Goal: Task Accomplishment & Management: Use online tool/utility

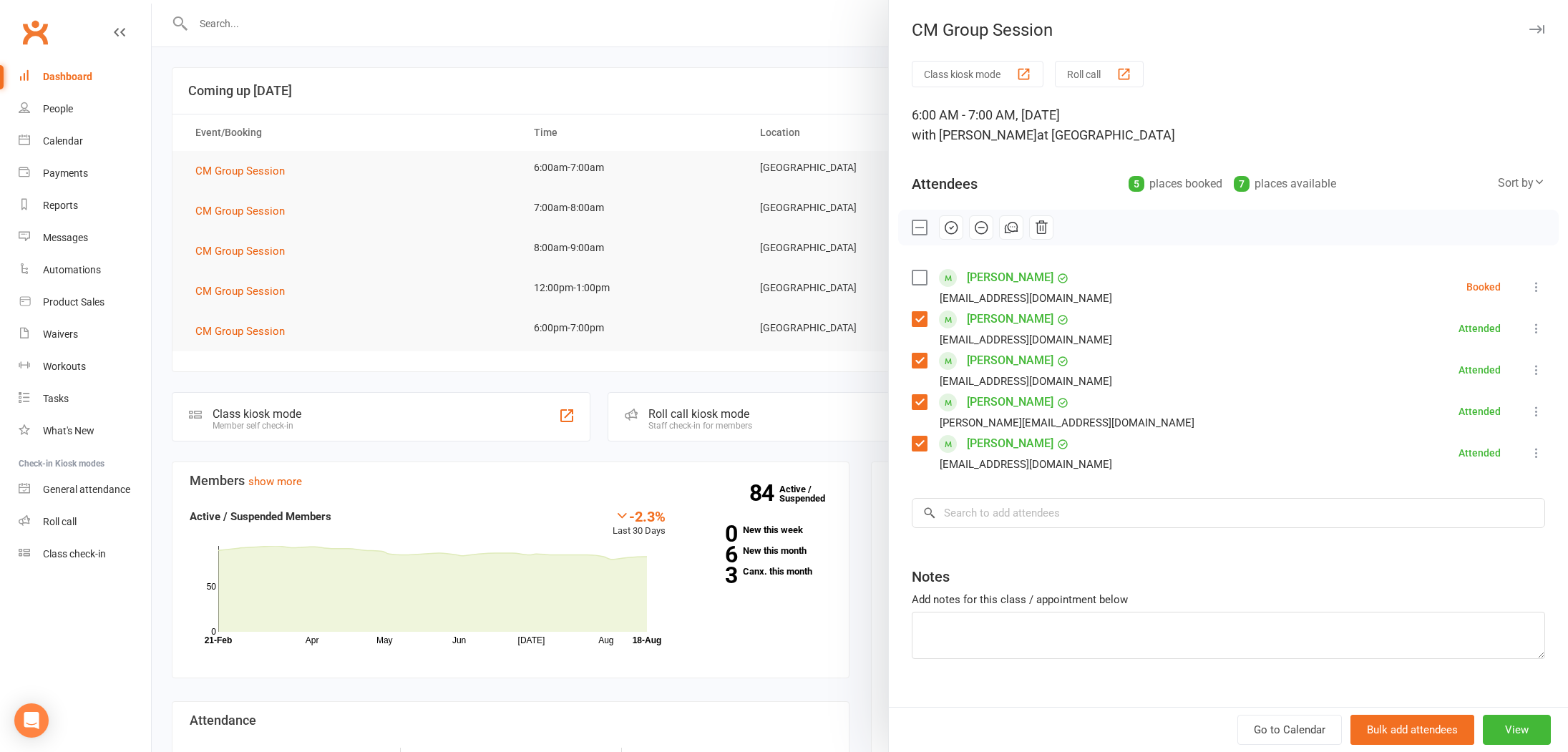
click at [919, 278] on label at bounding box center [918, 277] width 14 height 14
click at [953, 232] on icon "button" at bounding box center [951, 227] width 16 height 16
click at [1044, 504] on input "search" at bounding box center [1228, 512] width 633 height 30
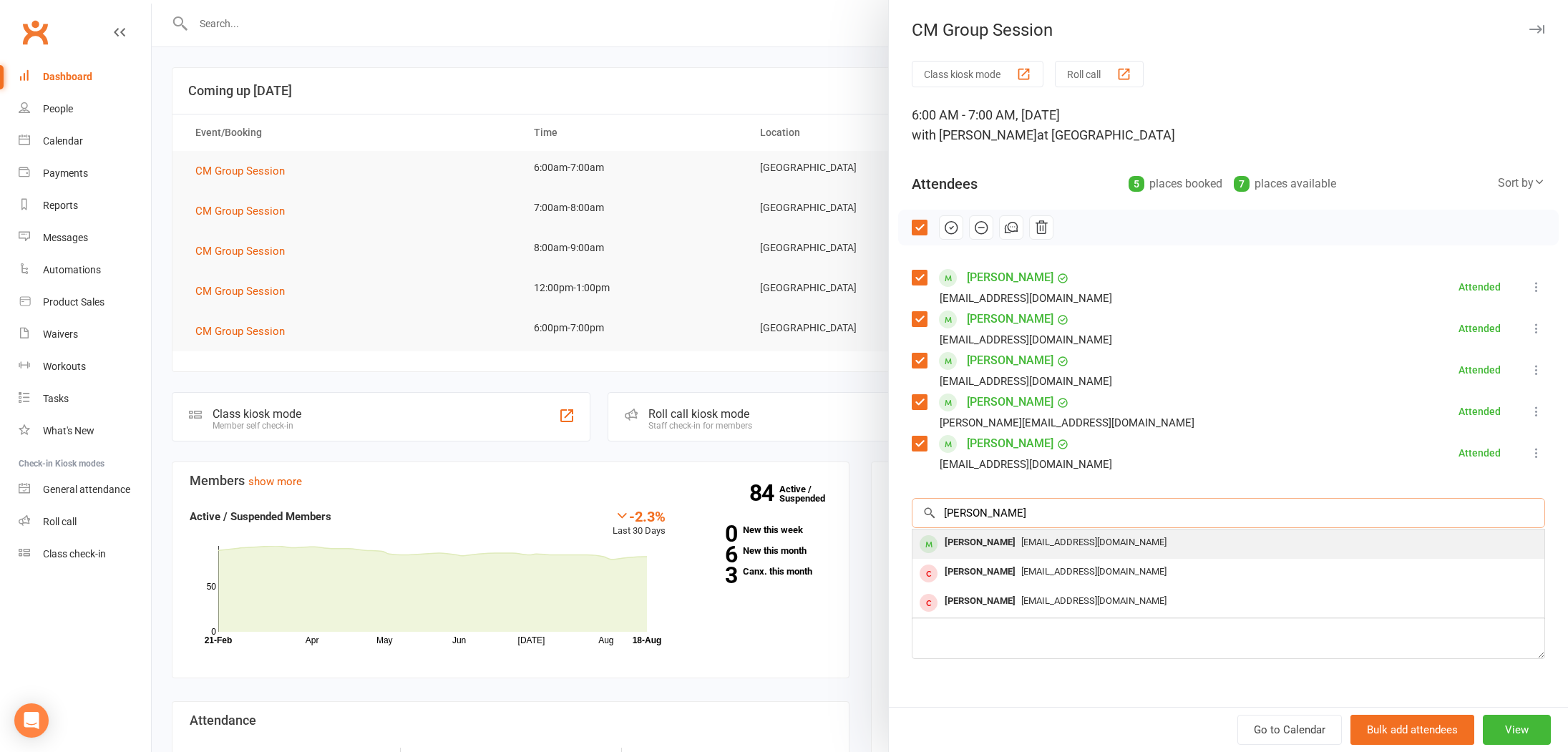
type input "Frank"
click at [975, 542] on div "Frankie Dawe" at bounding box center [979, 543] width 83 height 21
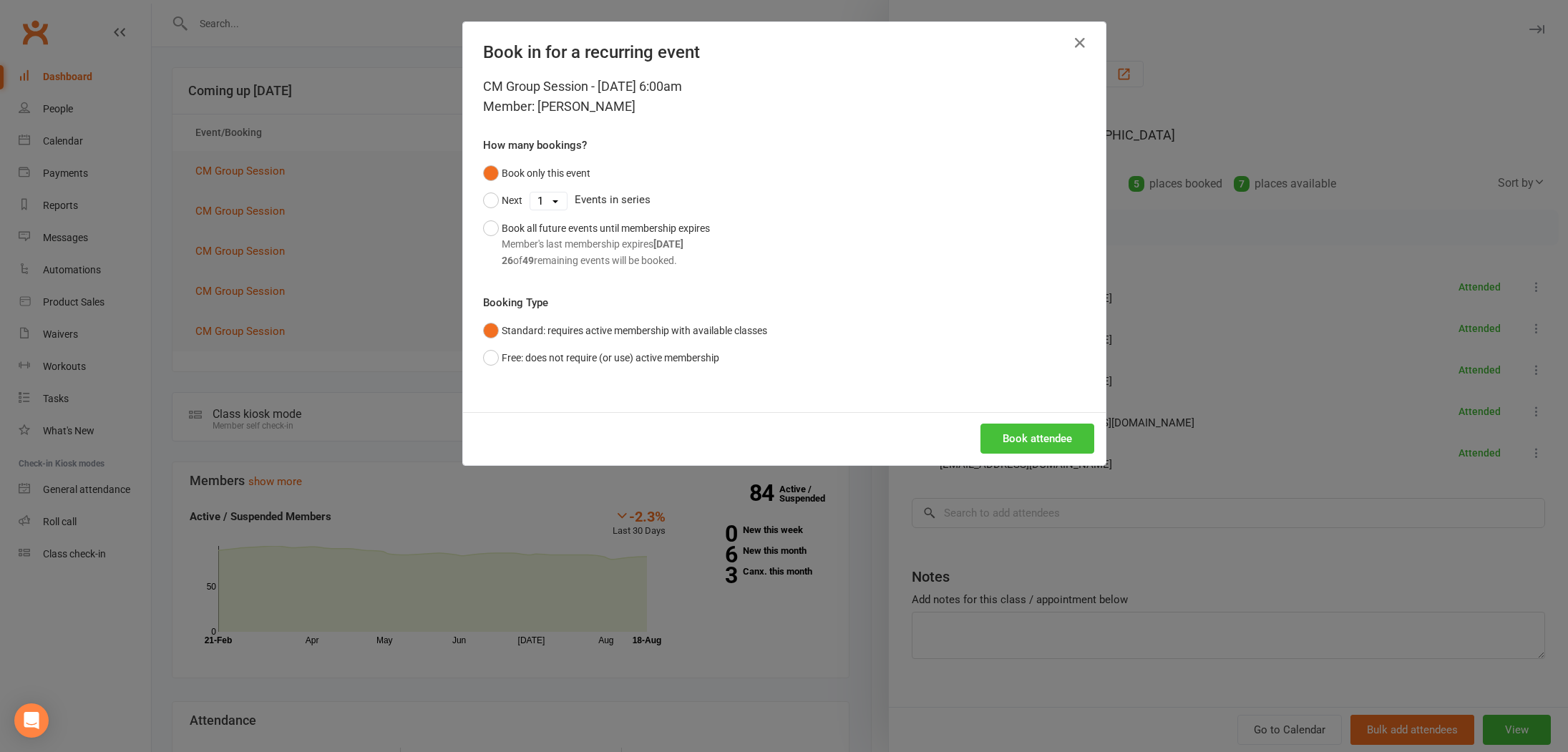
click at [1039, 447] on button "Book attendee" at bounding box center [1037, 438] width 114 height 30
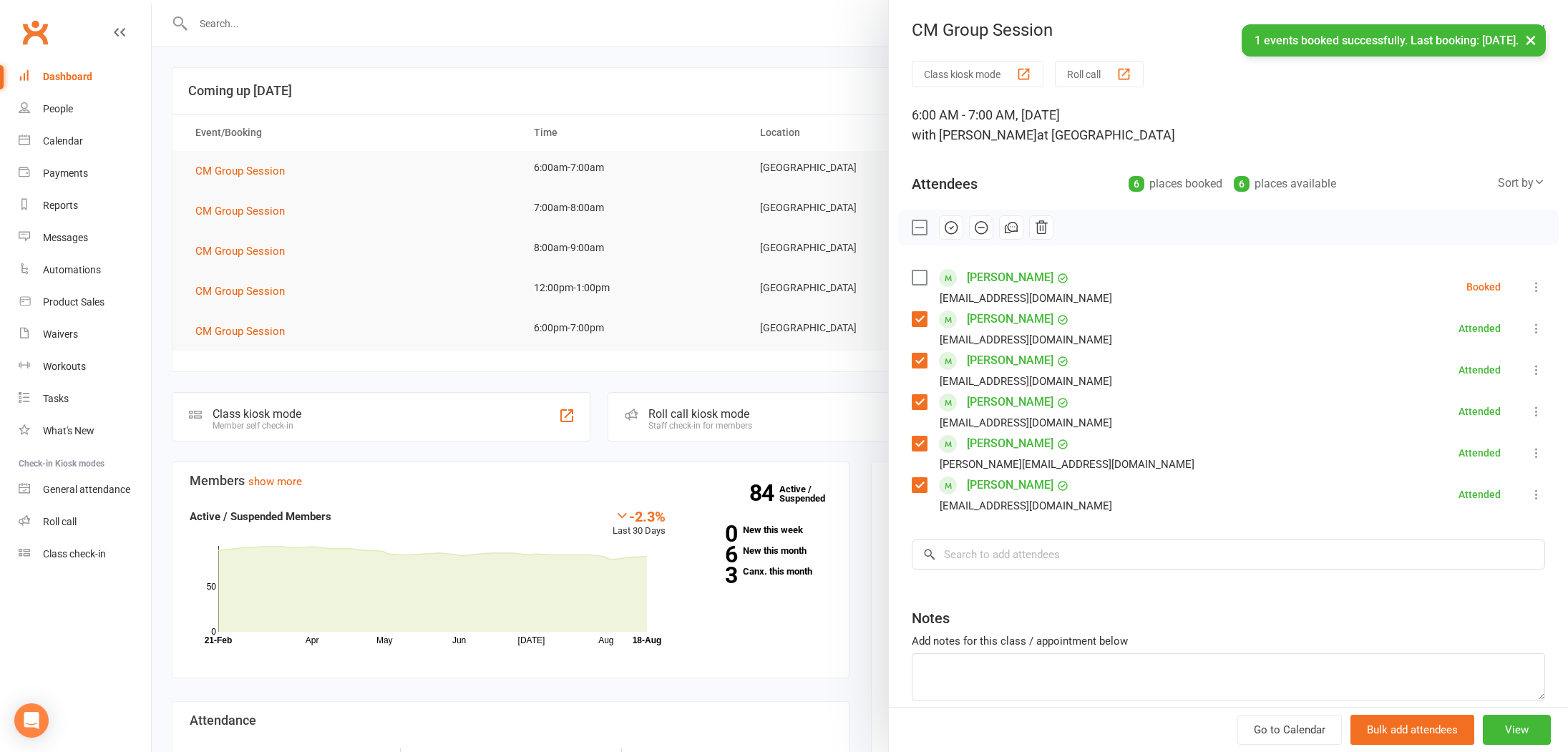
click at [916, 280] on label at bounding box center [918, 277] width 14 height 14
click at [954, 226] on icon "button" at bounding box center [951, 227] width 16 height 16
drag, startPoint x: 505, startPoint y: 145, endPoint x: 433, endPoint y: 149, distance: 72.1
click at [504, 145] on div at bounding box center [860, 376] width 1416 height 752
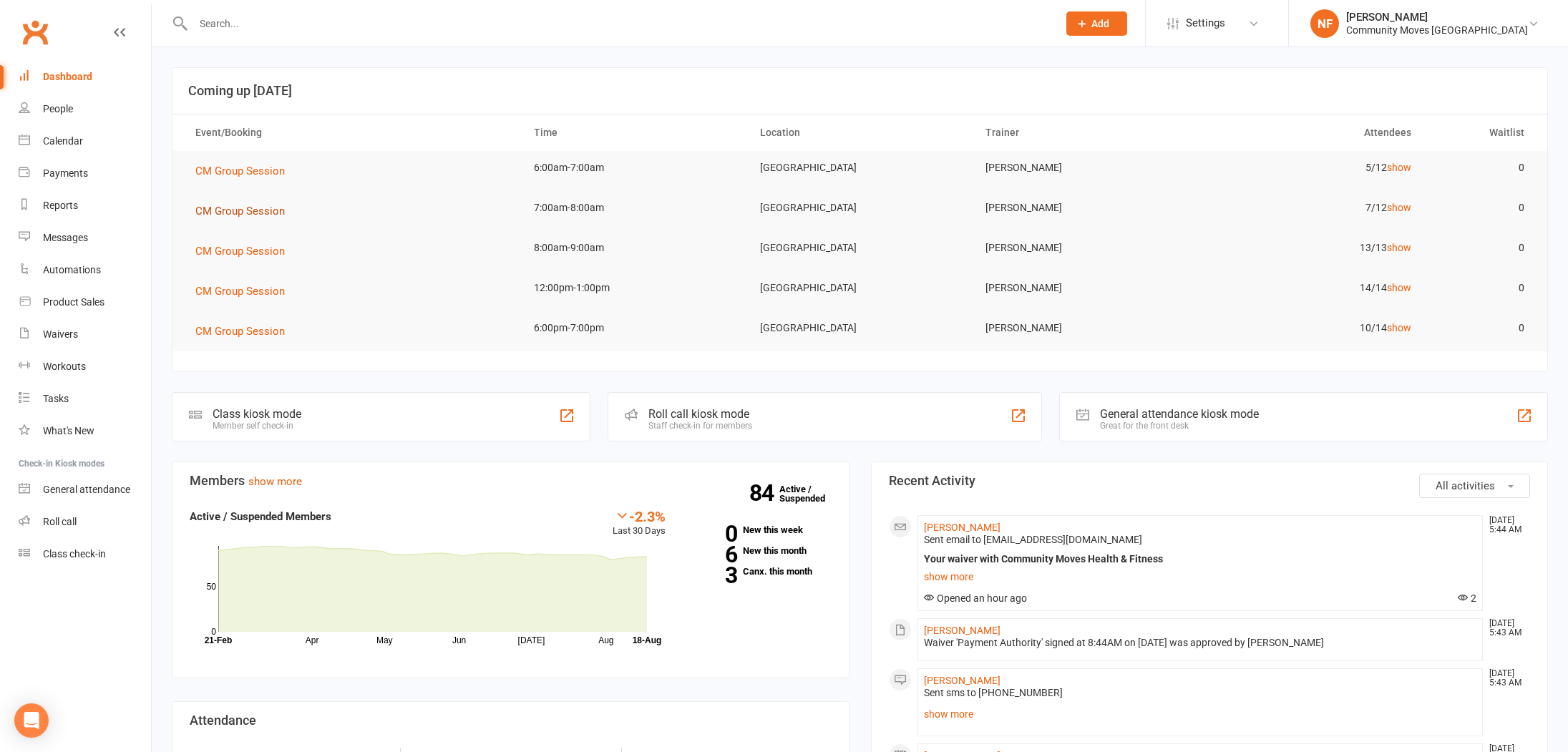
click at [261, 210] on span "CM Group Session" at bounding box center [240, 210] width 89 height 13
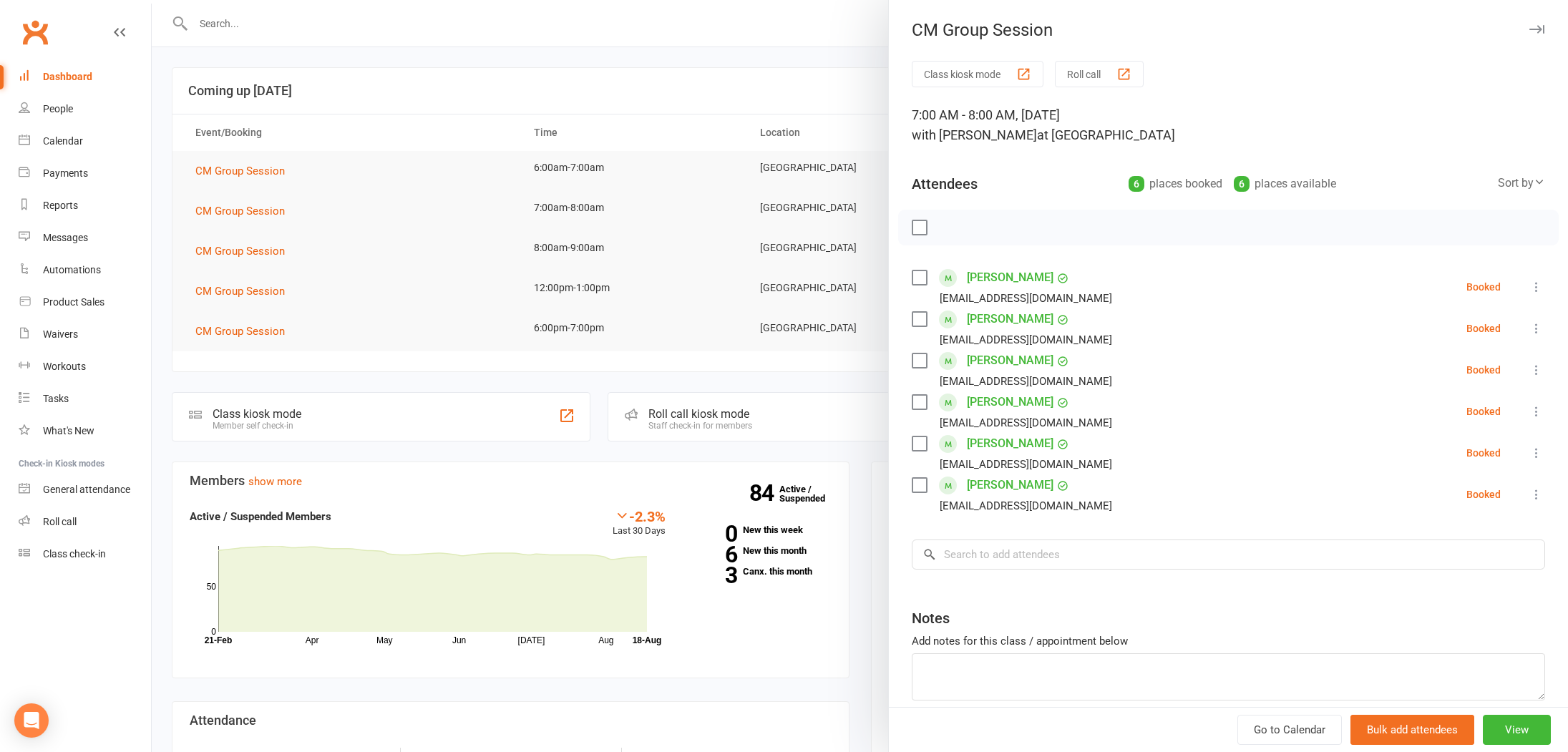
drag, startPoint x: 360, startPoint y: 211, endPoint x: 348, endPoint y: 214, distance: 12.4
click at [358, 212] on div at bounding box center [860, 376] width 1416 height 752
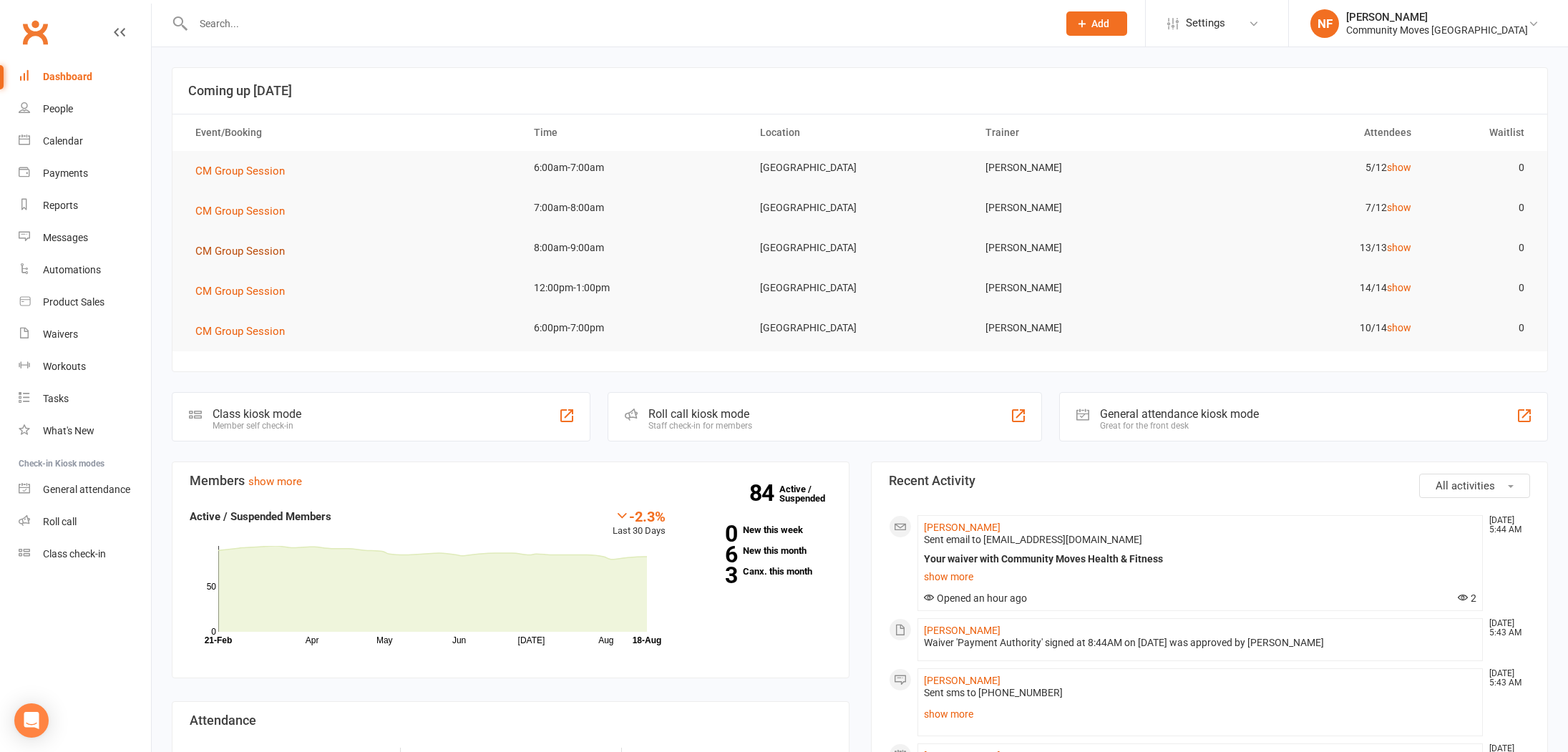
click at [237, 253] on span "CM Group Session" at bounding box center [240, 250] width 89 height 13
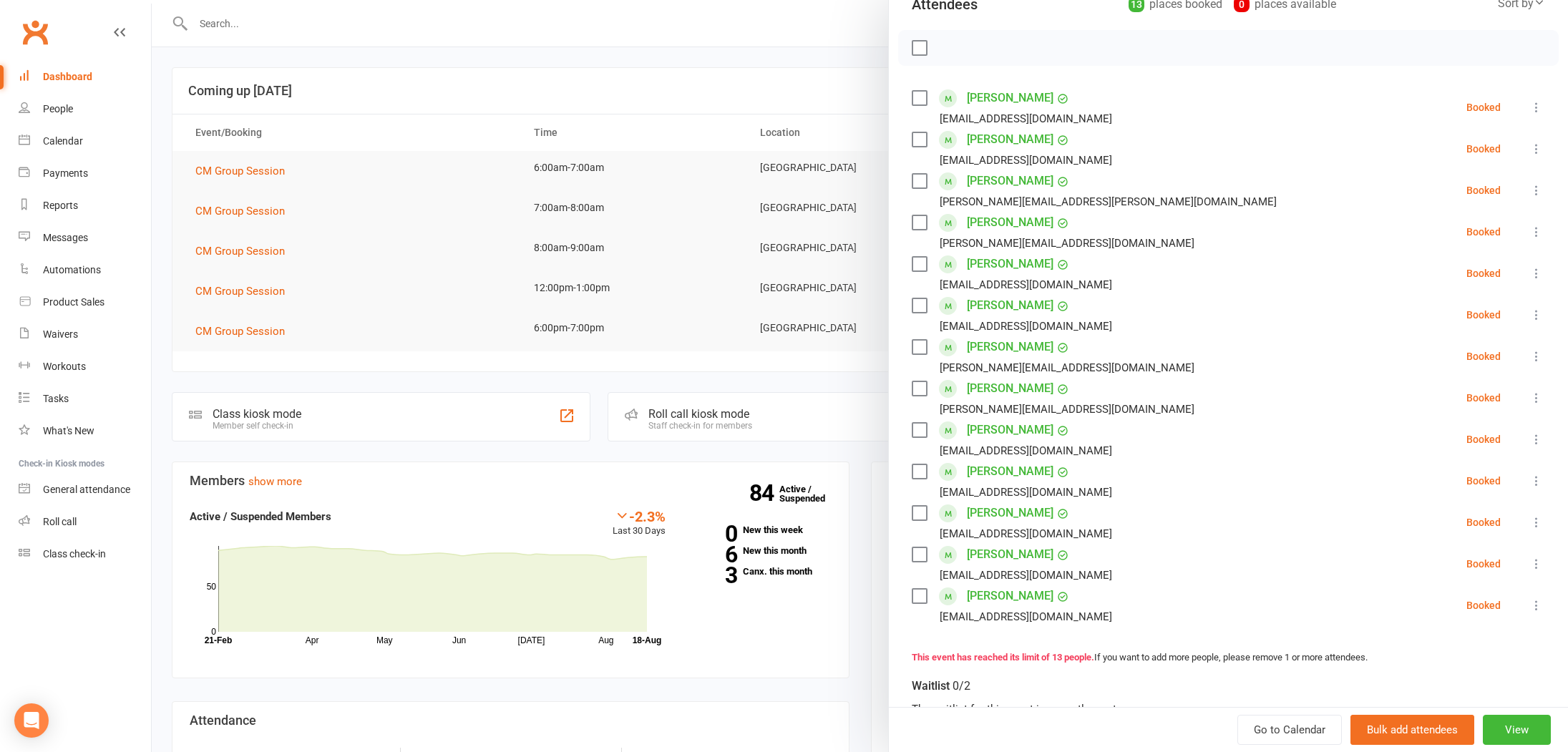
scroll to position [163, 0]
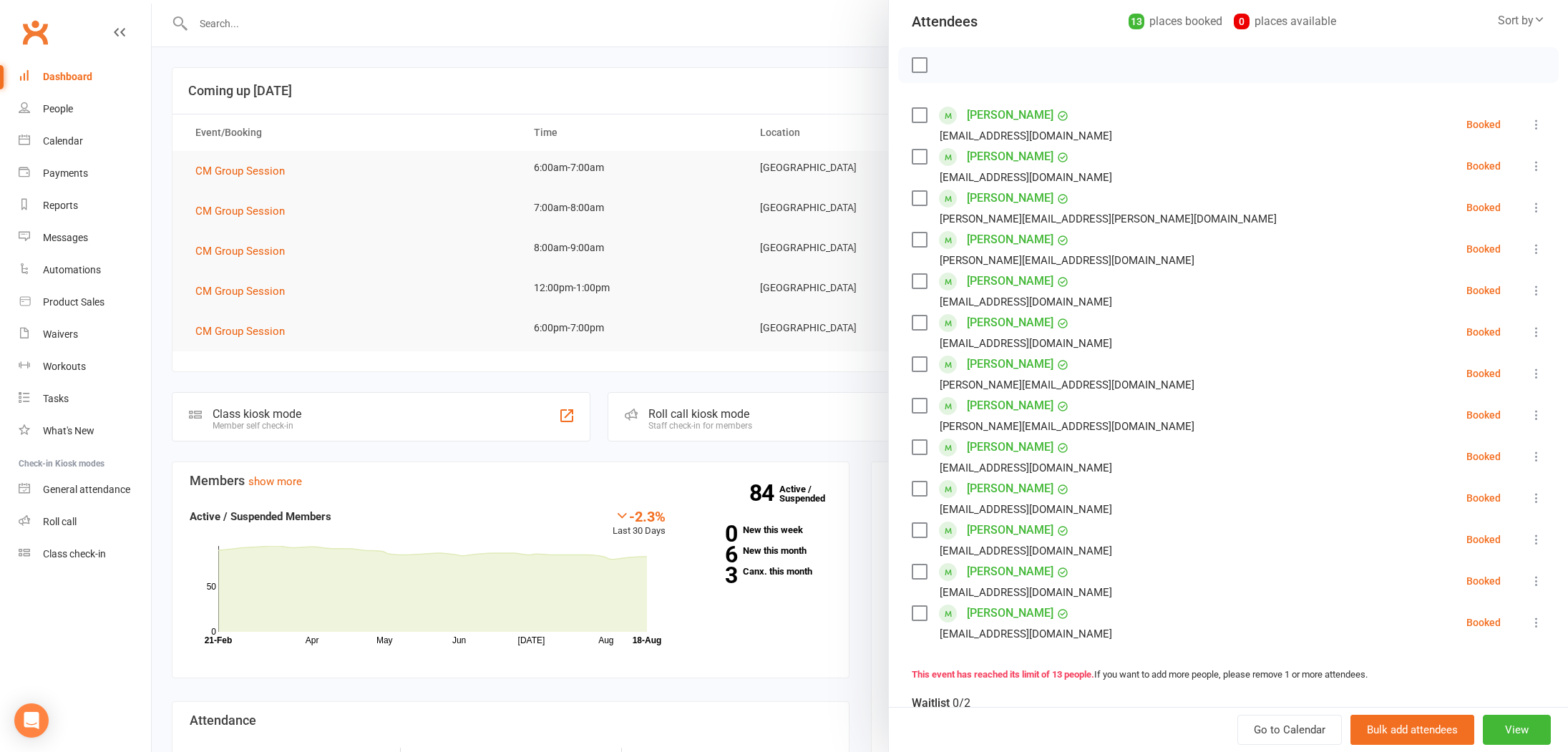
click at [453, 298] on div at bounding box center [860, 376] width 1416 height 752
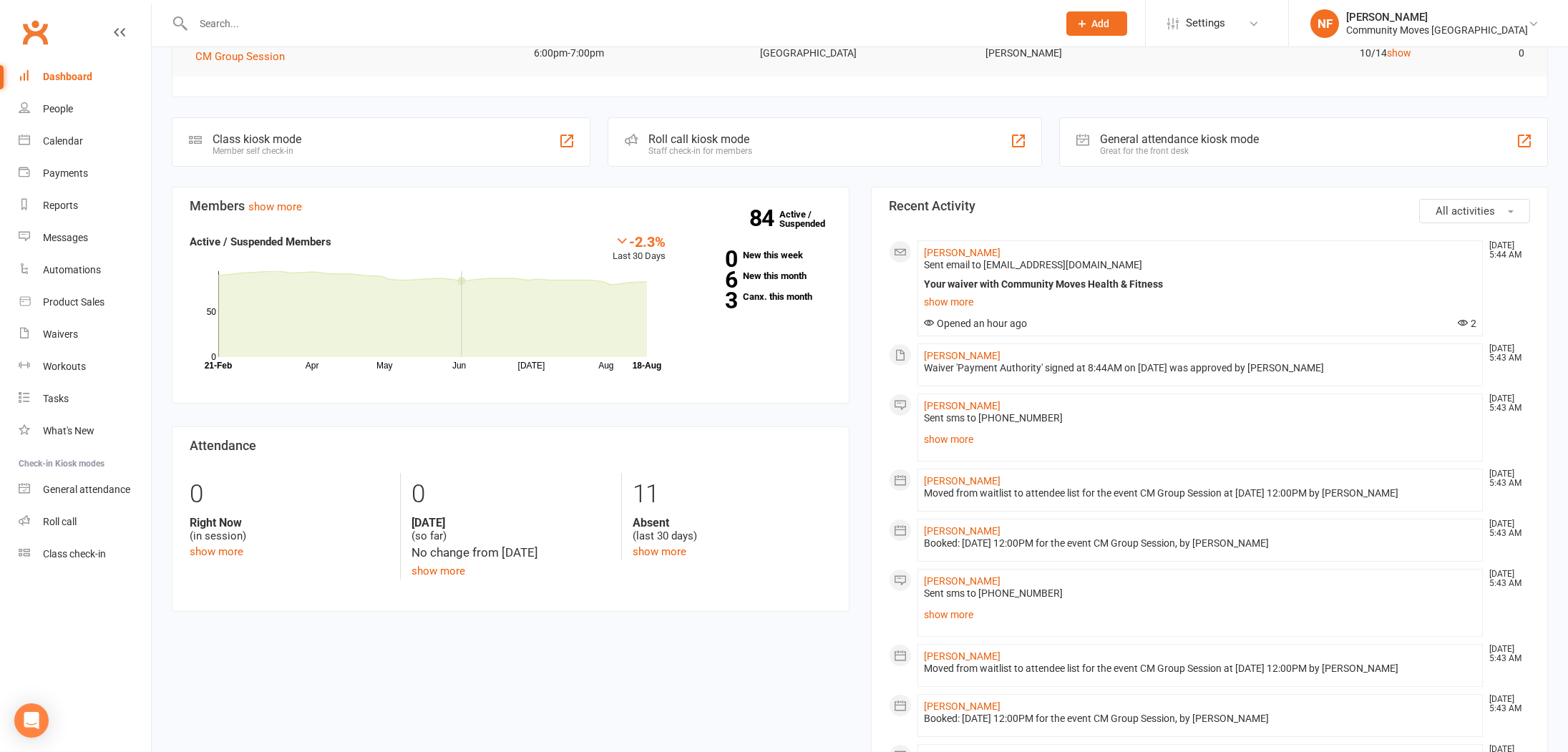
scroll to position [308, 0]
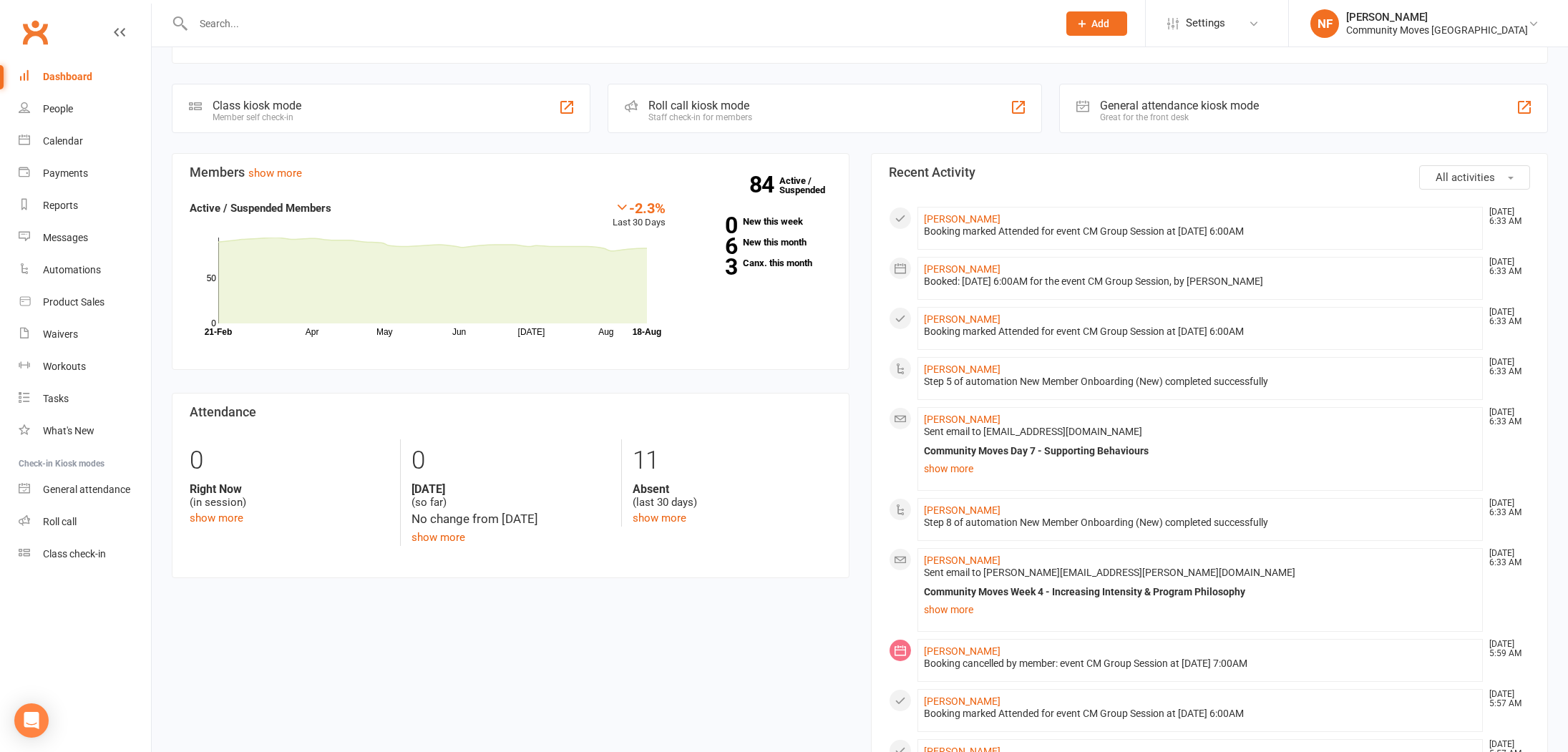
click at [72, 81] on div "Dashboard" at bounding box center [67, 77] width 49 height 12
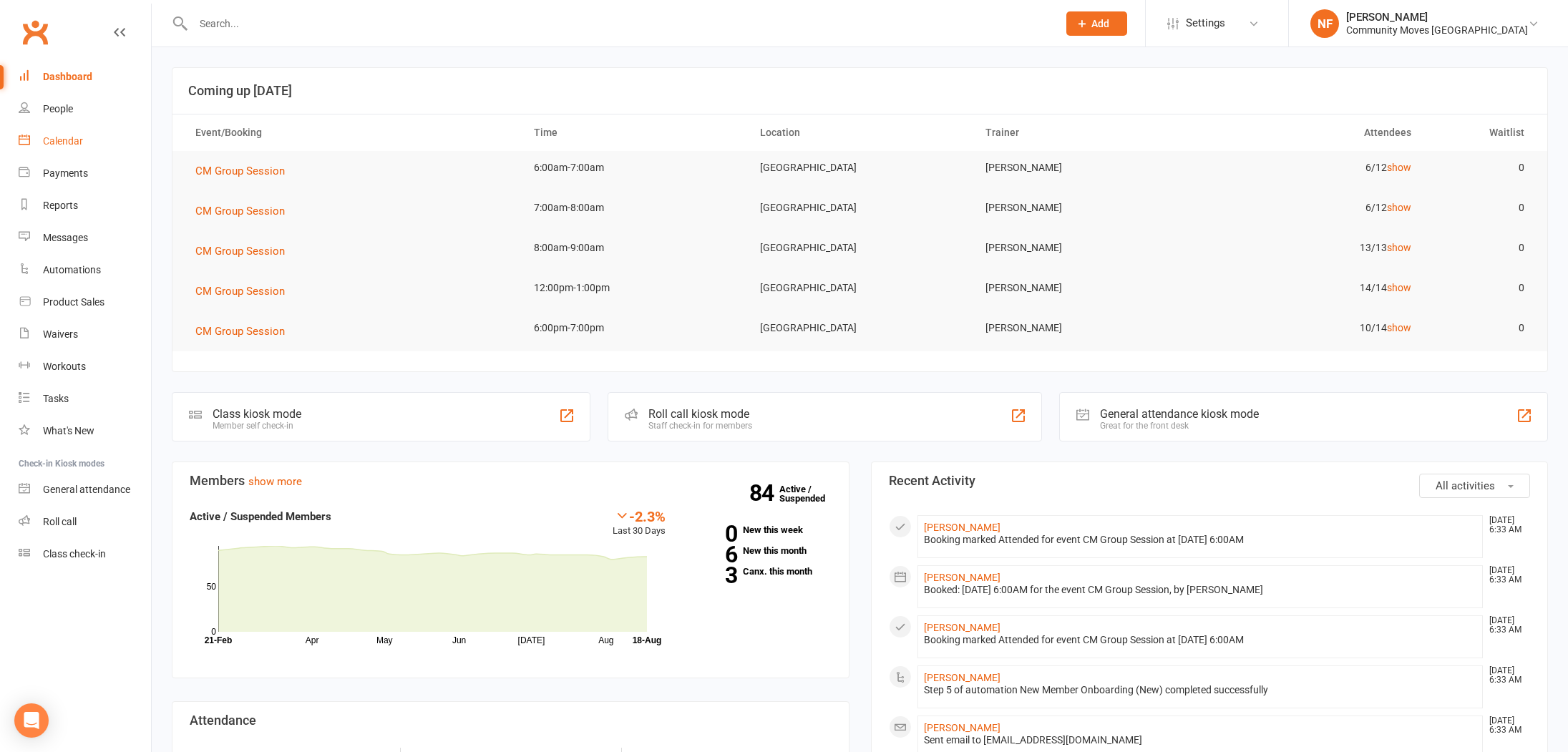
click at [67, 144] on div "Calendar" at bounding box center [63, 141] width 40 height 12
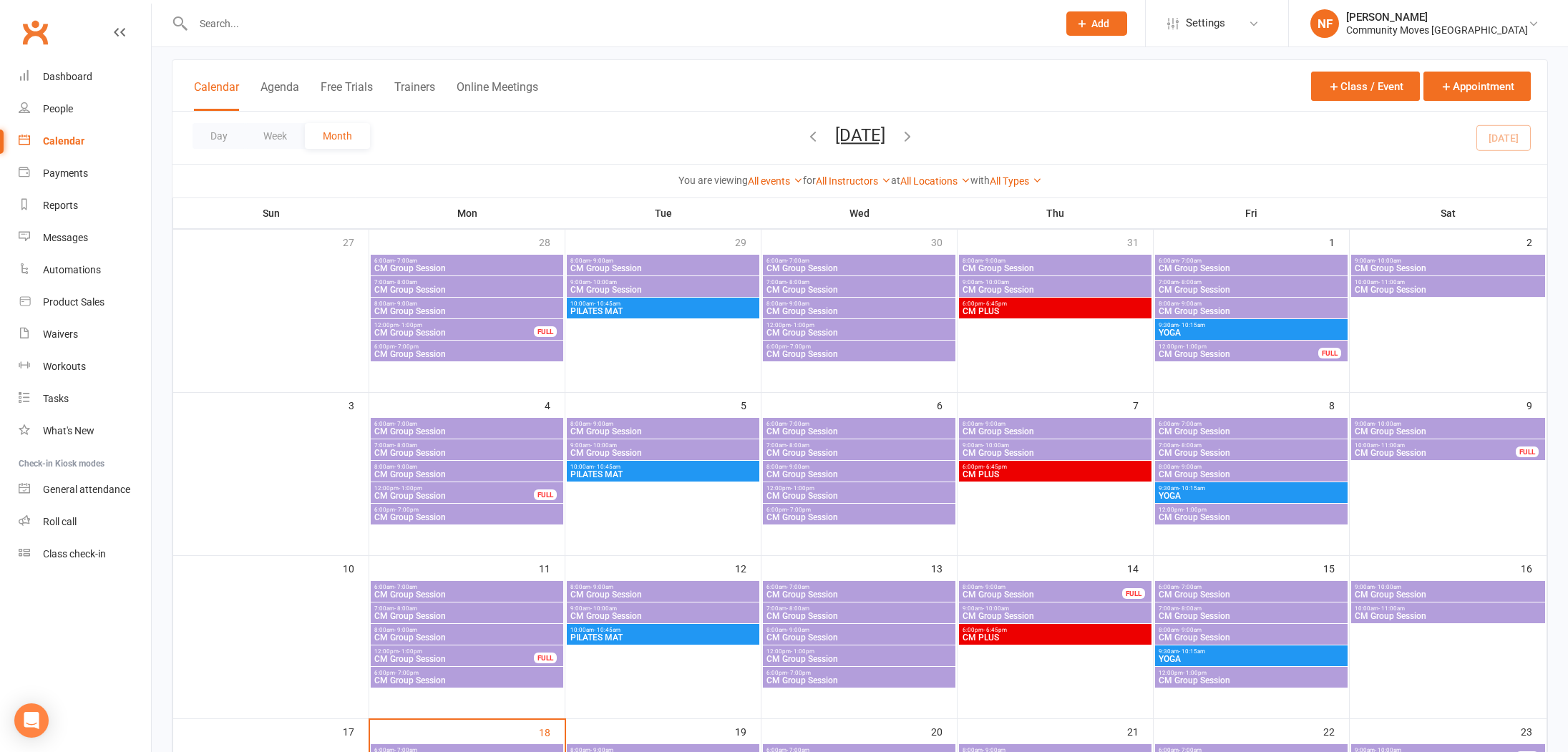
scroll to position [118, 0]
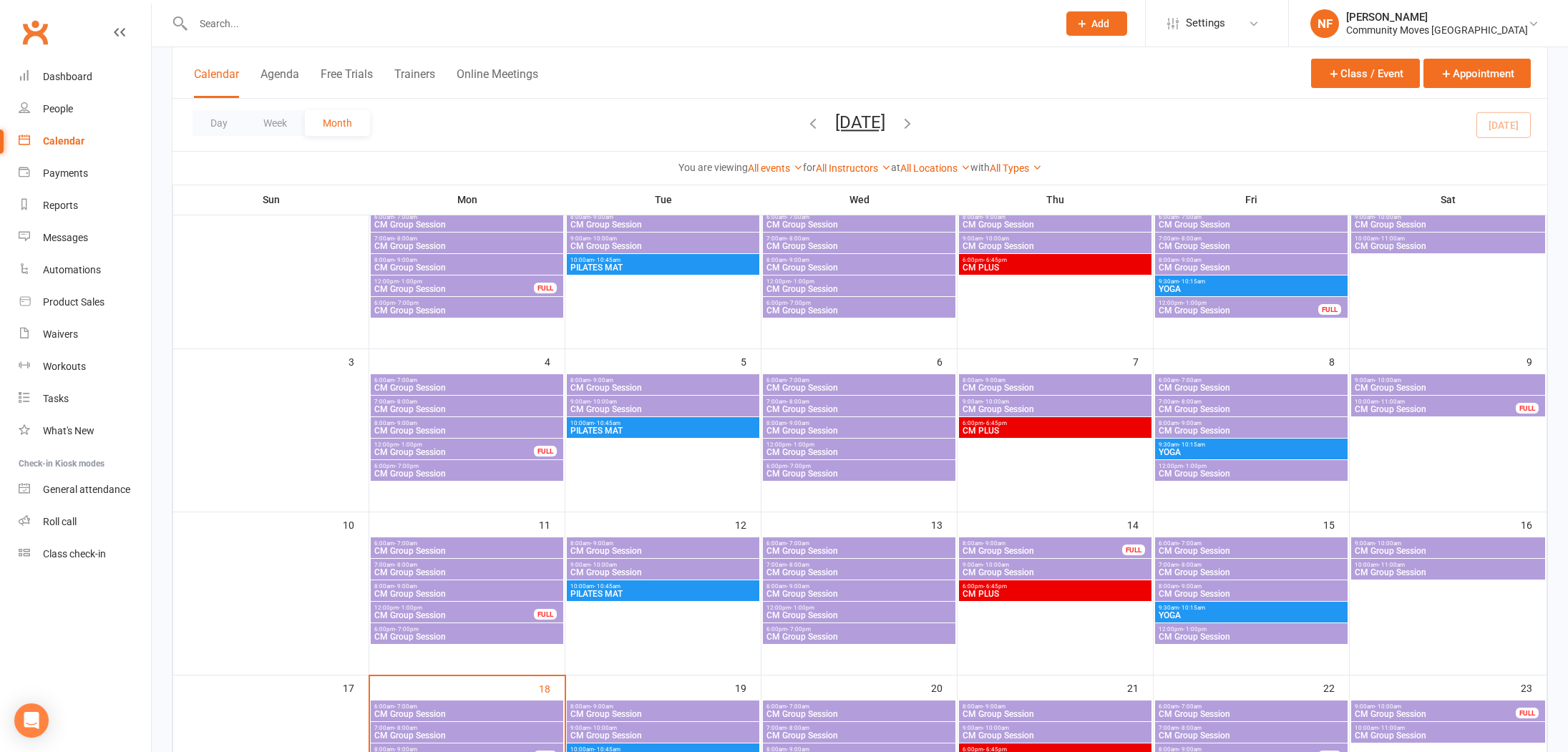
click at [1384, 543] on span "- 10:00am" at bounding box center [1388, 543] width 27 height 7
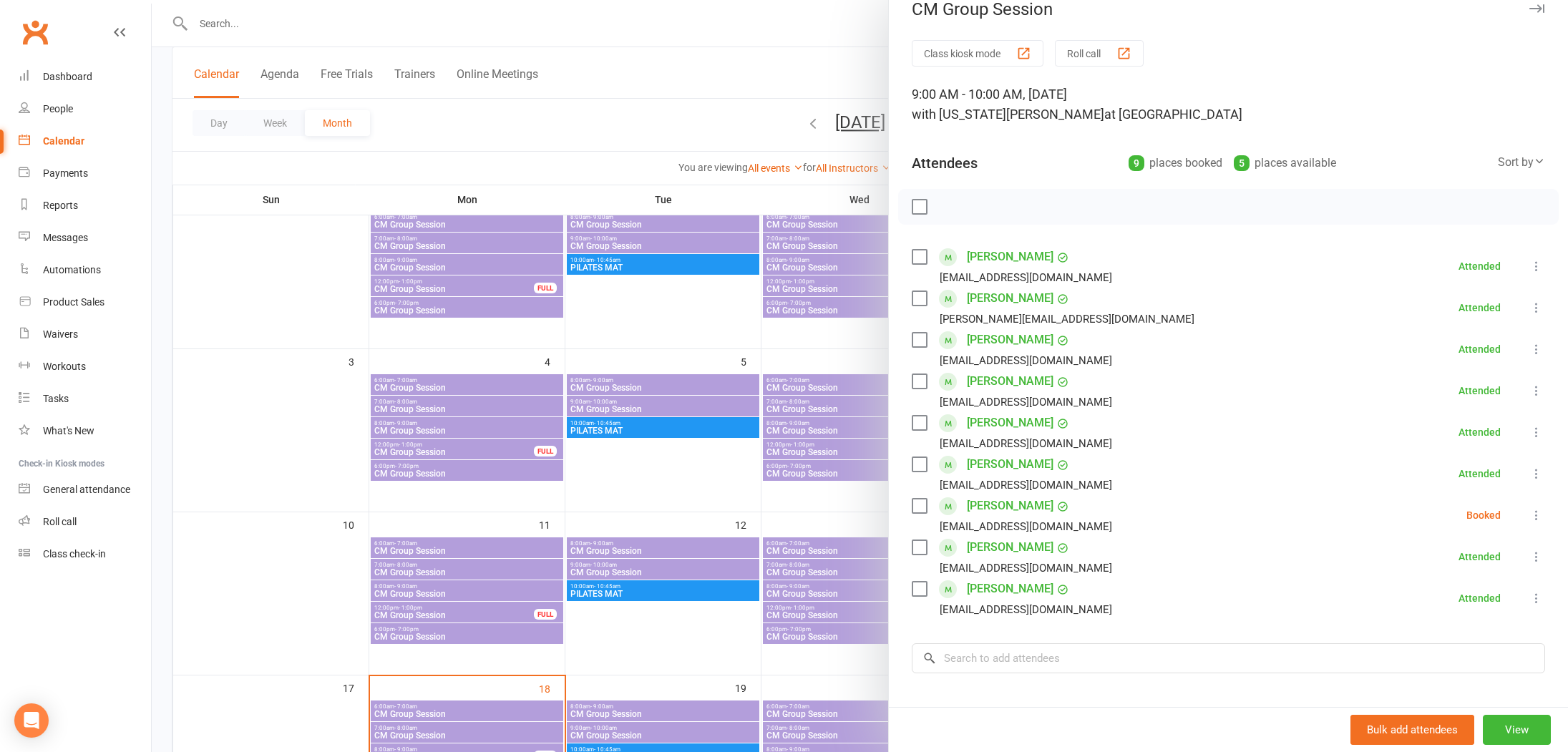
scroll to position [22, 0]
drag, startPoint x: 1539, startPoint y: 512, endPoint x: 1525, endPoint y: 523, distance: 17.8
click at [1539, 512] on icon at bounding box center [1535, 514] width 14 height 14
click at [1455, 567] on link "Remove" at bounding box center [1467, 571] width 154 height 28
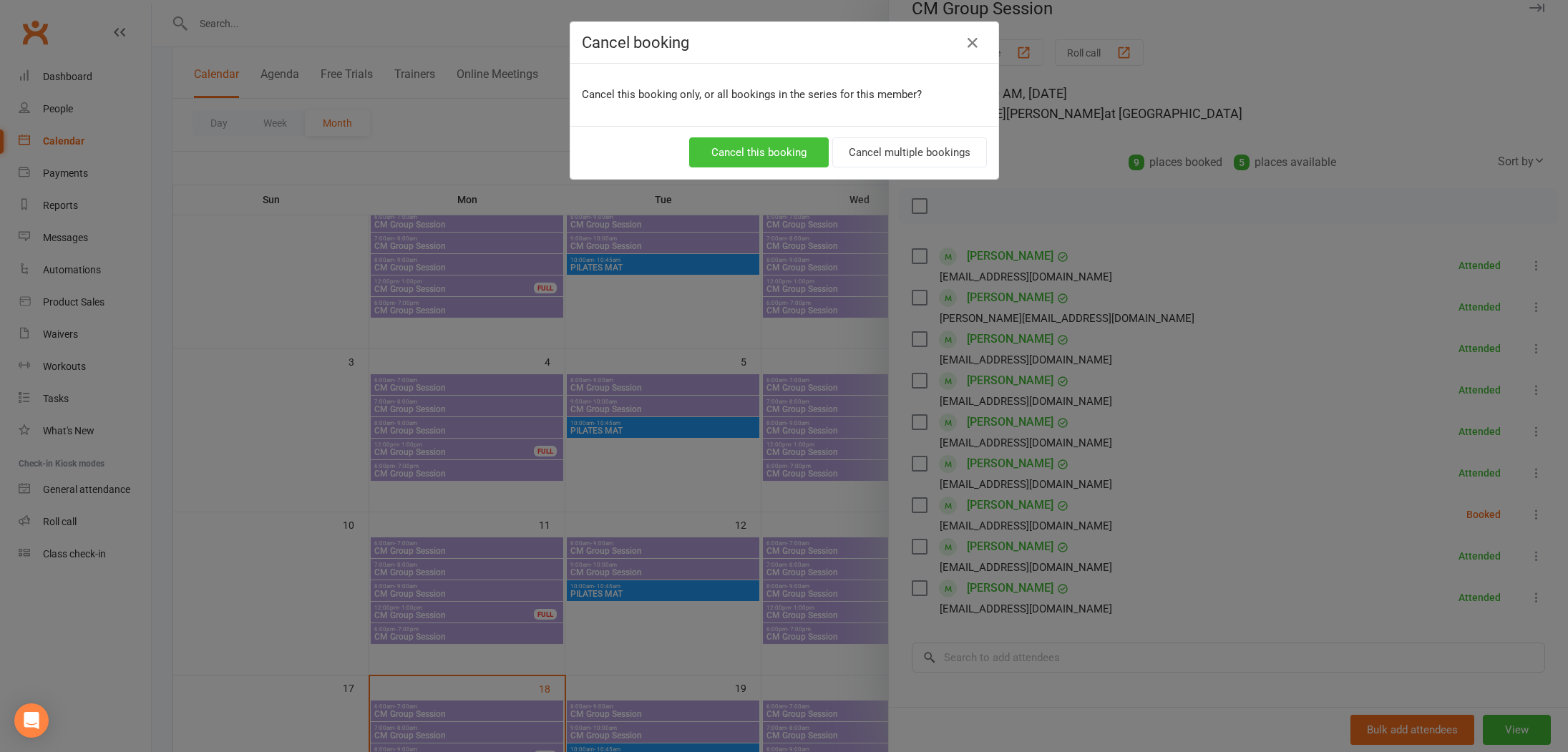
click at [774, 158] on button "Cancel this booking" at bounding box center [758, 153] width 139 height 30
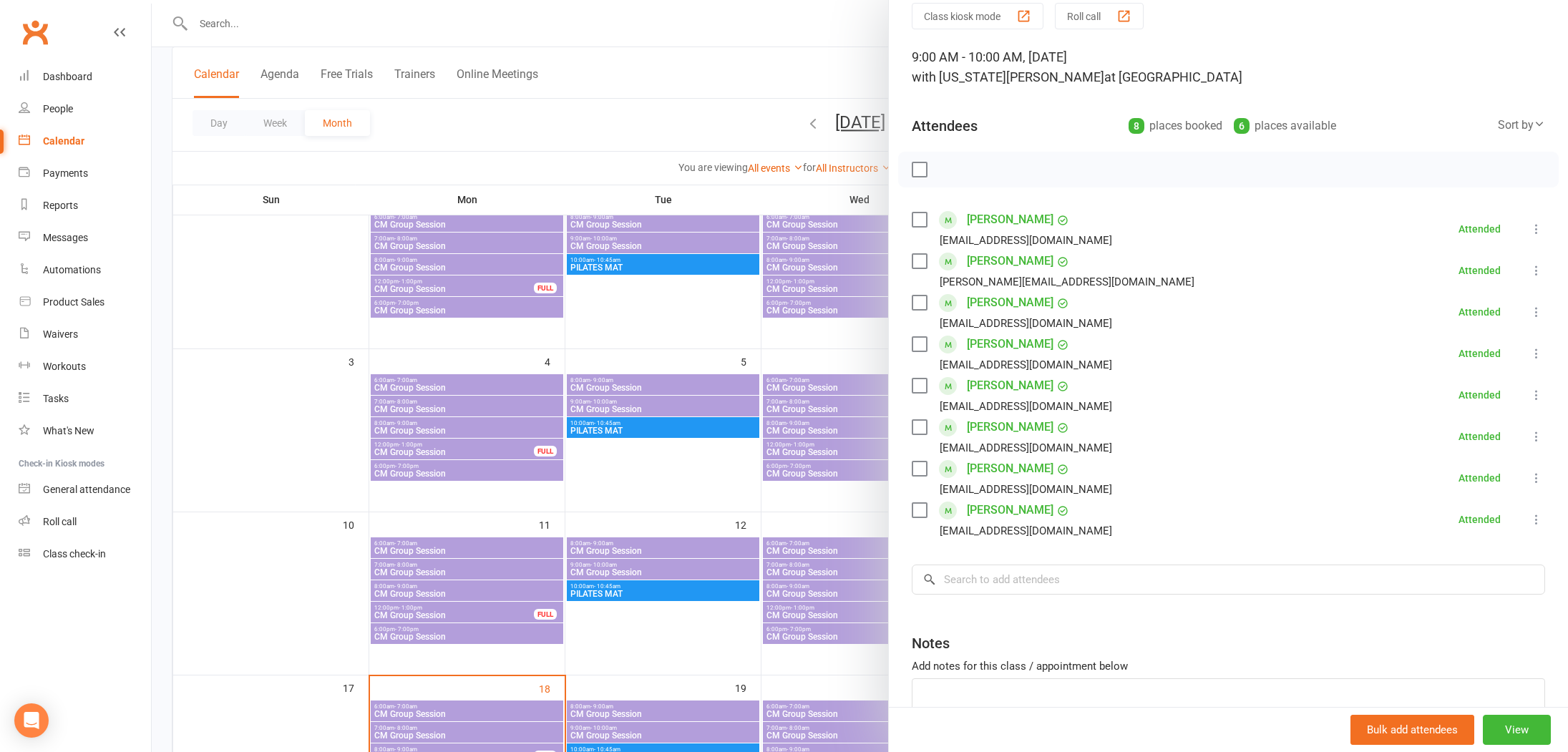
scroll to position [59, 0]
click at [173, 158] on div at bounding box center [860, 376] width 1416 height 752
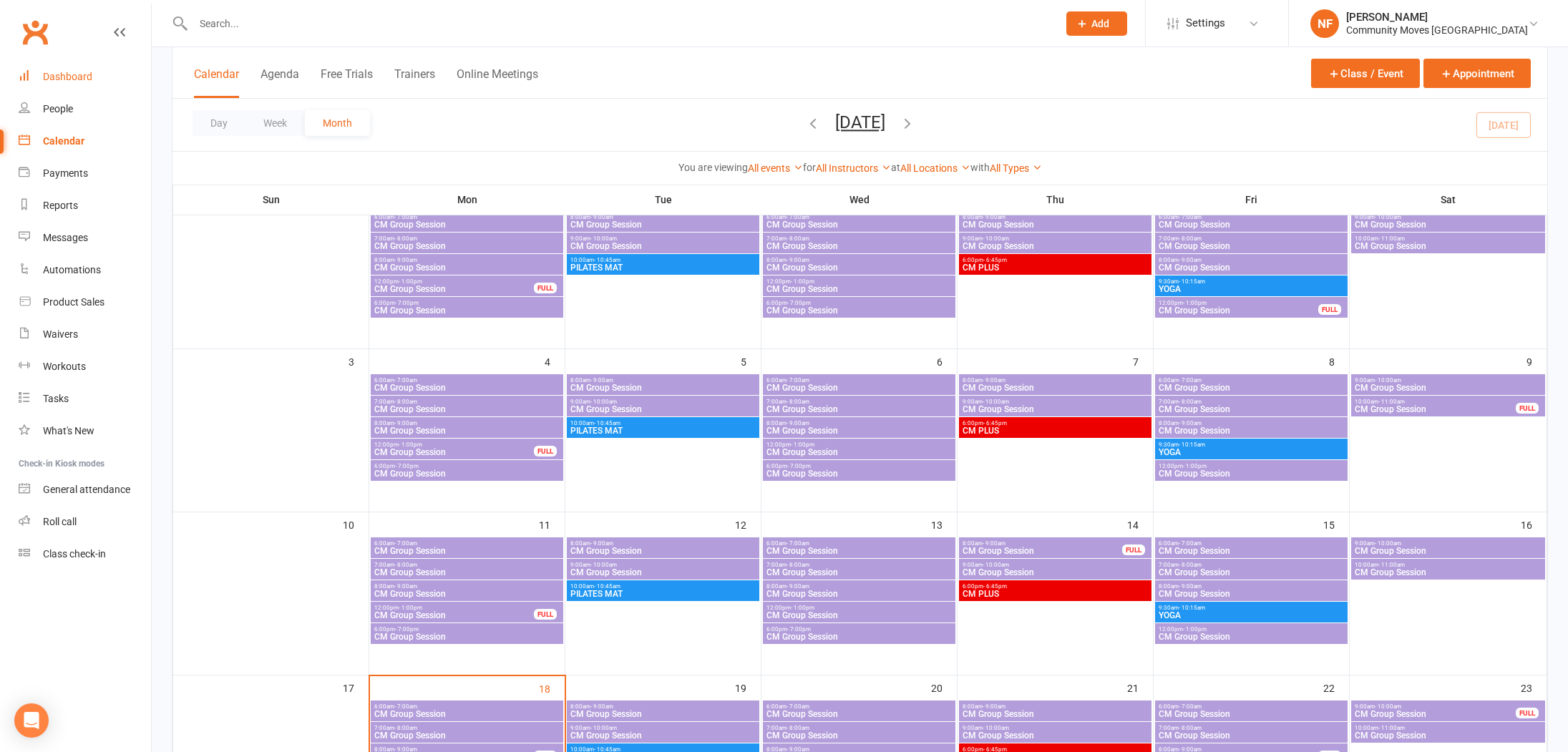
click at [51, 77] on div "Dashboard" at bounding box center [67, 77] width 49 height 12
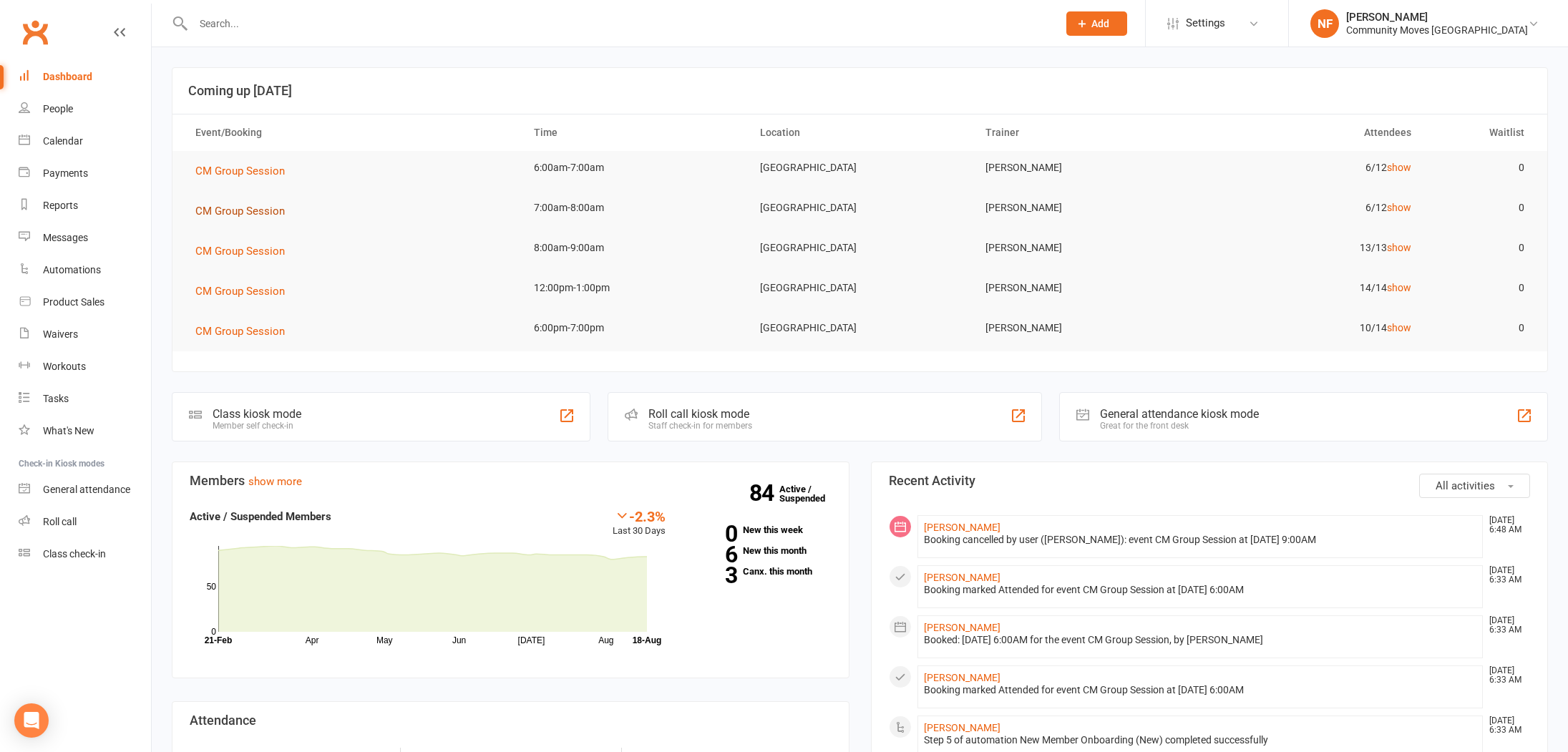
click at [255, 213] on span "CM Group Session" at bounding box center [240, 210] width 89 height 13
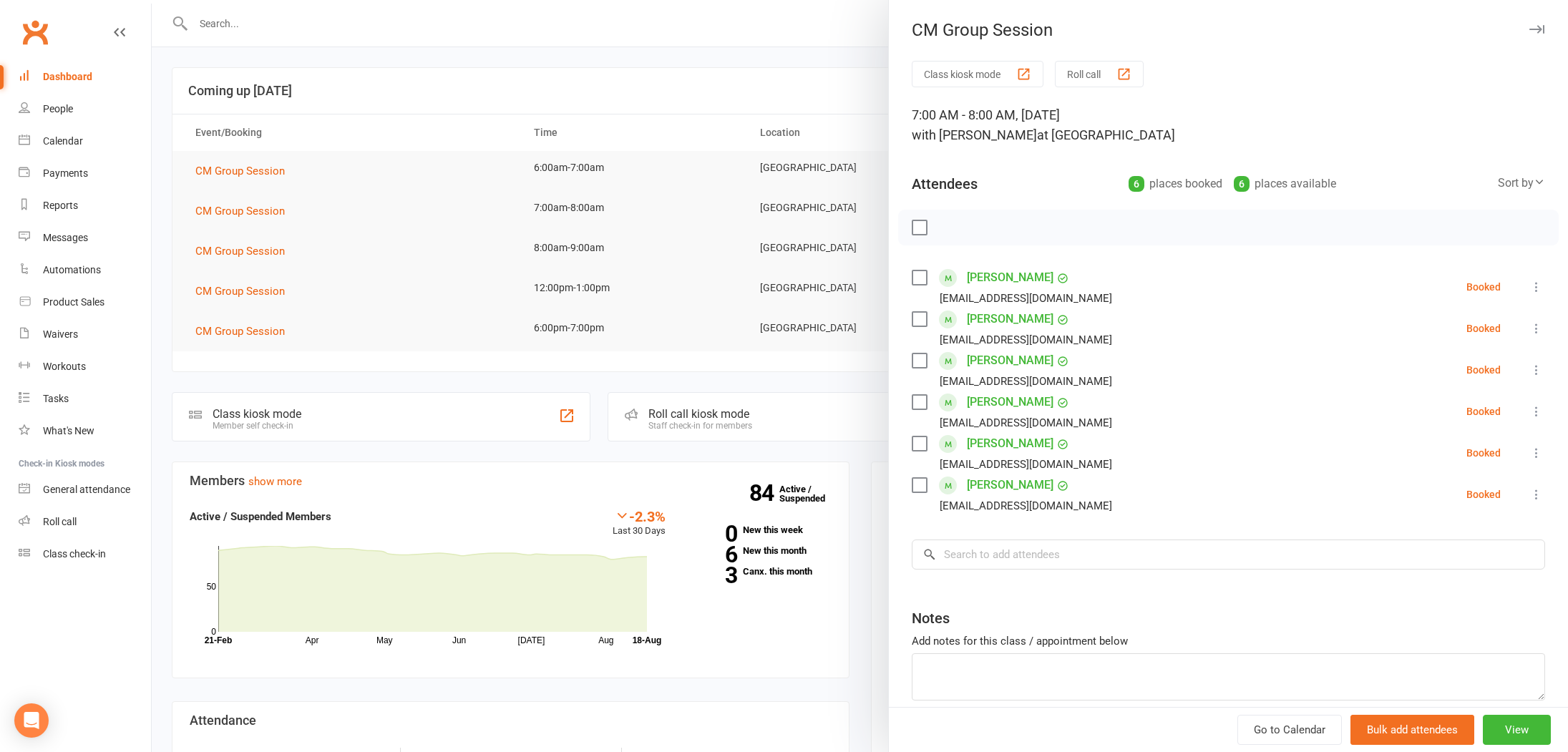
drag, startPoint x: 912, startPoint y: 274, endPoint x: 922, endPoint y: 275, distance: 10.0
click at [913, 274] on label at bounding box center [918, 277] width 14 height 14
drag, startPoint x: 922, startPoint y: 362, endPoint x: 919, endPoint y: 383, distance: 21.2
click at [923, 363] on label at bounding box center [918, 360] width 14 height 14
click at [918, 442] on label at bounding box center [918, 443] width 14 height 14
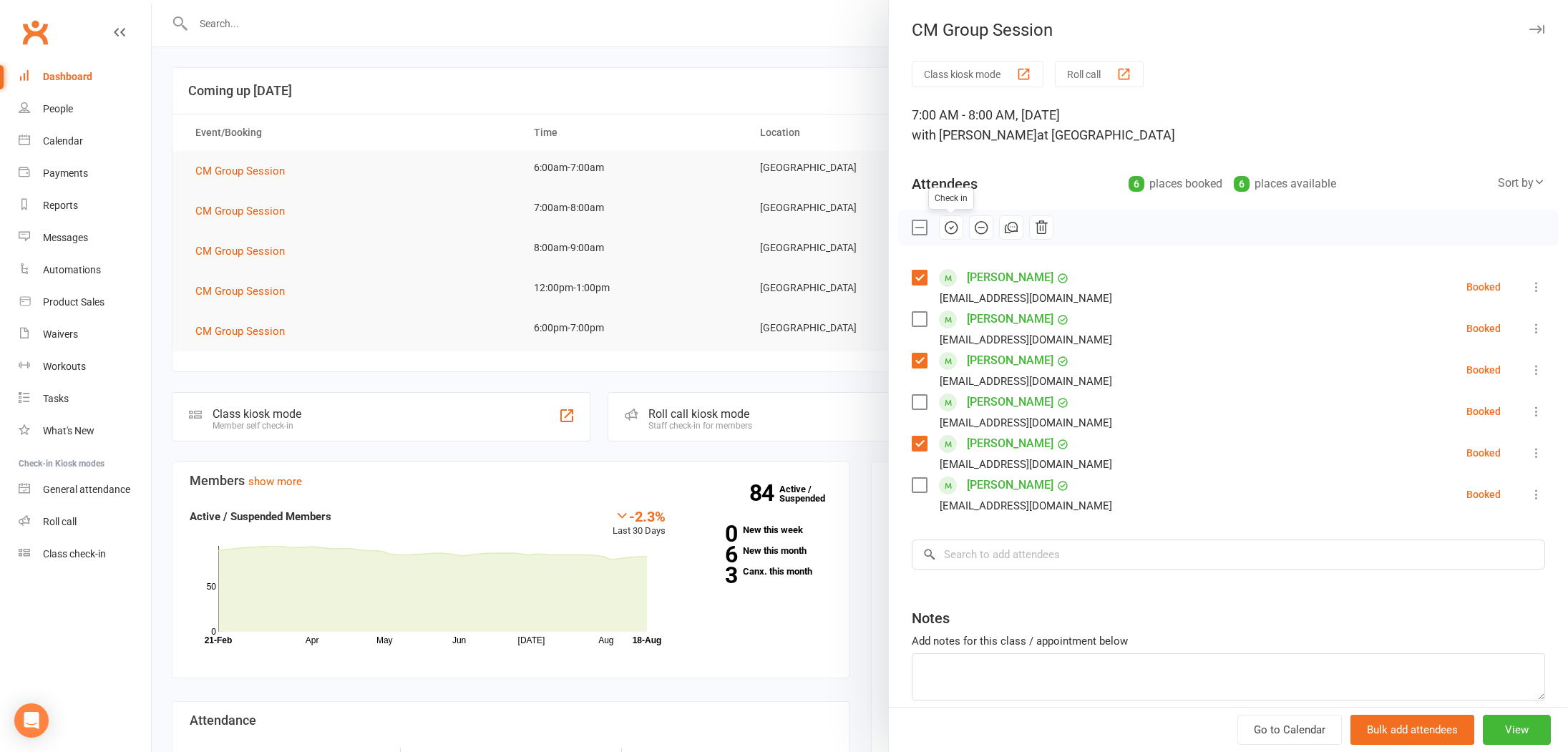
click at [951, 226] on icon "button" at bounding box center [951, 227] width 16 height 16
click at [923, 403] on label at bounding box center [918, 401] width 14 height 14
click at [948, 229] on icon "button" at bounding box center [951, 227] width 16 height 16
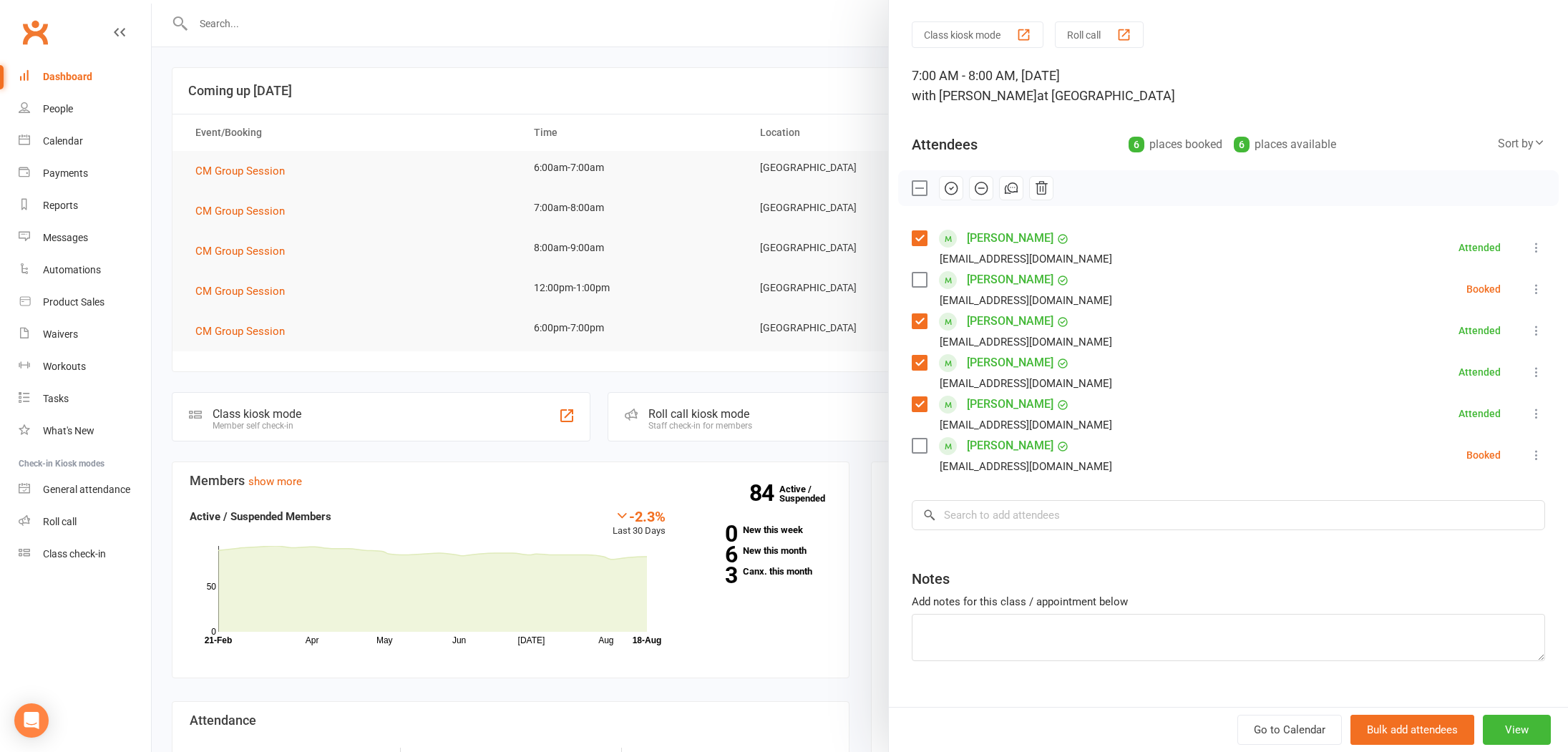
scroll to position [52, 0]
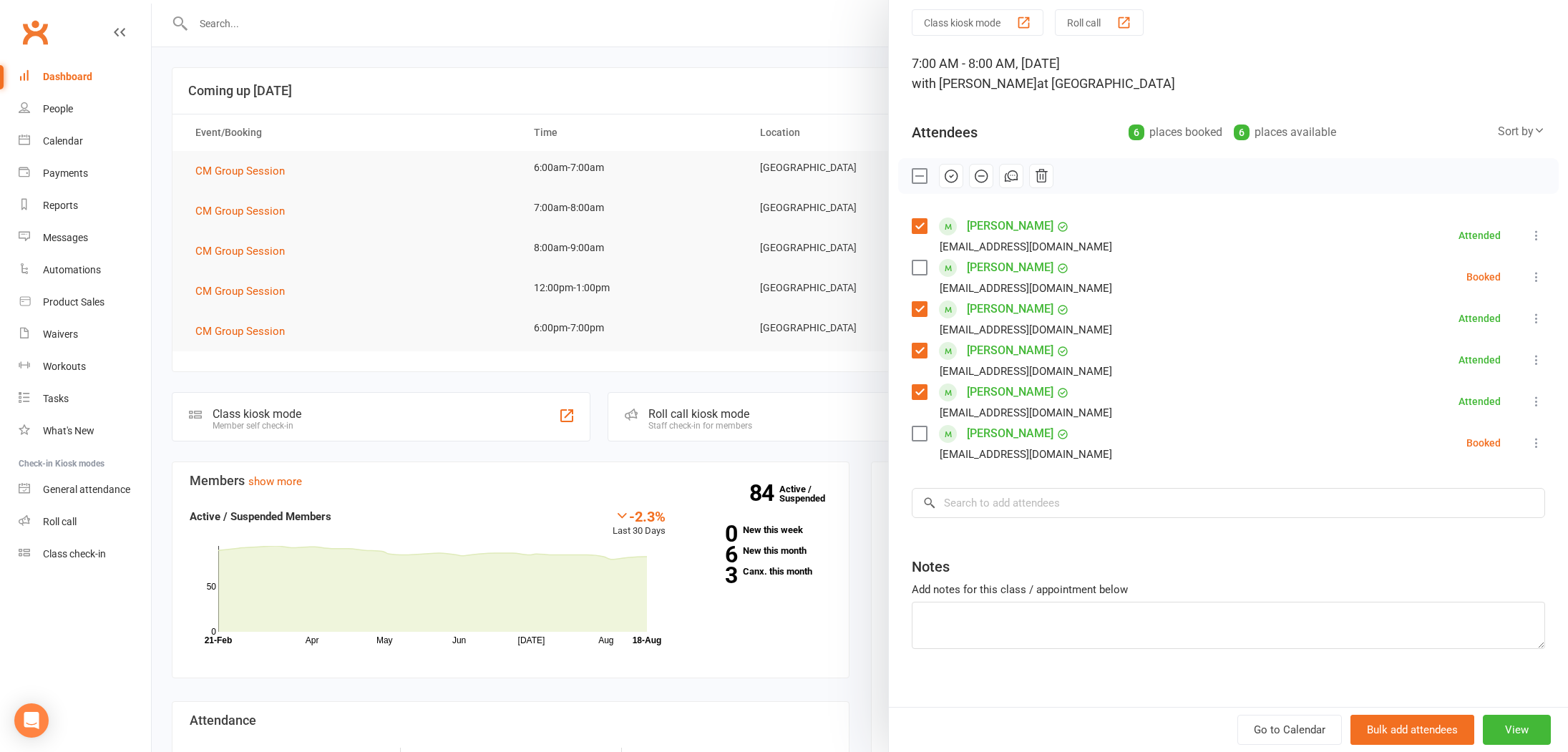
click at [573, 124] on div at bounding box center [860, 376] width 1416 height 752
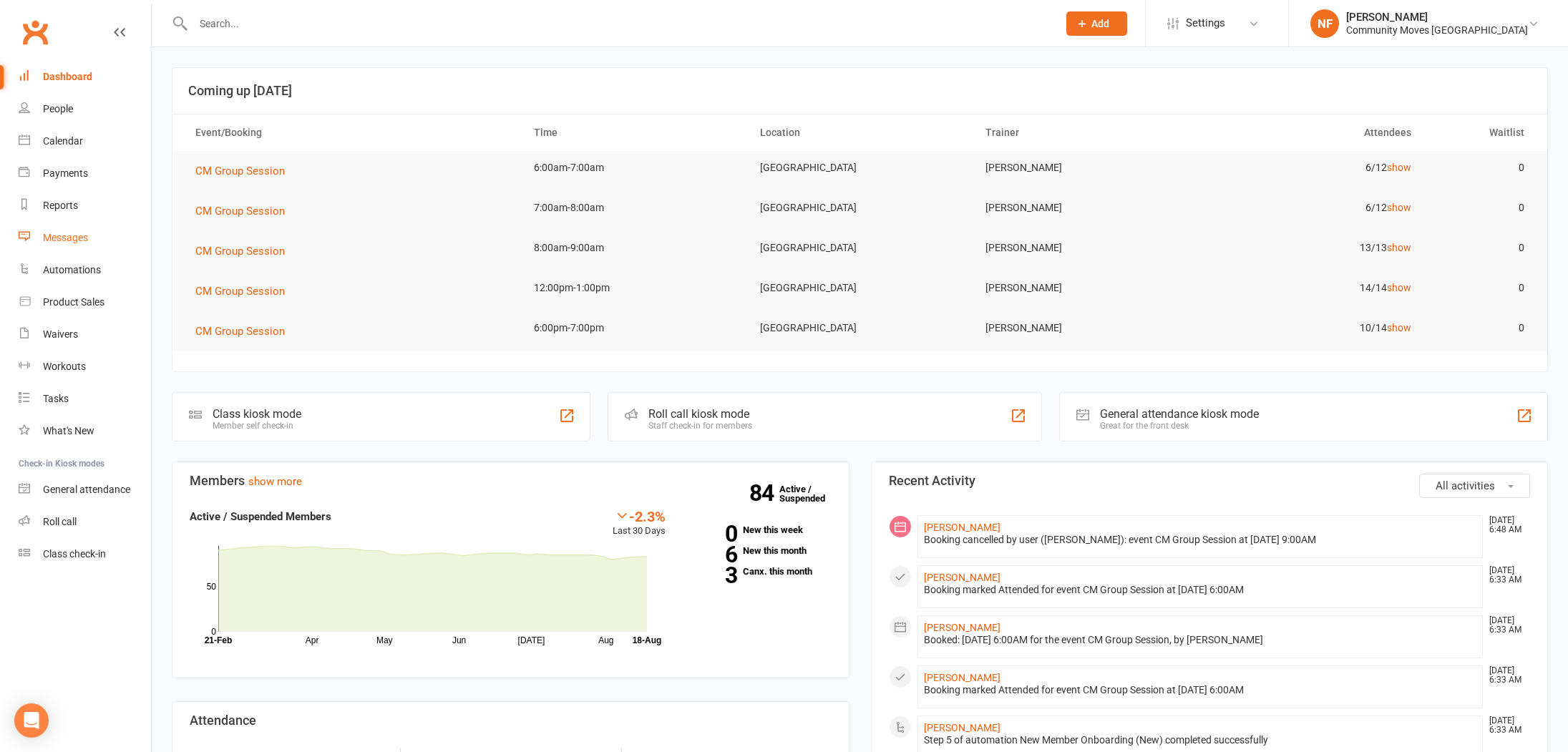
click at [72, 240] on div "Messages" at bounding box center [65, 238] width 45 height 12
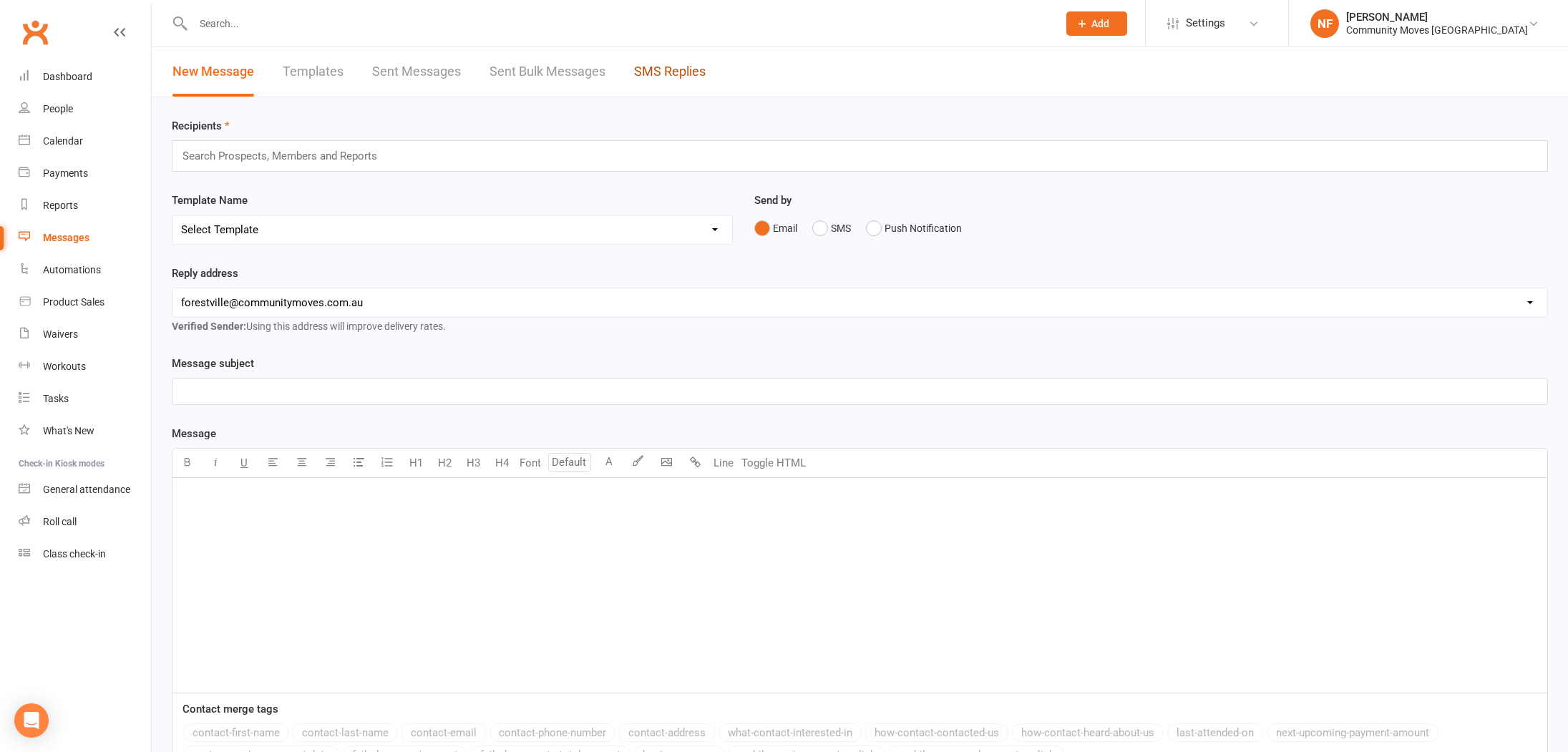
click at [688, 74] on link "SMS Replies" at bounding box center [670, 72] width 72 height 49
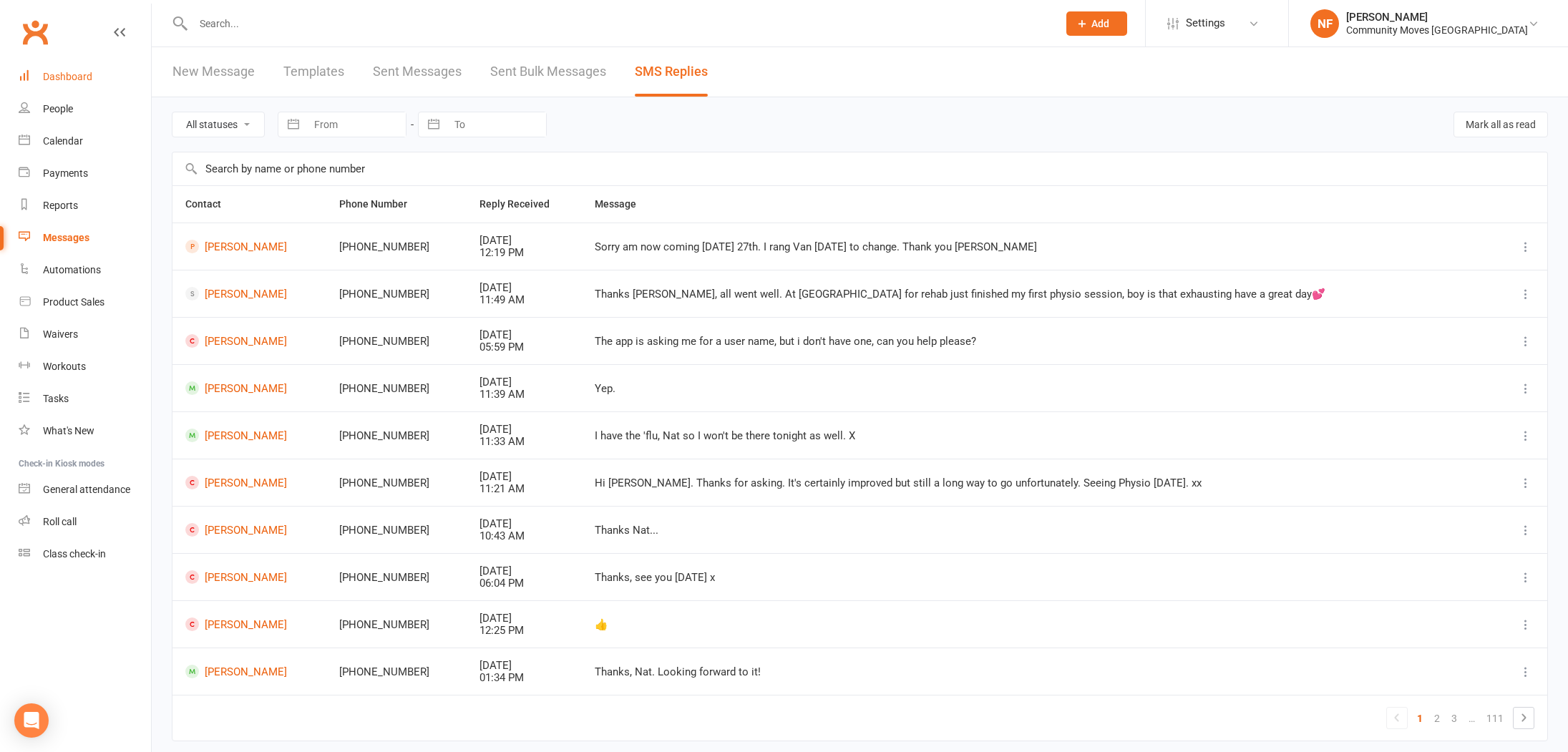
click at [58, 73] on div "Dashboard" at bounding box center [67, 77] width 49 height 12
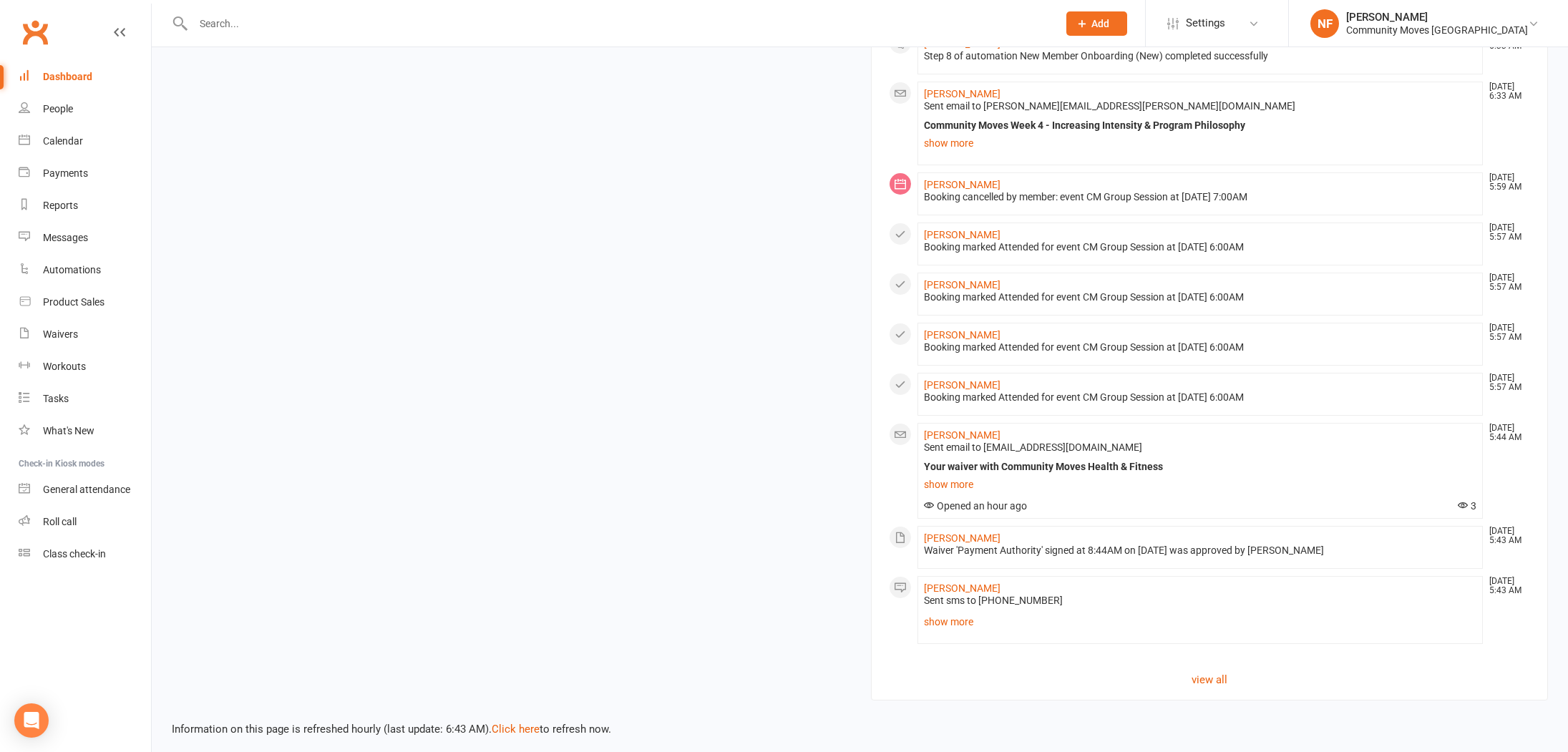
scroll to position [992, 0]
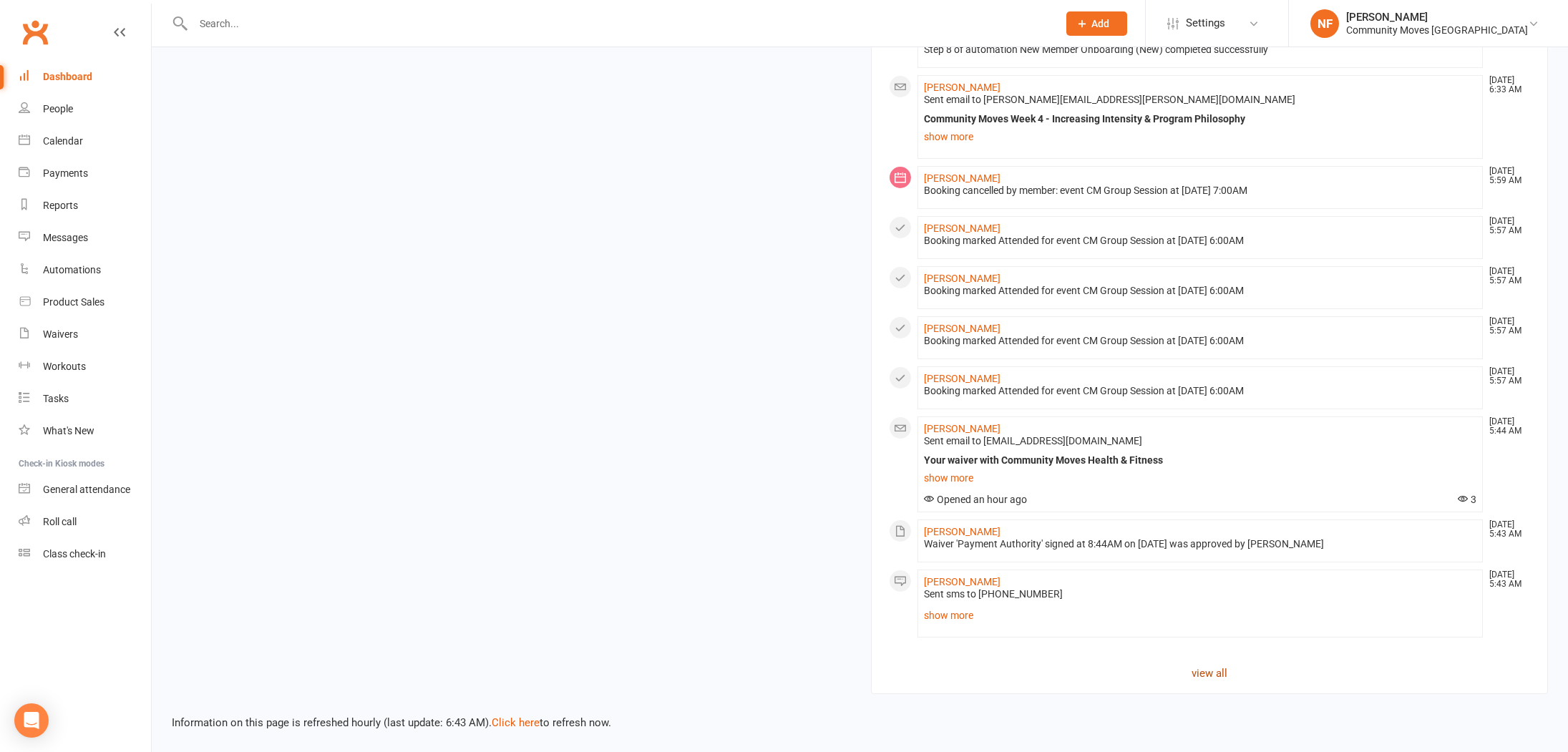
click at [1214, 672] on link "view all" at bounding box center [1209, 673] width 642 height 18
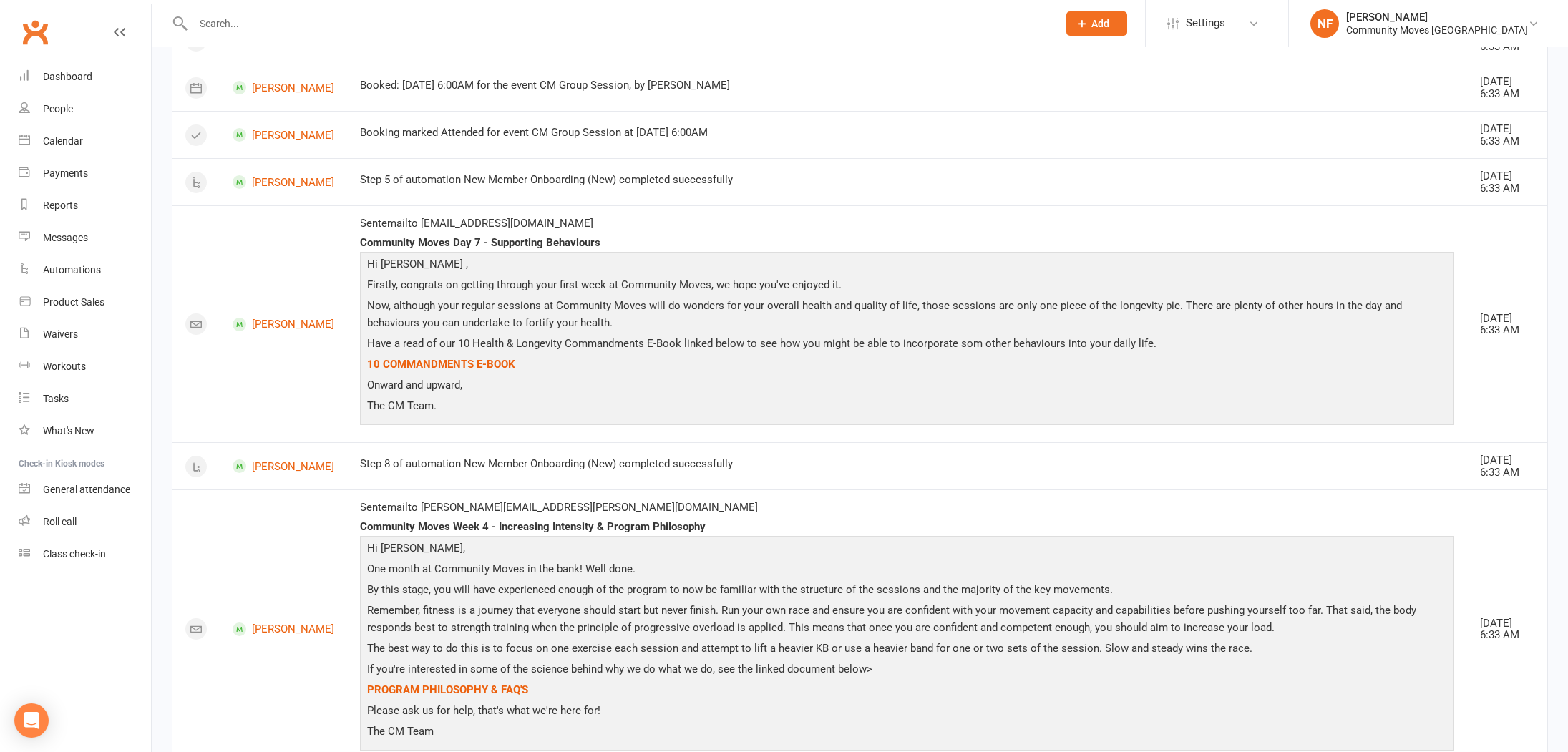
scroll to position [405, 0]
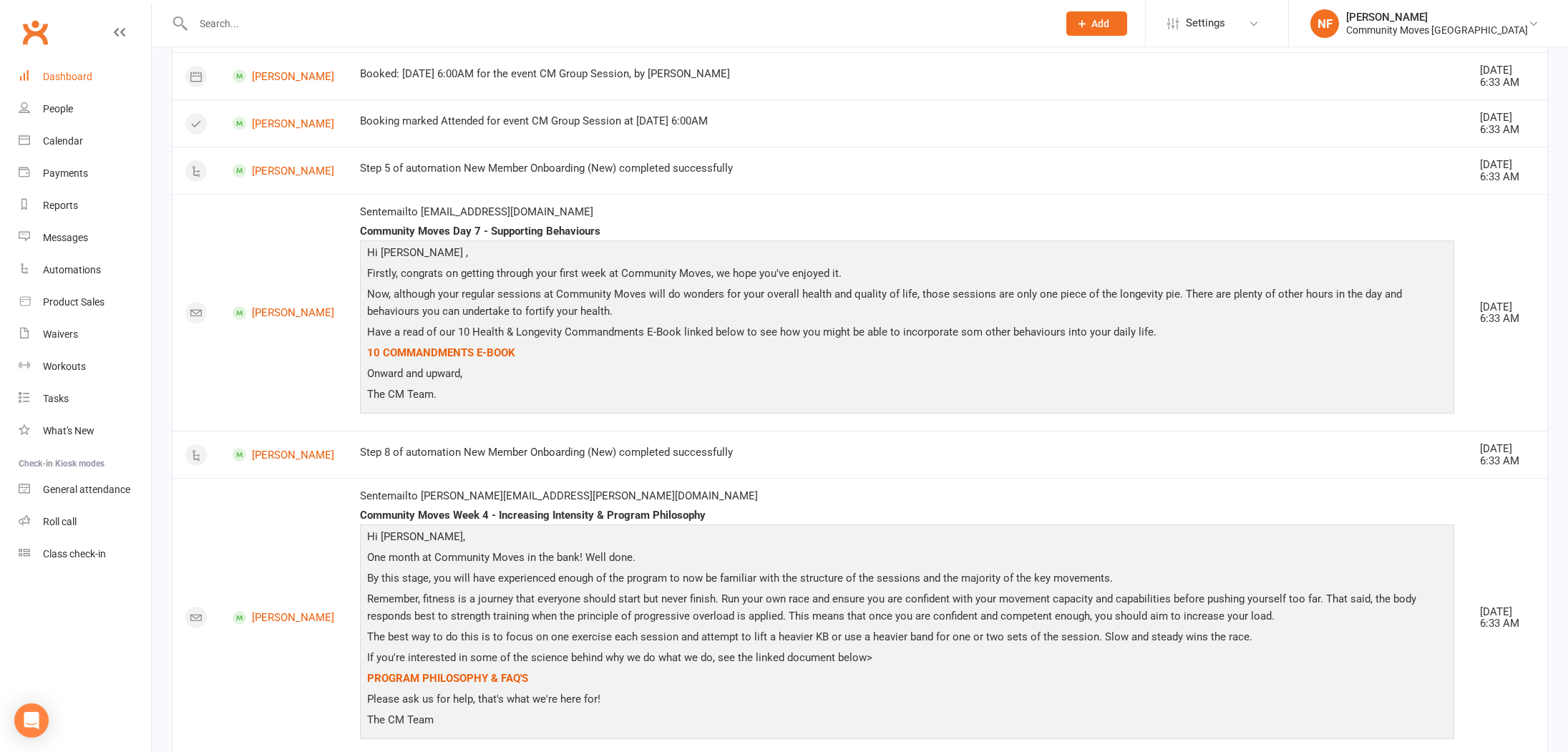
click at [62, 79] on div "Dashboard" at bounding box center [67, 77] width 49 height 12
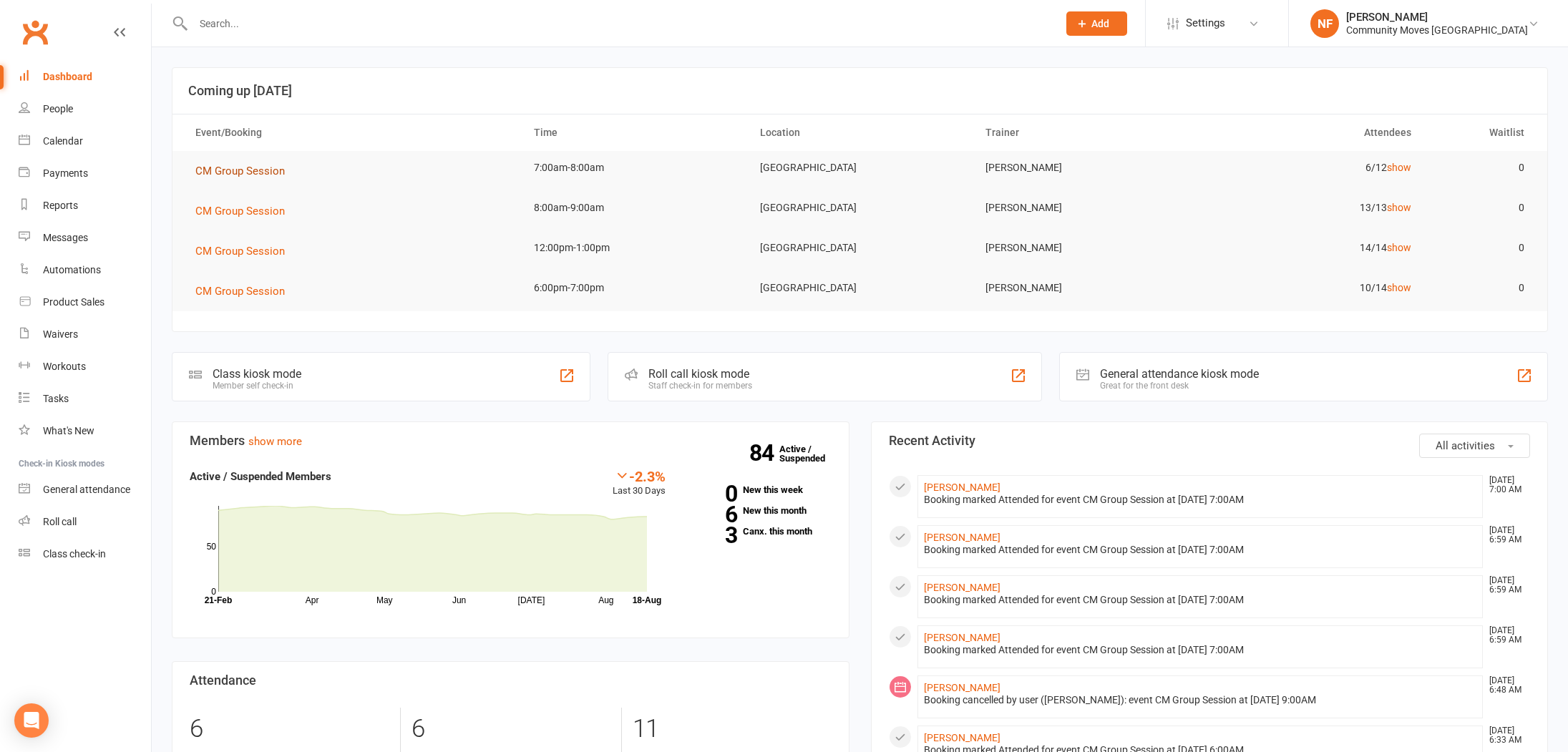
click at [238, 170] on span "CM Group Session" at bounding box center [240, 170] width 89 height 13
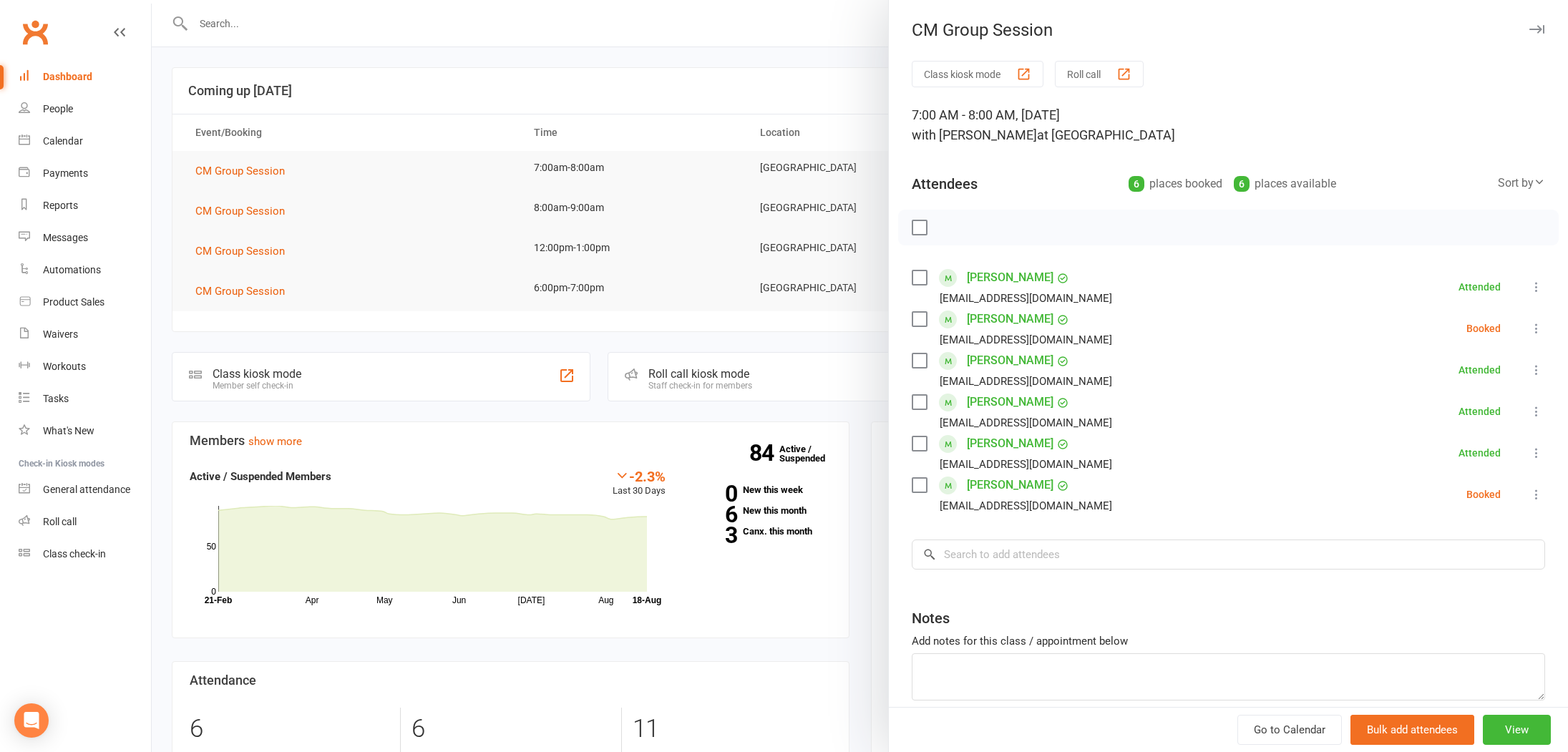
click at [1536, 327] on icon at bounding box center [1535, 328] width 14 height 14
click at [1449, 382] on link "Remove" at bounding box center [1467, 385] width 154 height 28
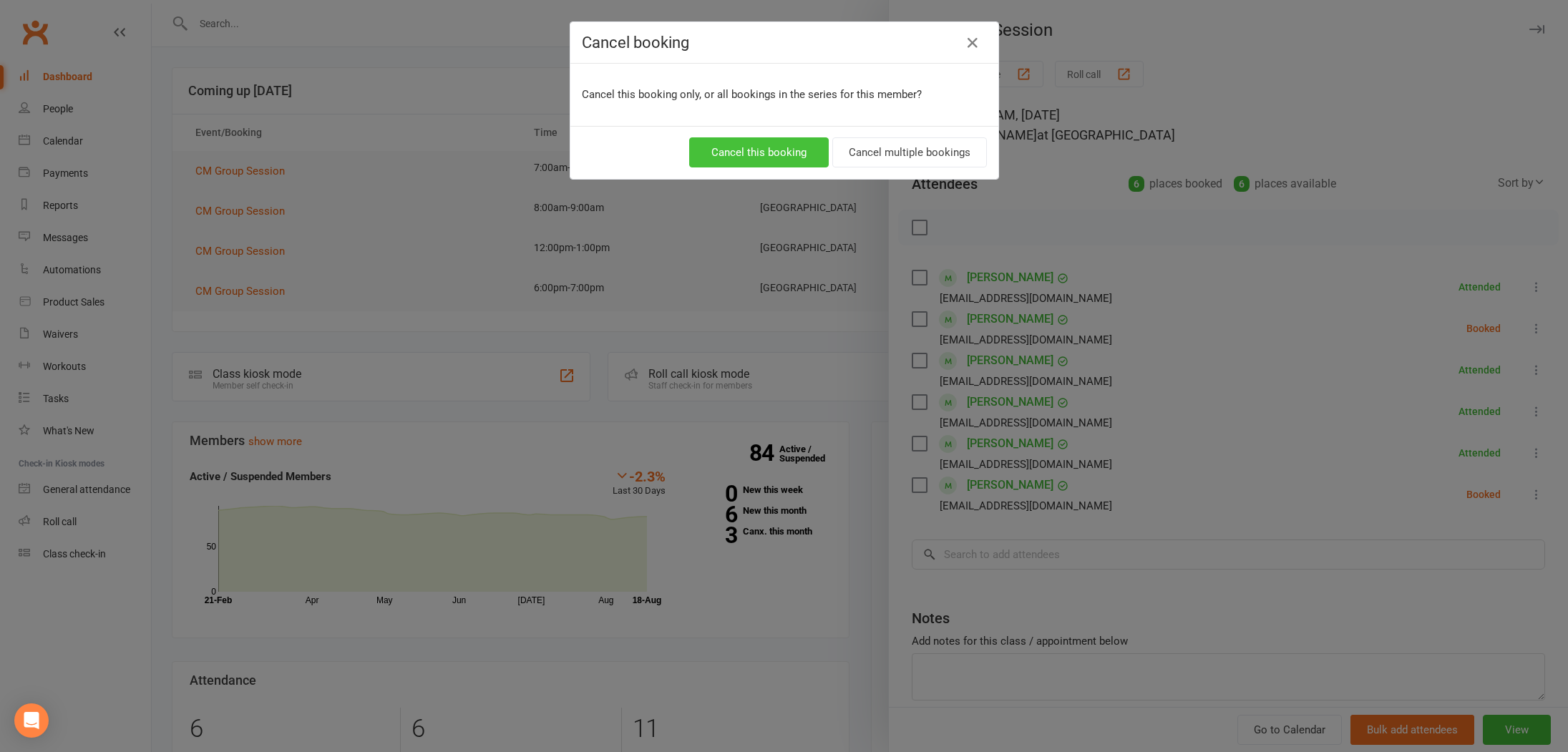
click at [751, 149] on button "Cancel this booking" at bounding box center [758, 153] width 139 height 30
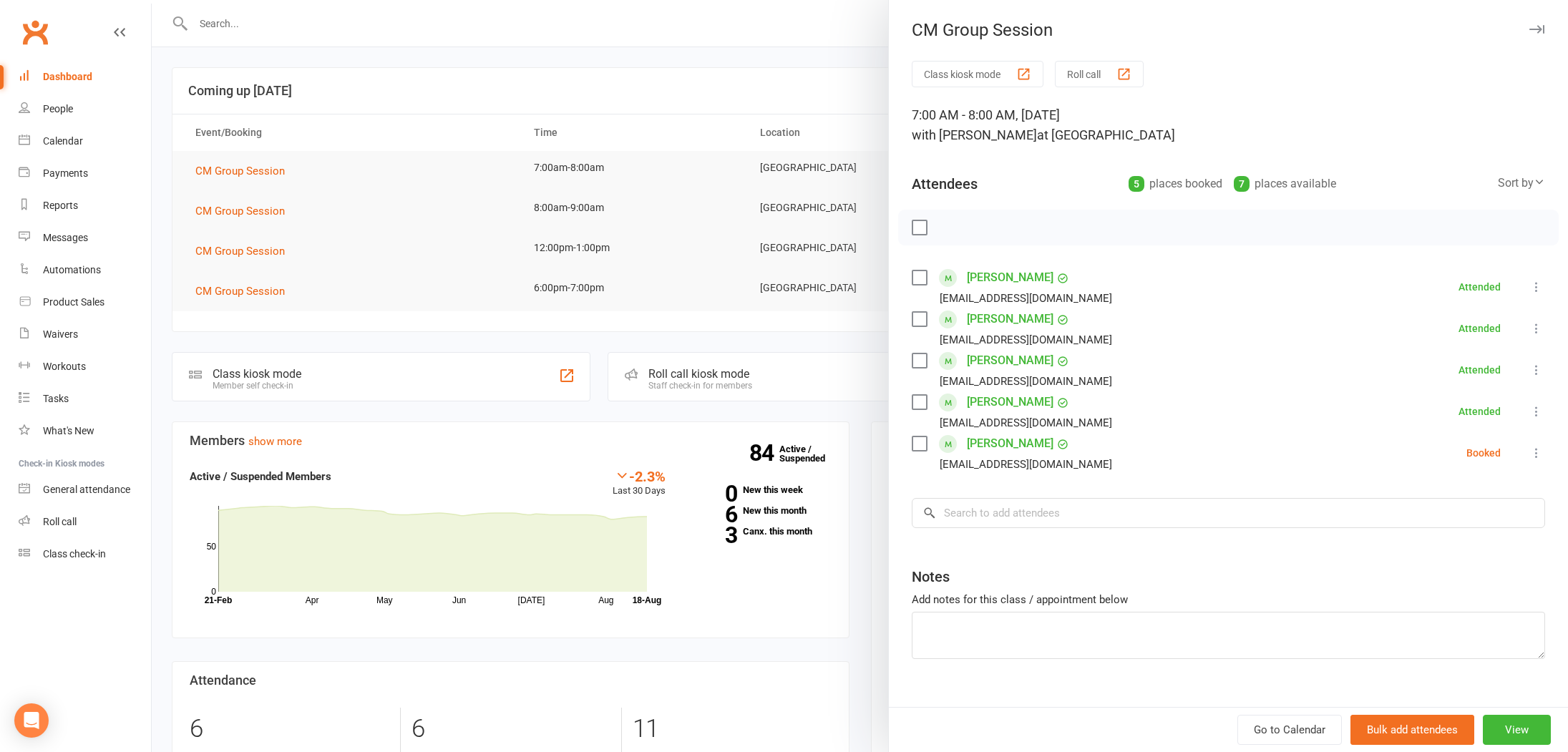
click at [1532, 447] on icon at bounding box center [1535, 452] width 14 height 14
click at [1438, 514] on link "Remove" at bounding box center [1467, 509] width 154 height 28
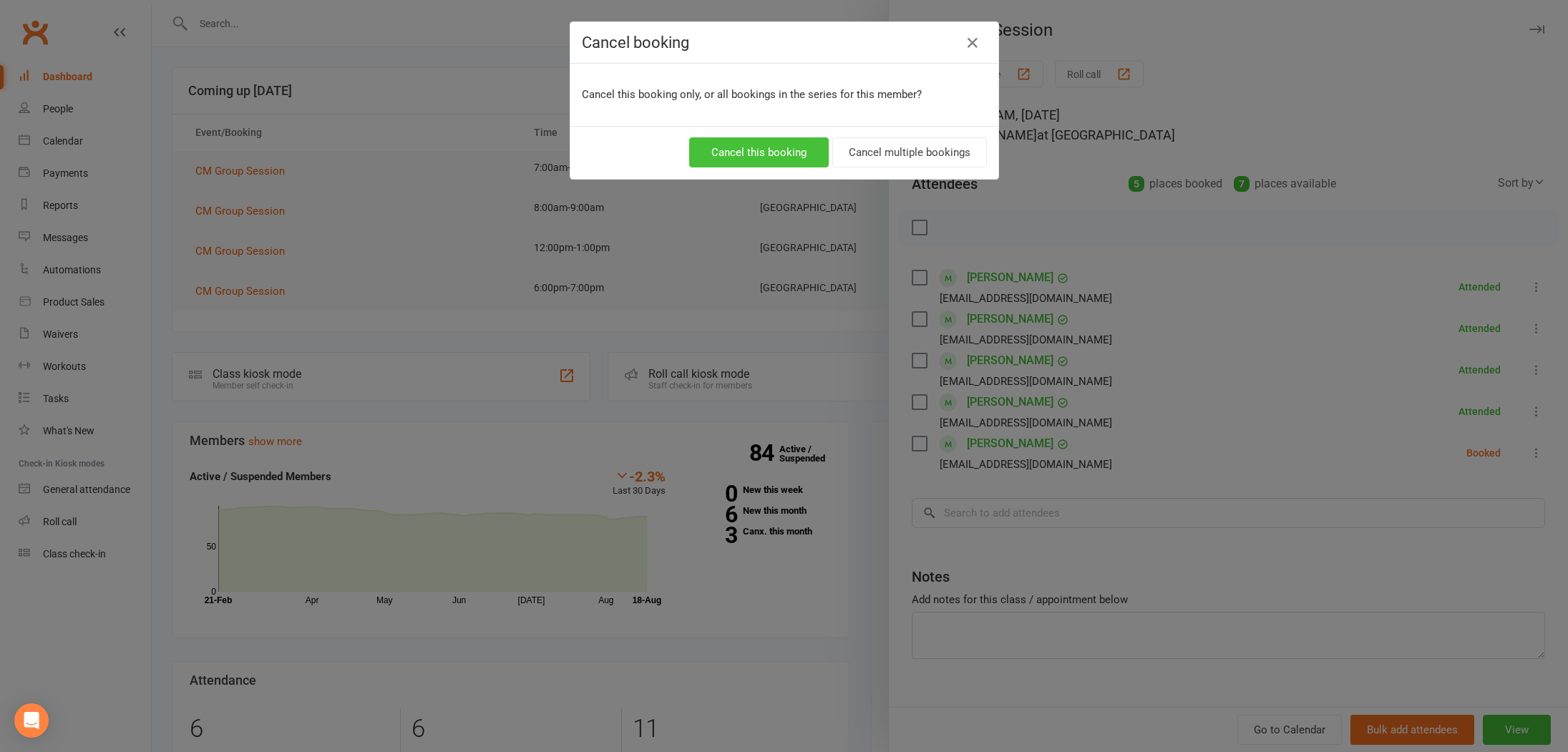
click at [803, 159] on button "Cancel this booking" at bounding box center [758, 153] width 139 height 30
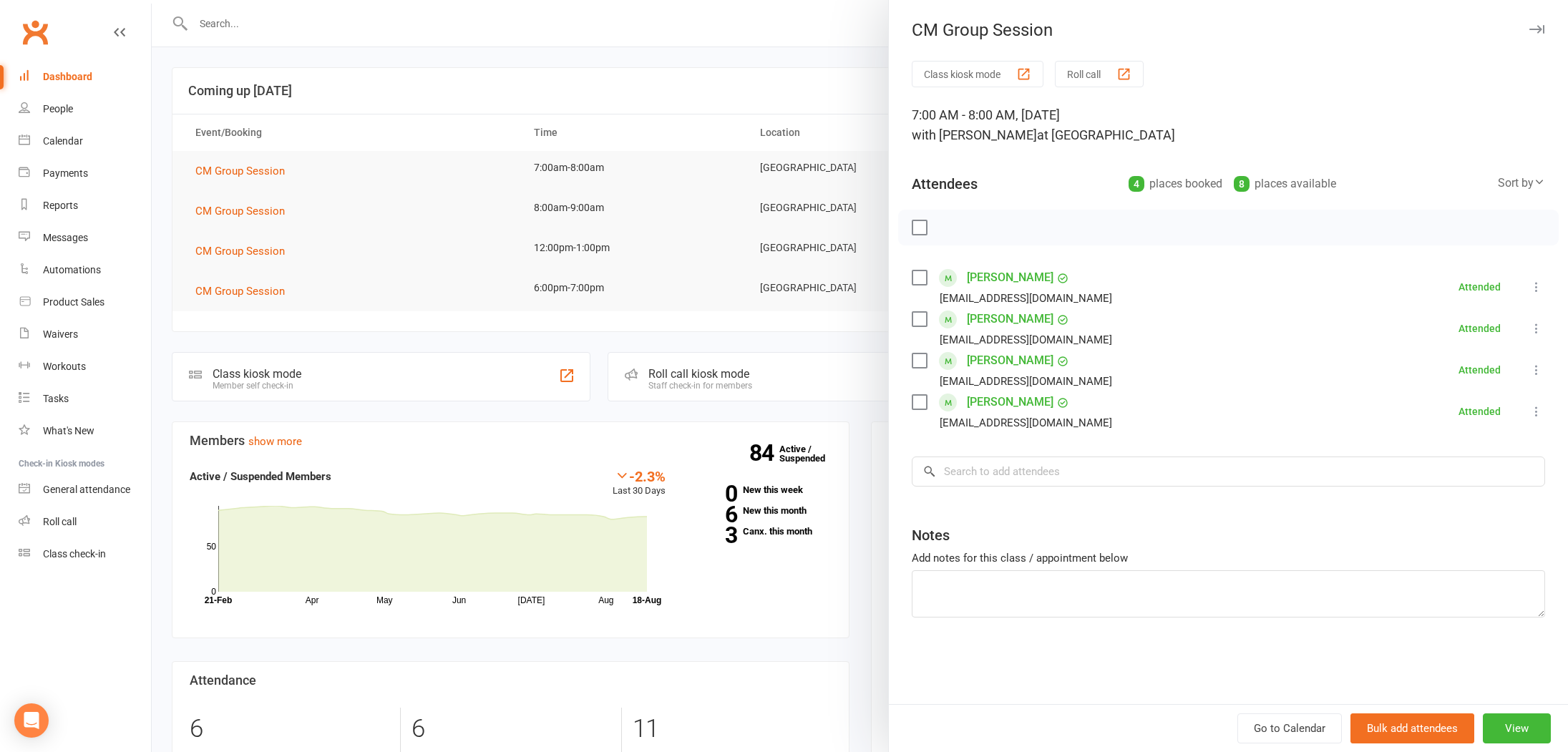
drag, startPoint x: 416, startPoint y: 168, endPoint x: 259, endPoint y: 225, distance: 167.0
click at [416, 168] on div at bounding box center [860, 376] width 1416 height 752
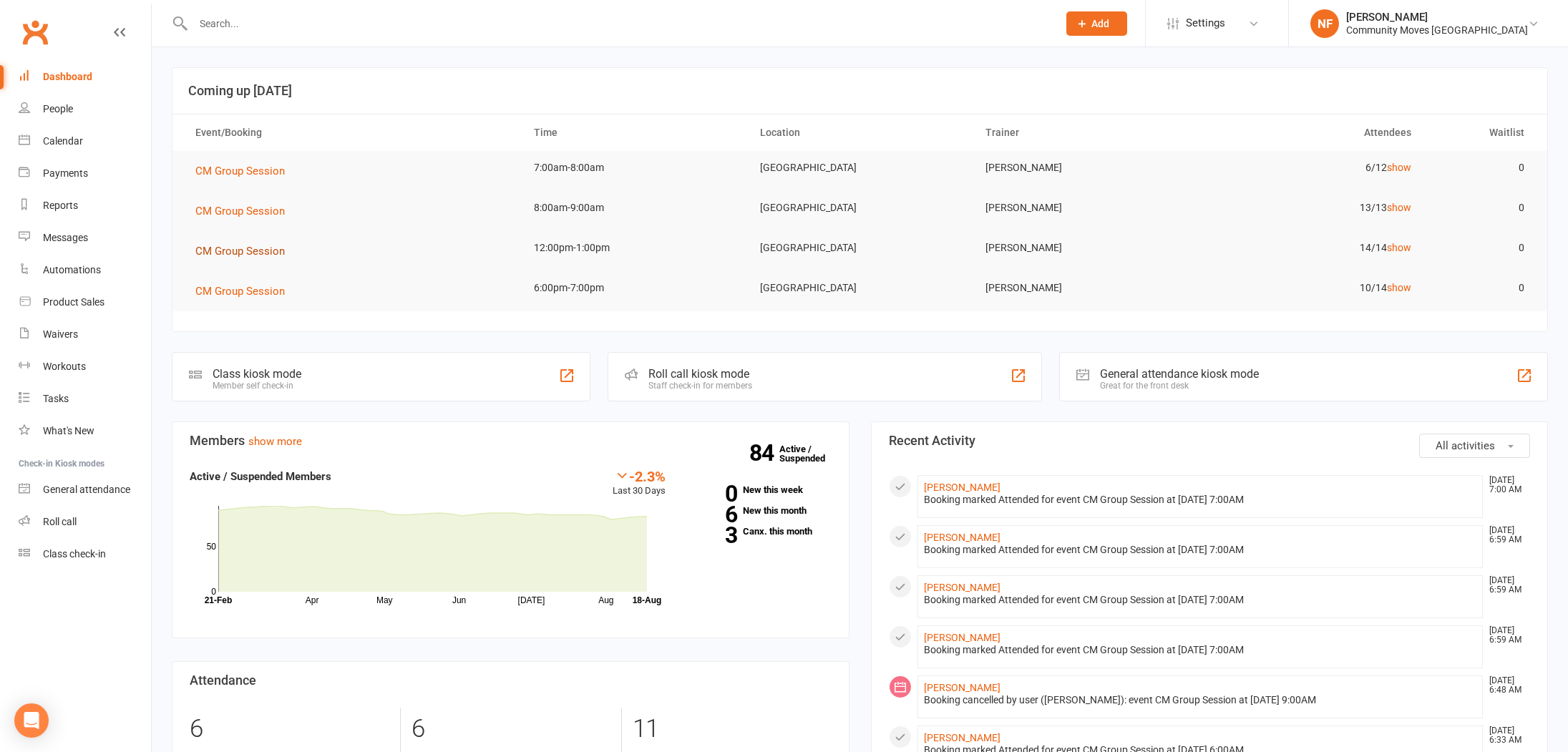
click at [260, 255] on span "CM Group Session" at bounding box center [240, 250] width 89 height 13
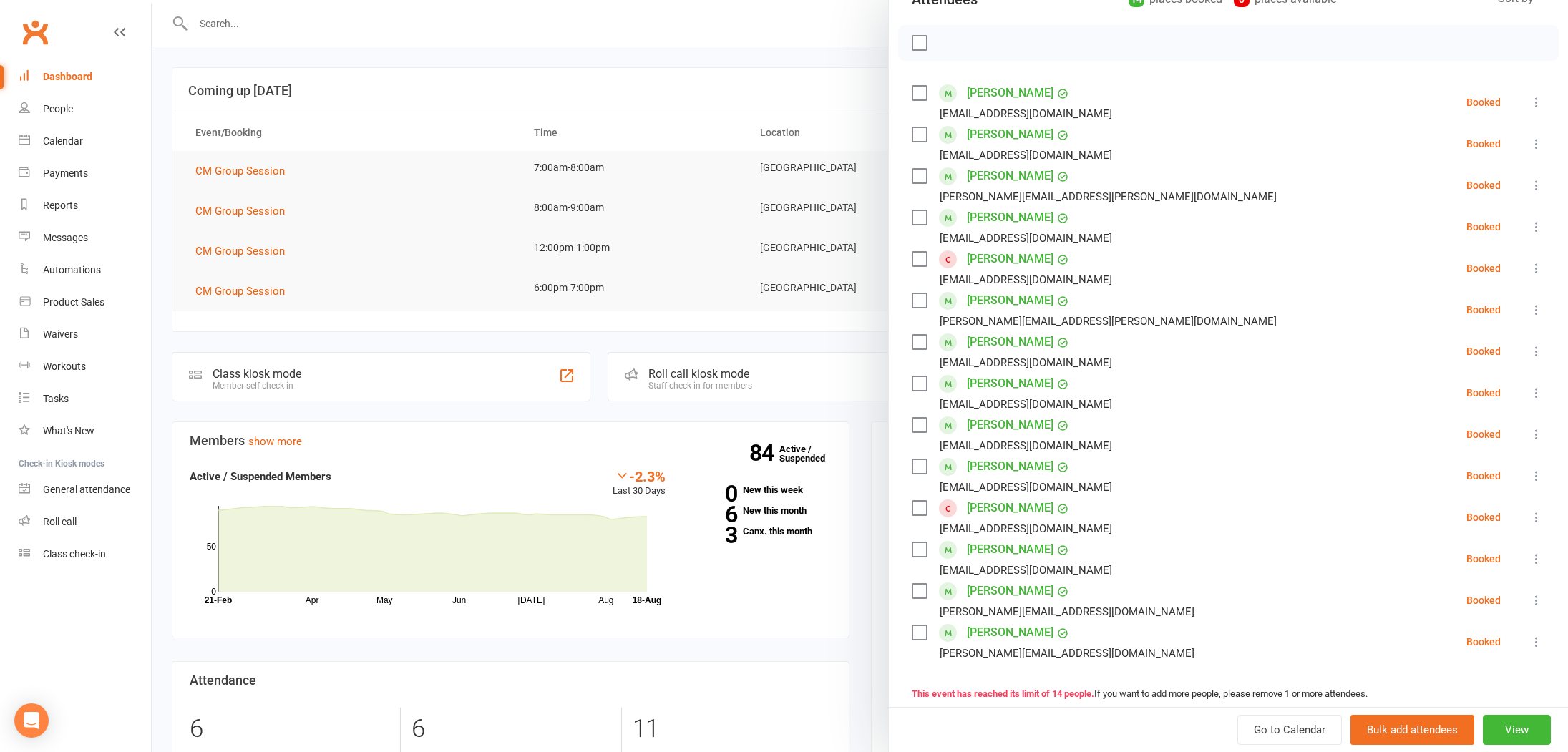
scroll to position [187, 0]
click at [1015, 260] on link "Christine Findlay" at bounding box center [1010, 256] width 87 height 23
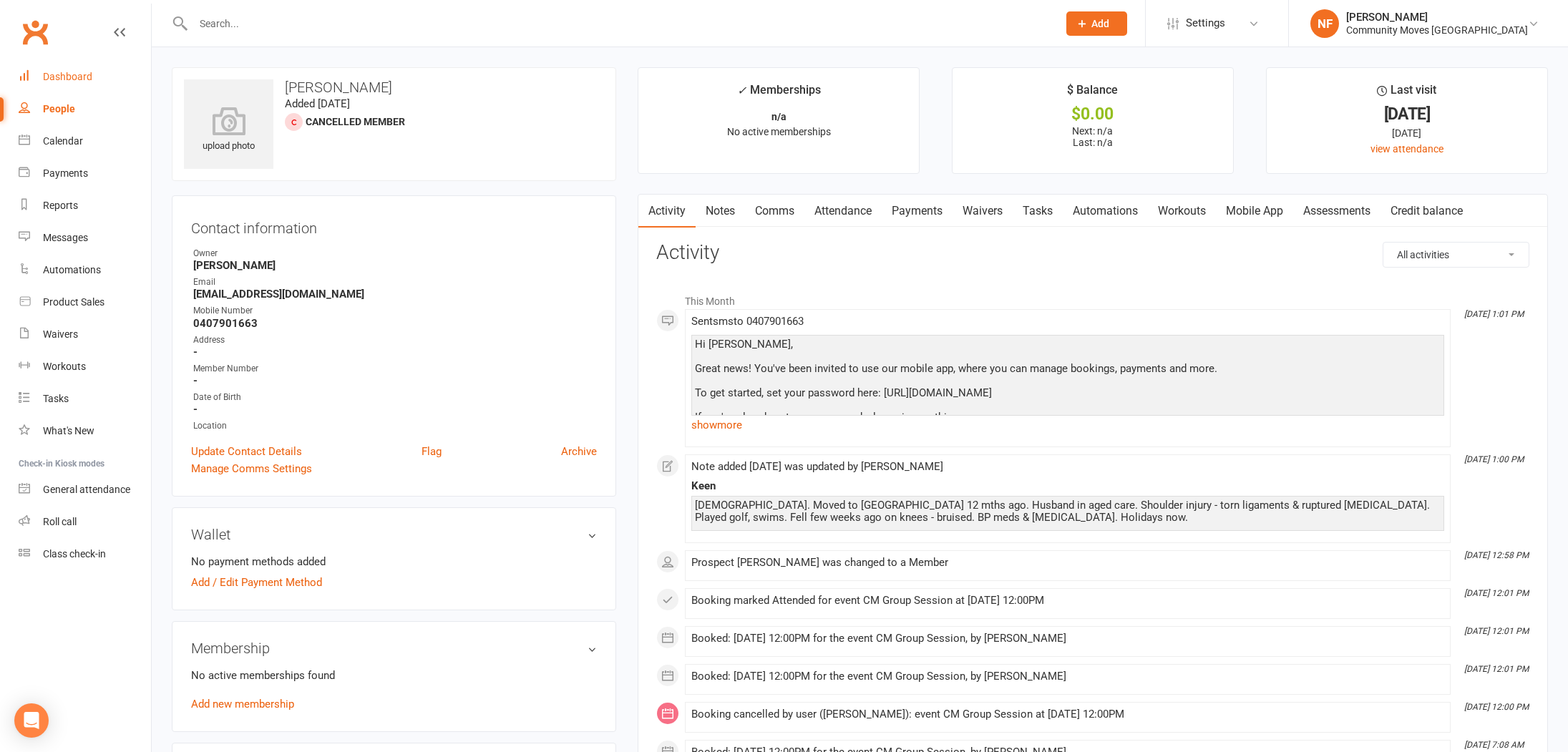
click at [80, 78] on div "Dashboard" at bounding box center [67, 77] width 49 height 12
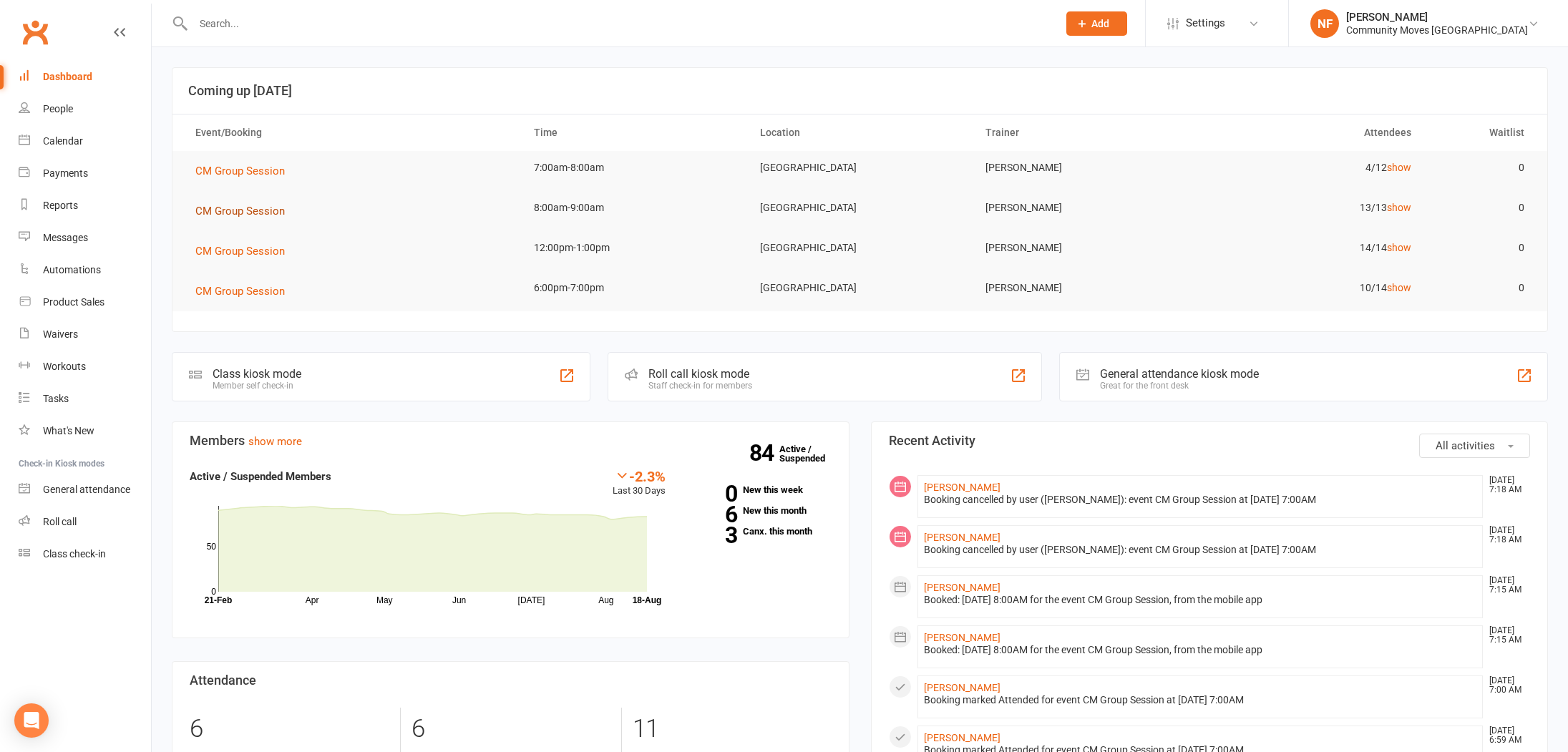
click at [245, 207] on span "CM Group Session" at bounding box center [240, 210] width 89 height 13
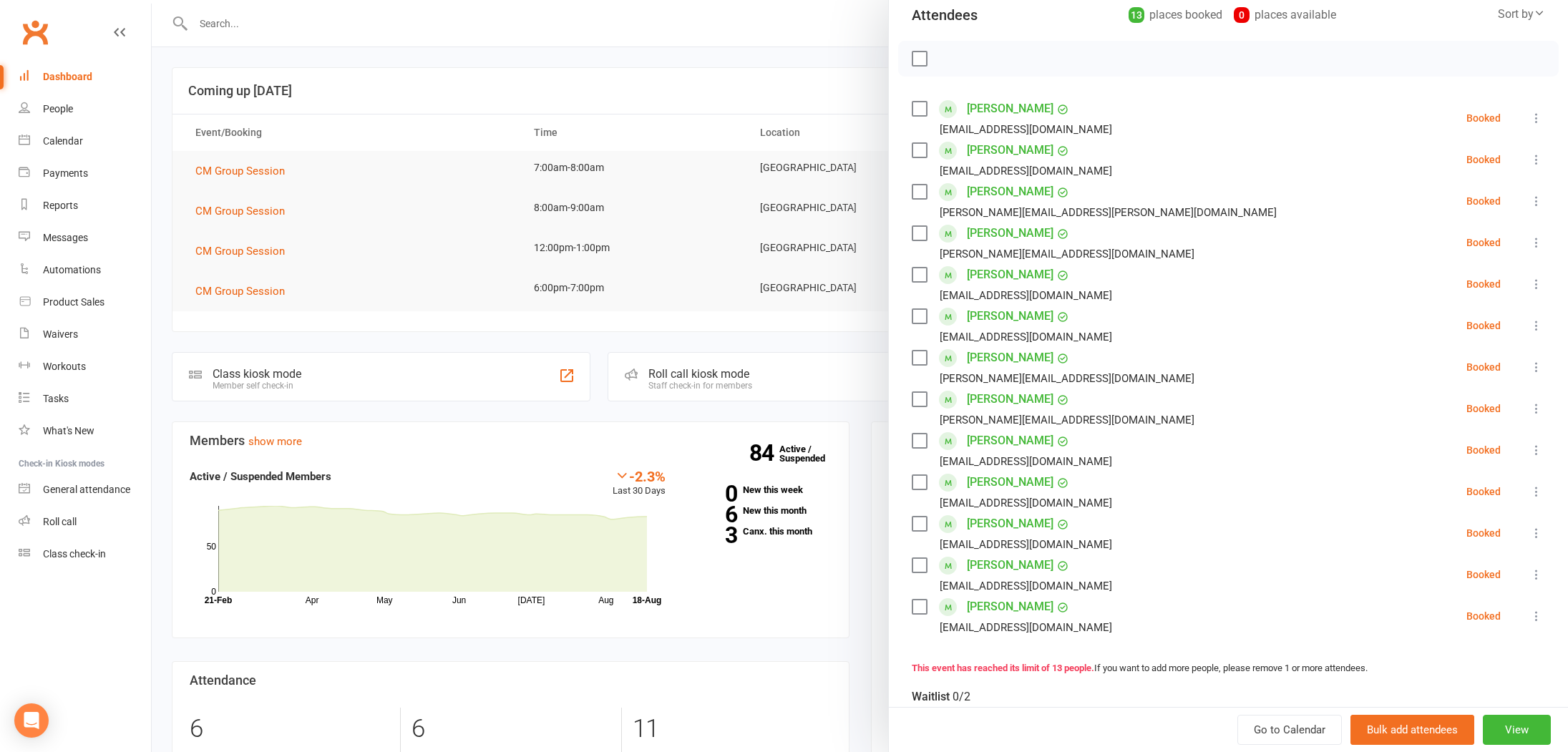
scroll to position [213, 0]
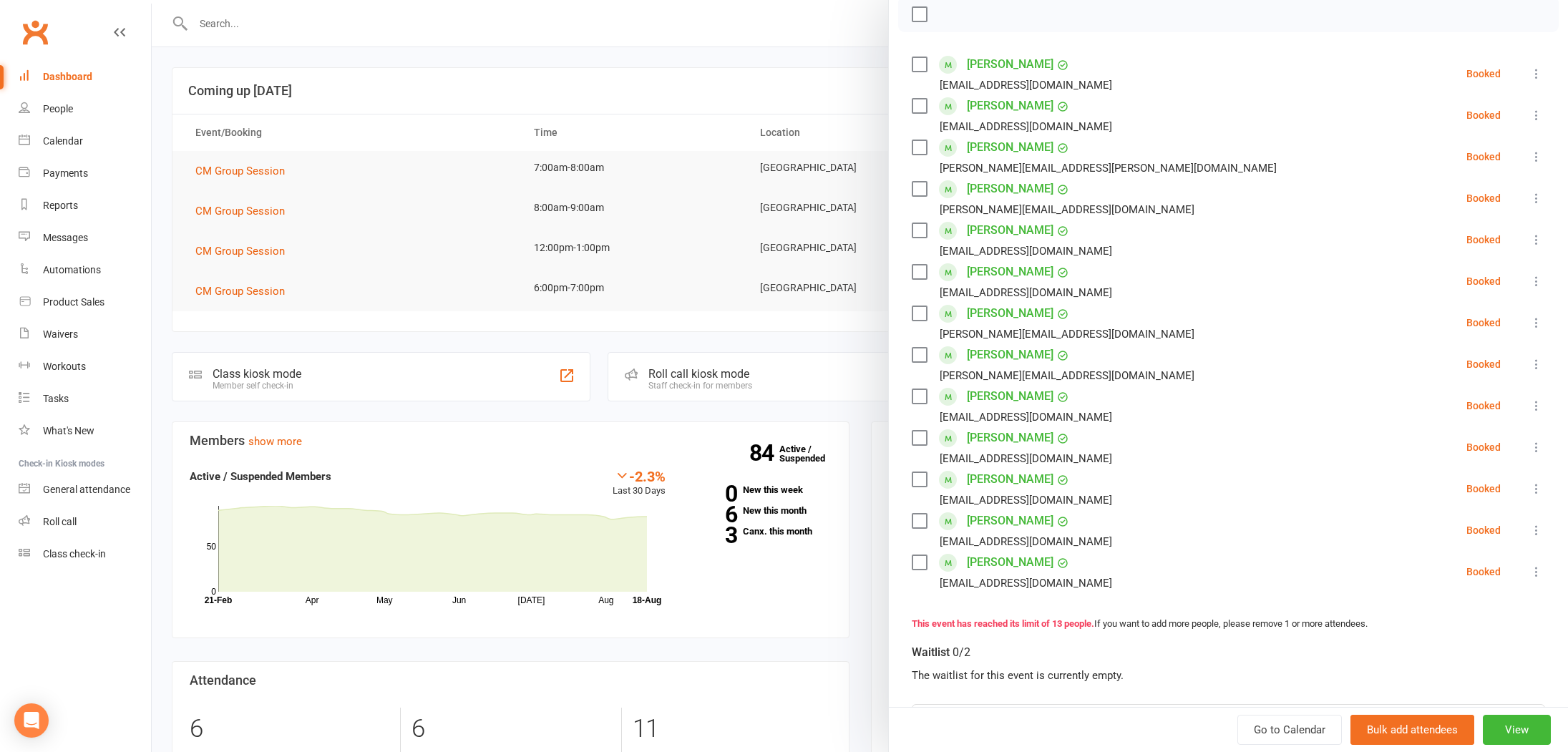
click at [407, 271] on div at bounding box center [860, 376] width 1416 height 752
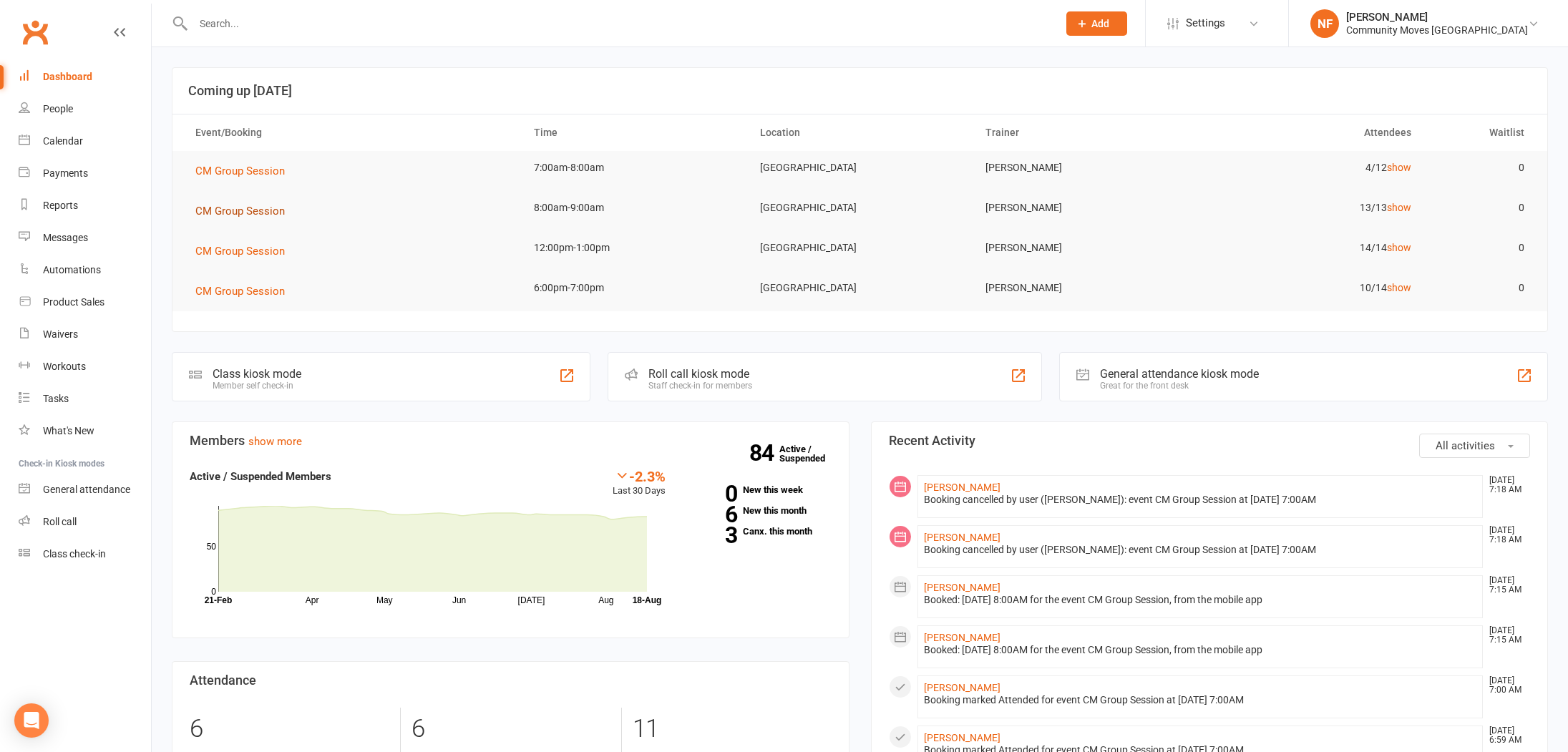
click at [260, 209] on span "CM Group Session" at bounding box center [240, 210] width 89 height 13
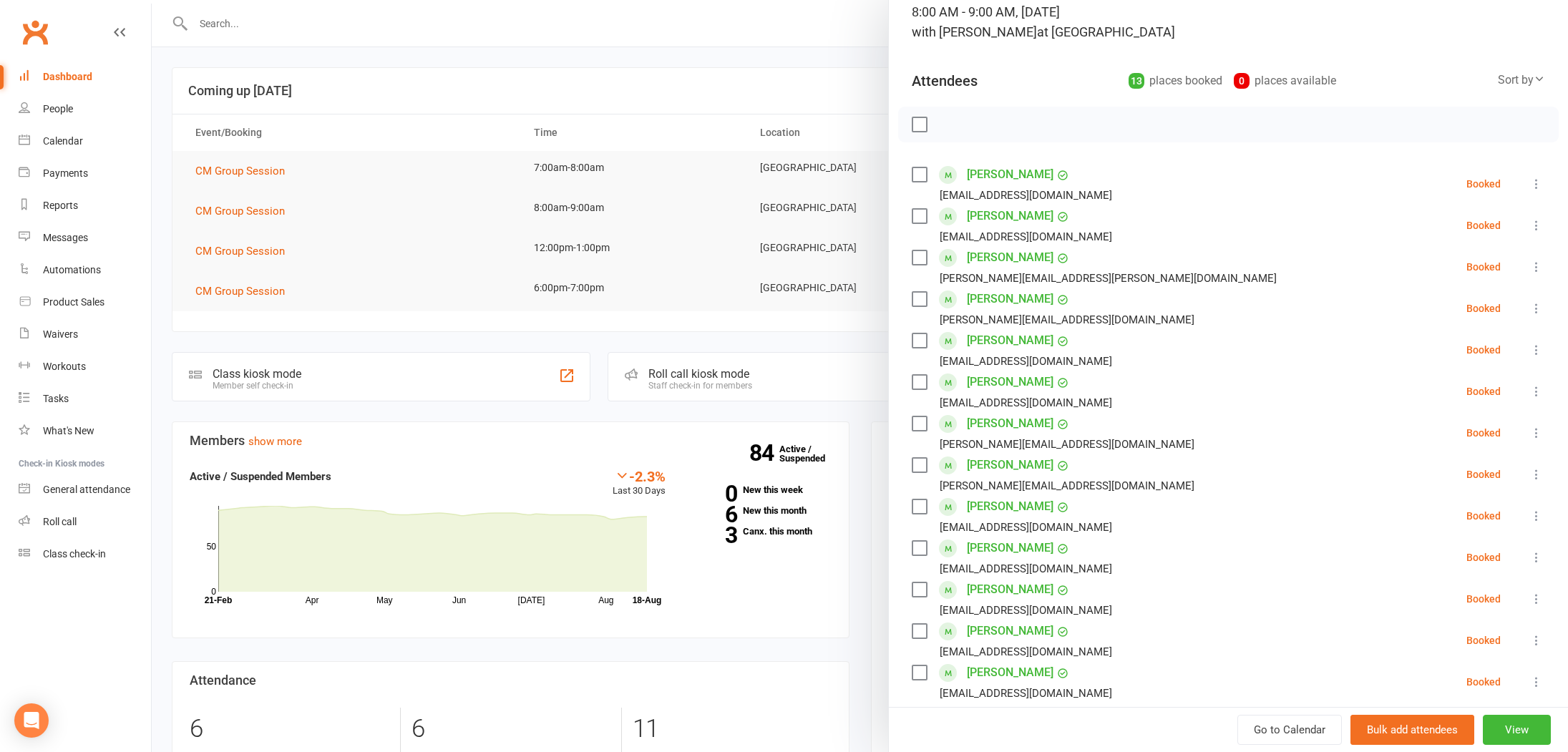
scroll to position [208, 0]
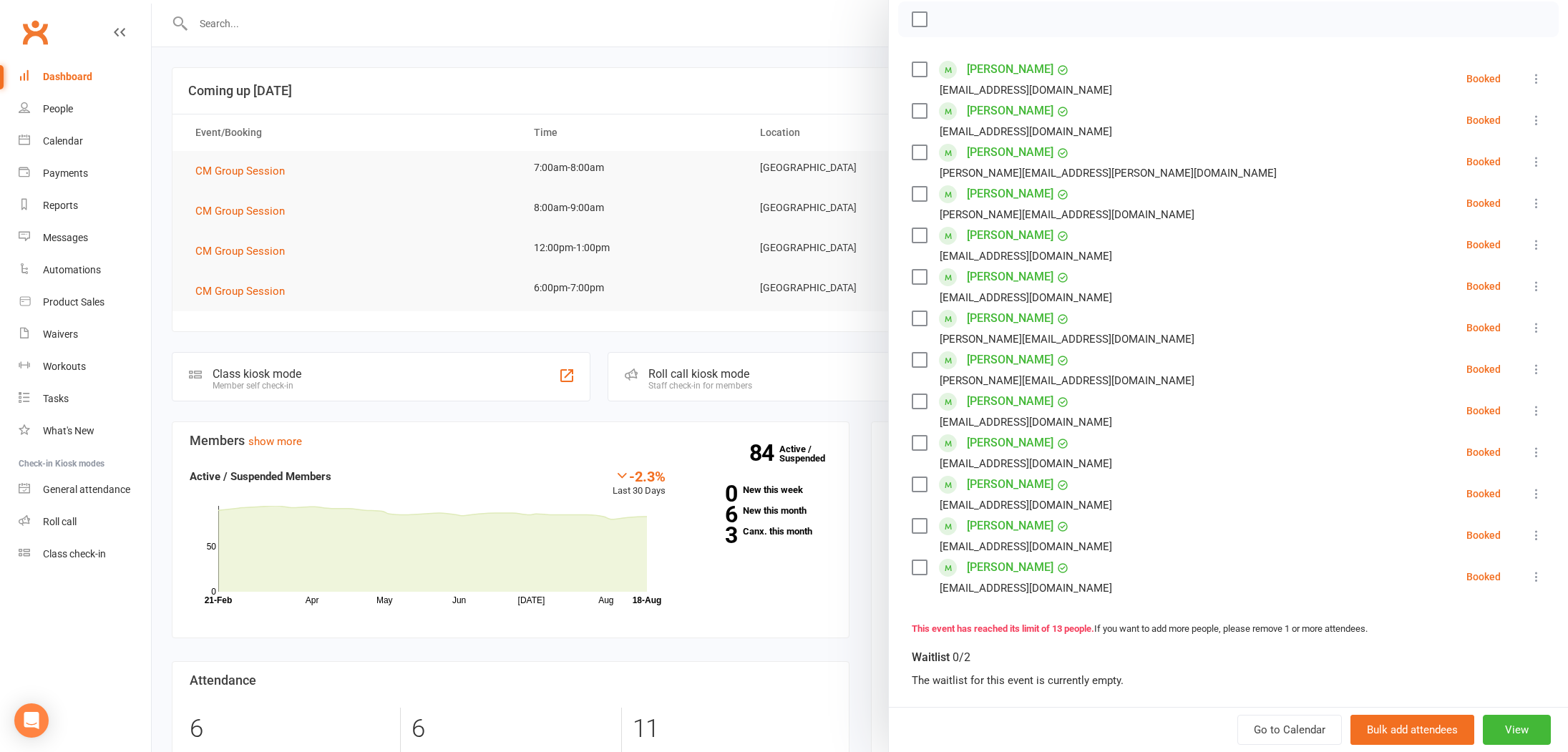
drag, startPoint x: 448, startPoint y: 244, endPoint x: 430, endPoint y: 244, distance: 18.0
click at [442, 244] on div at bounding box center [860, 376] width 1416 height 752
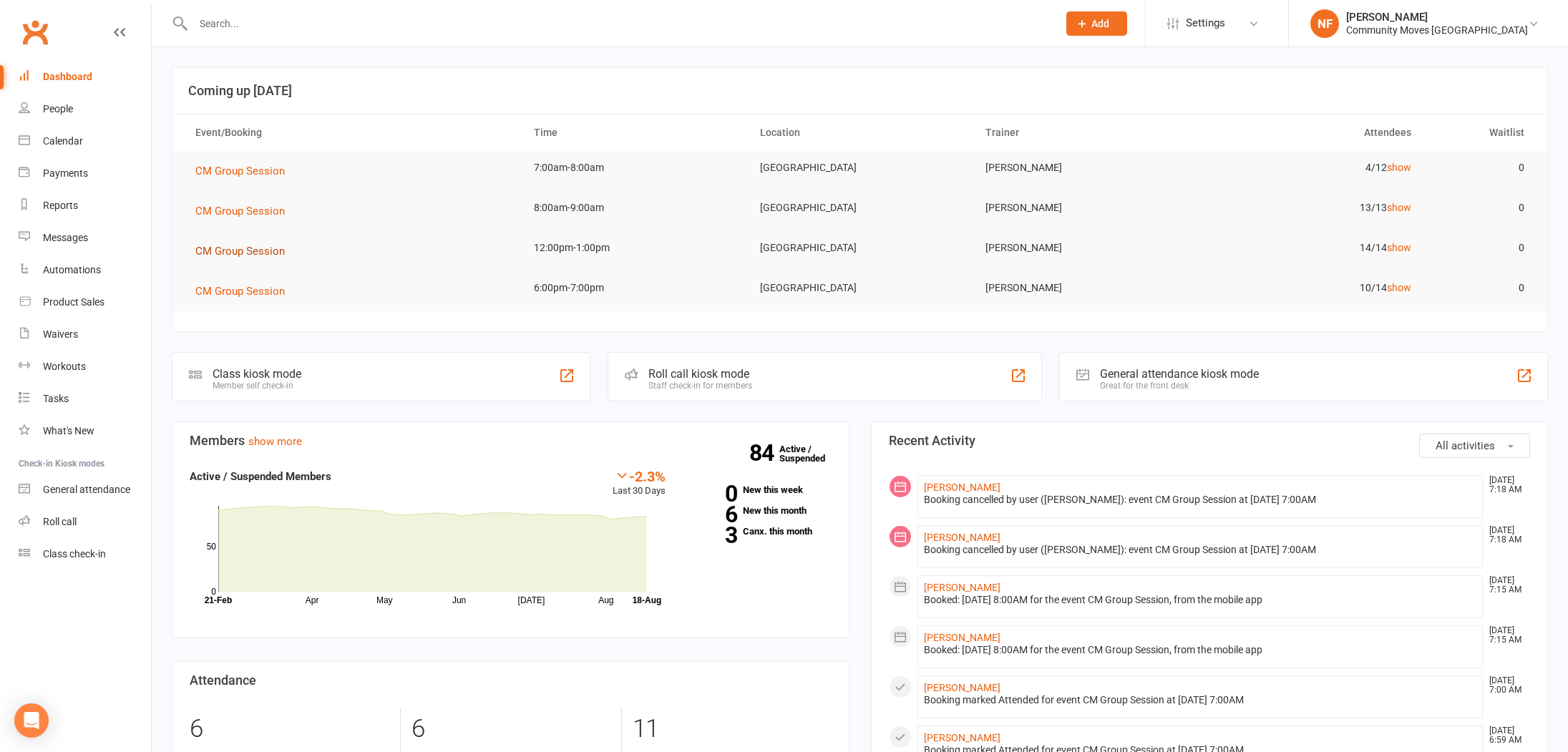
click at [258, 247] on span "CM Group Session" at bounding box center [240, 250] width 89 height 13
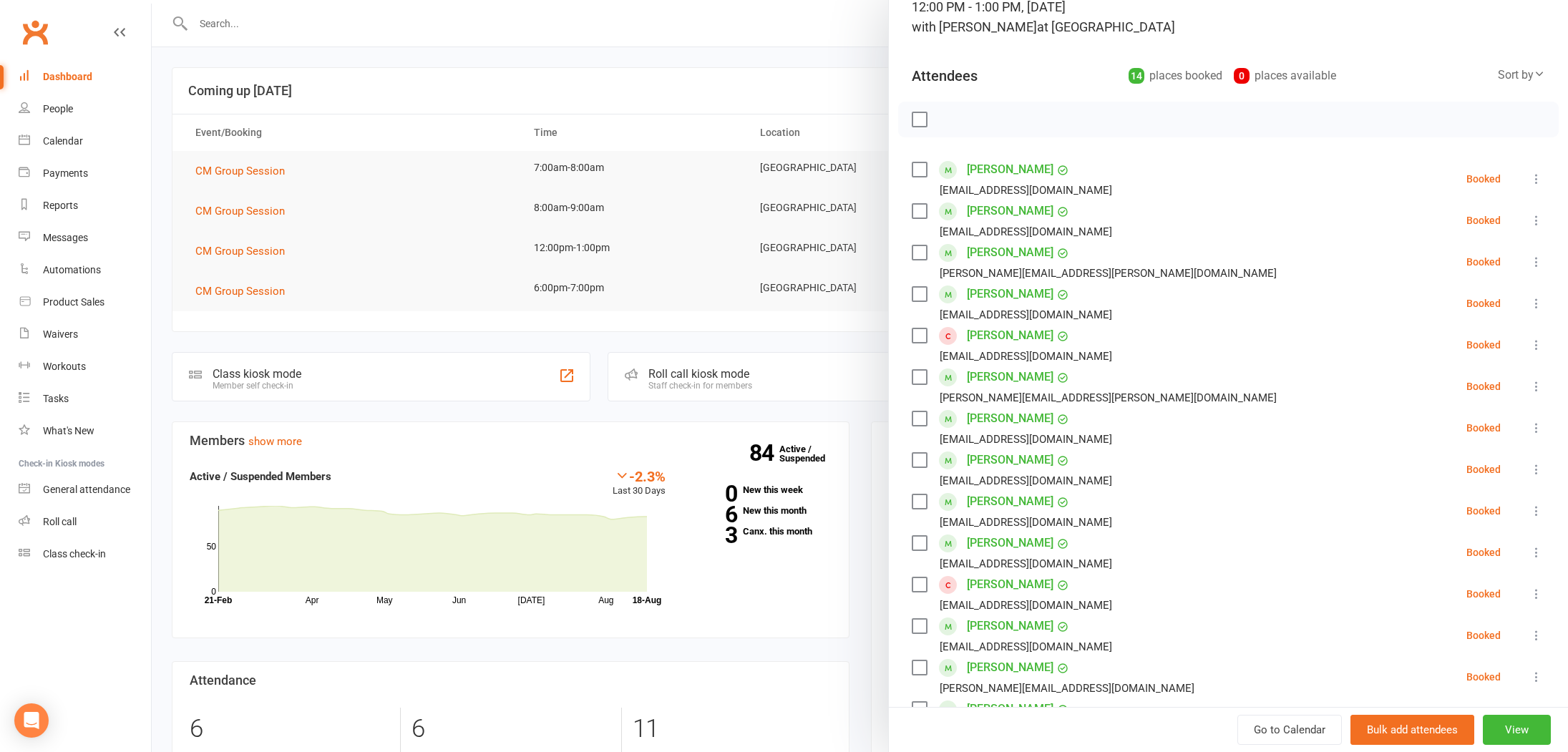
scroll to position [109, 0]
click at [1015, 336] on link "Christine Findlay" at bounding box center [1010, 334] width 87 height 23
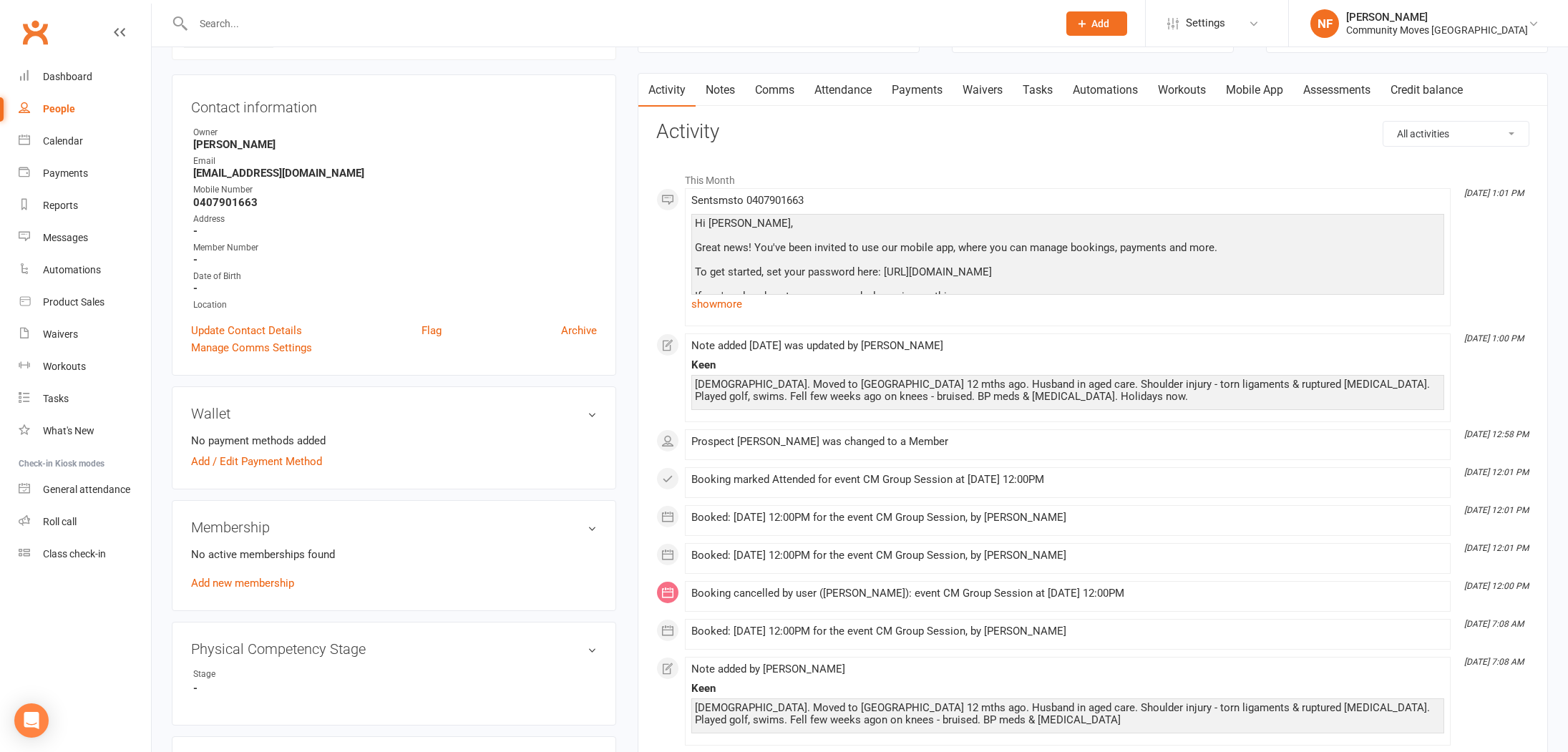
scroll to position [120, 0]
click at [78, 78] on div "Dashboard" at bounding box center [67, 77] width 49 height 12
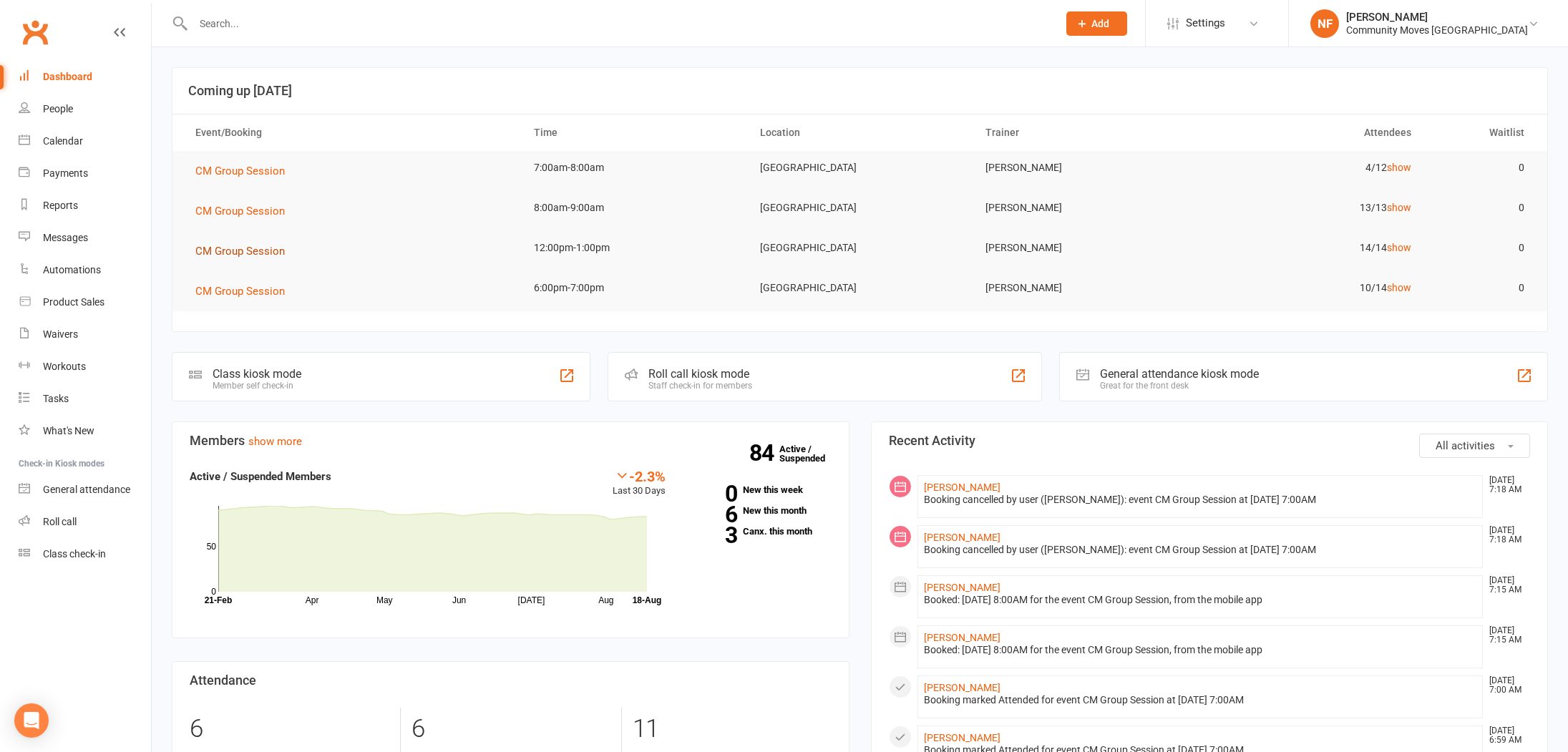
click at [240, 252] on span "CM Group Session" at bounding box center [240, 250] width 89 height 13
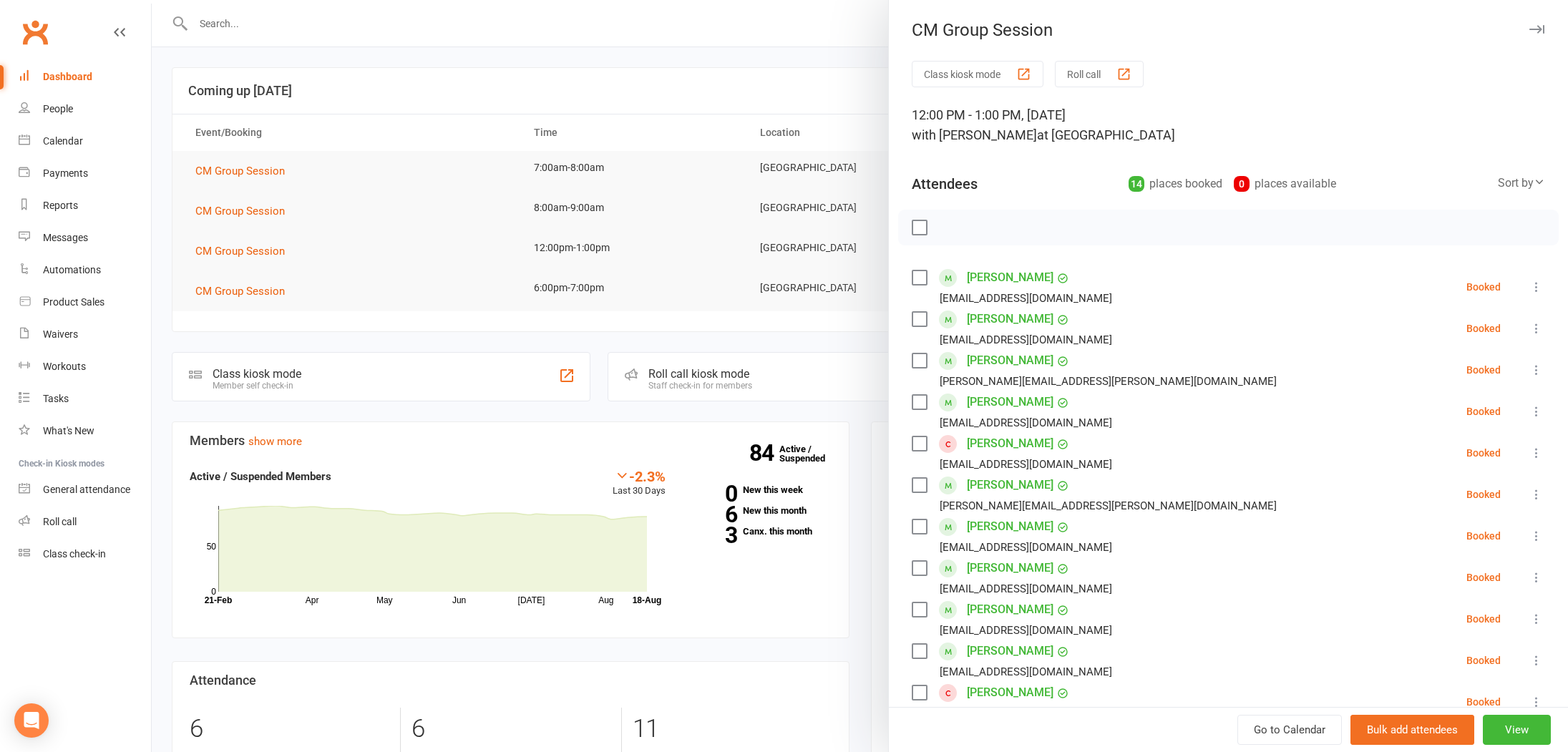
click at [993, 444] on link "Christine Findlay" at bounding box center [1010, 443] width 87 height 23
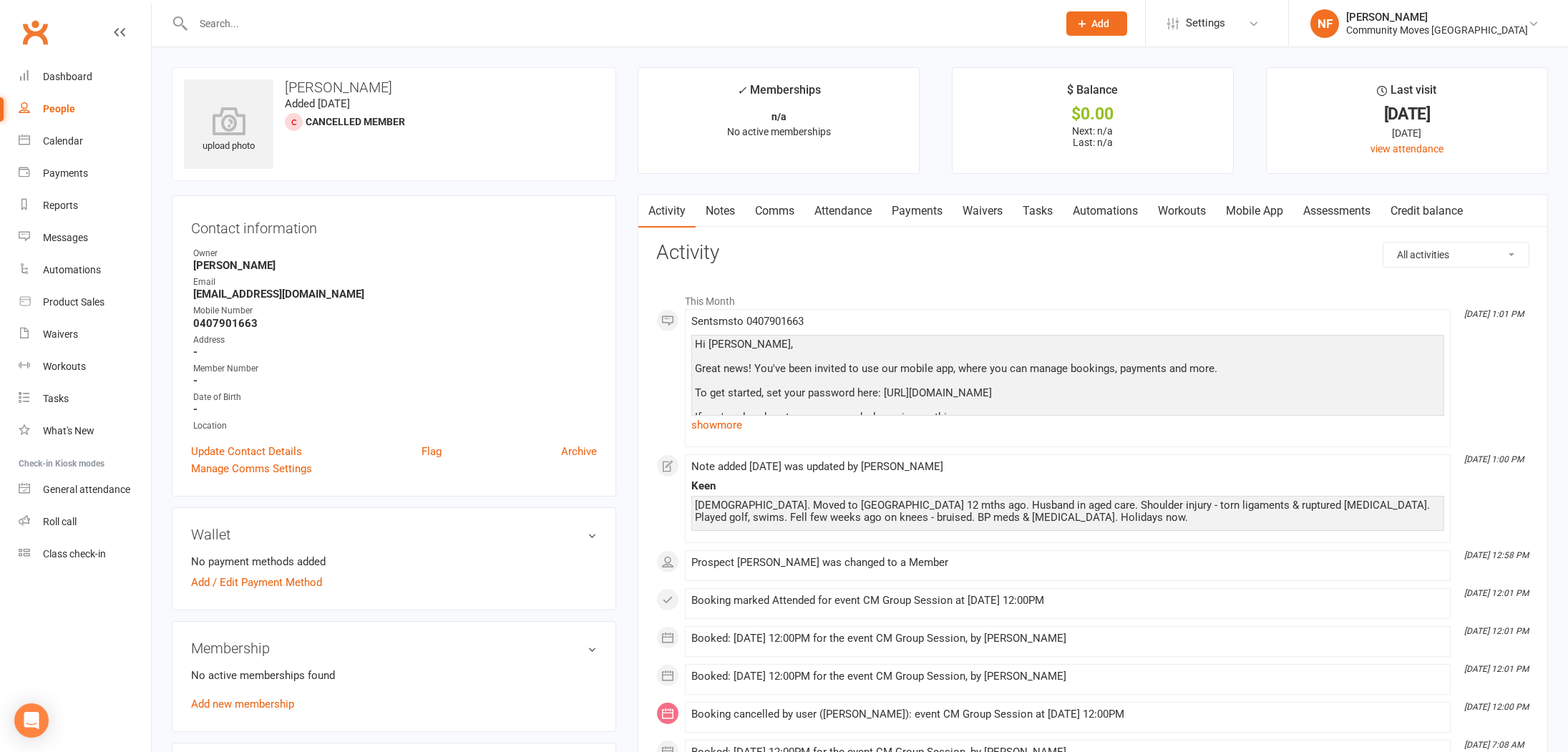
click at [723, 214] on link "Notes" at bounding box center [720, 210] width 49 height 33
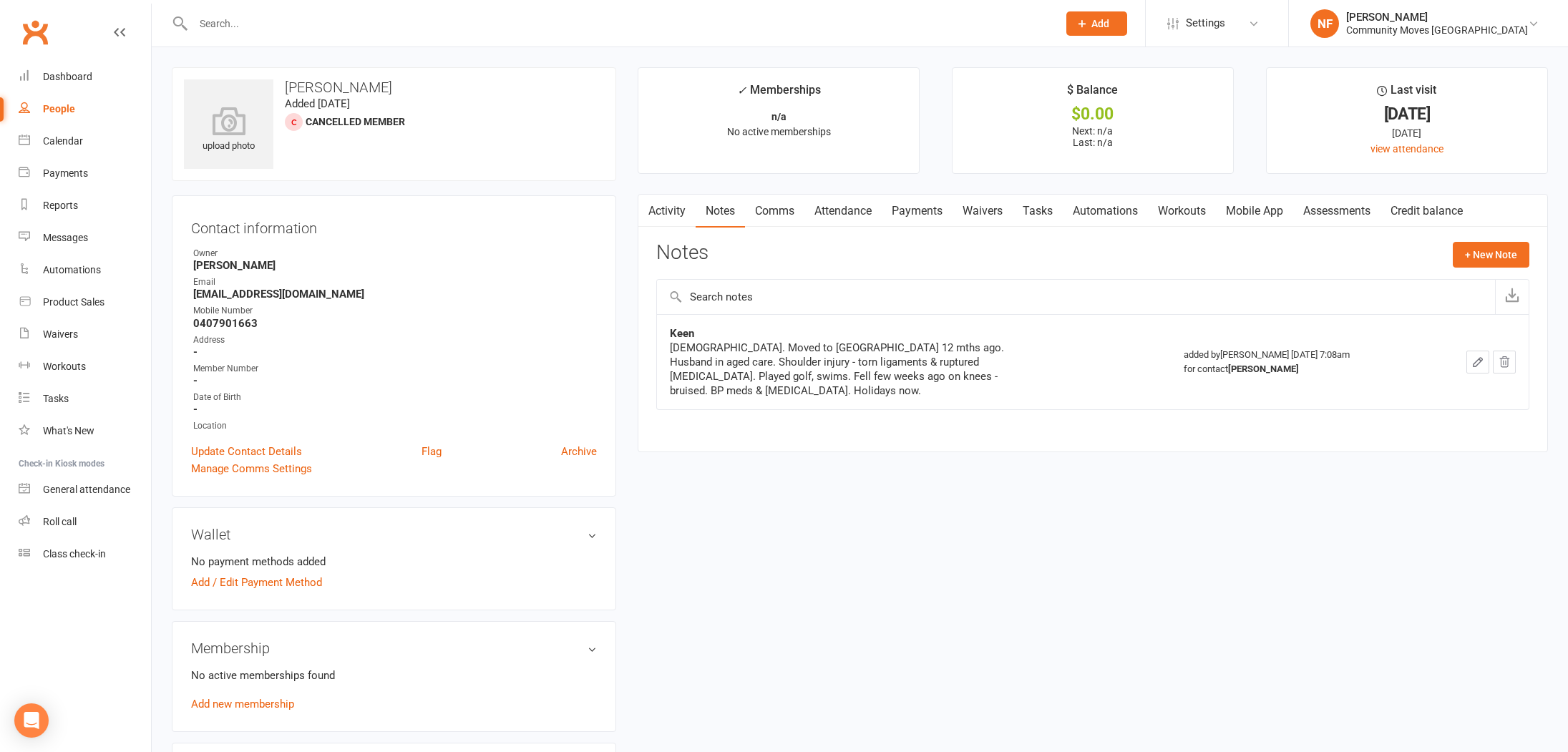
click at [844, 213] on link "Attendance" at bounding box center [842, 210] width 78 height 33
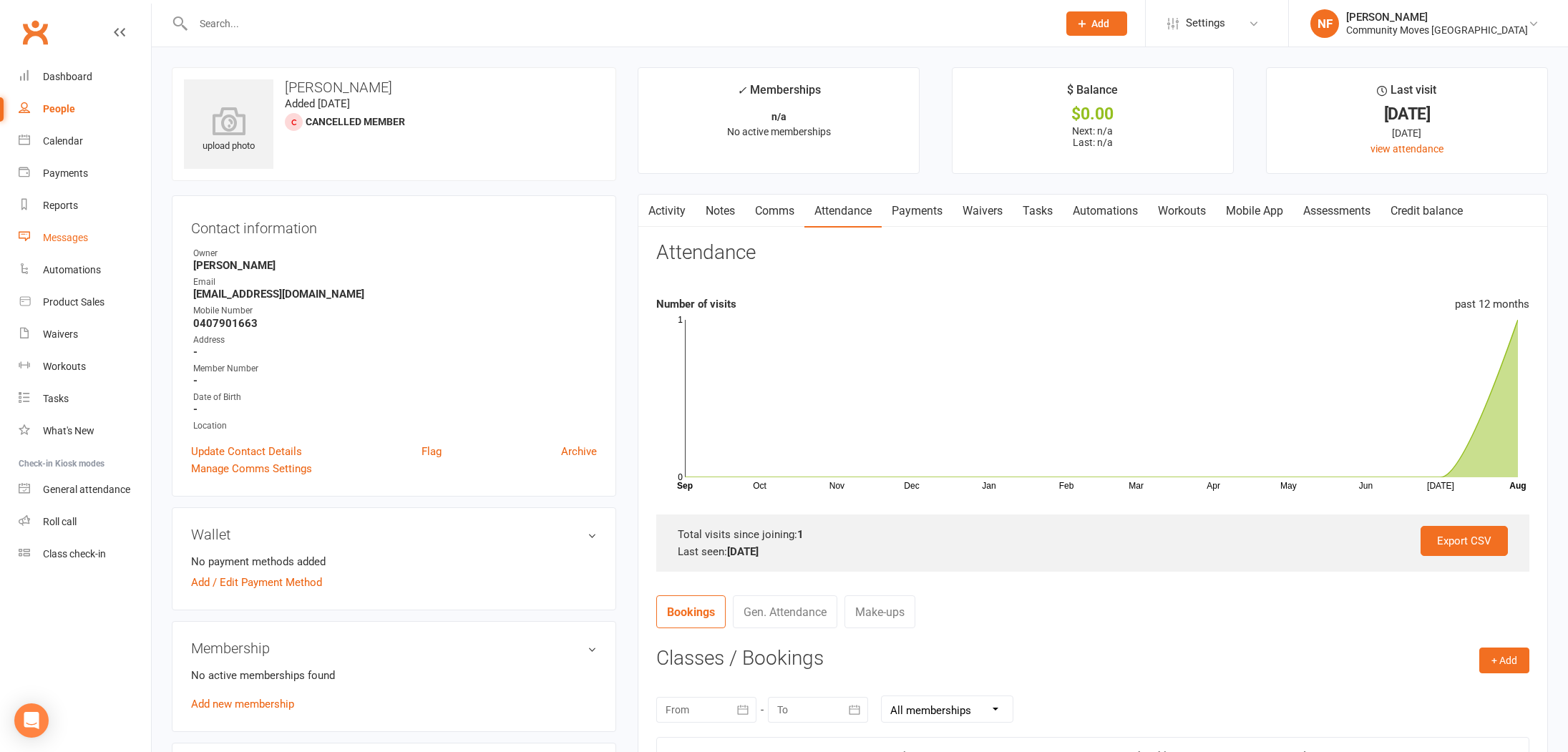
click at [79, 235] on div "Messages" at bounding box center [65, 238] width 45 height 12
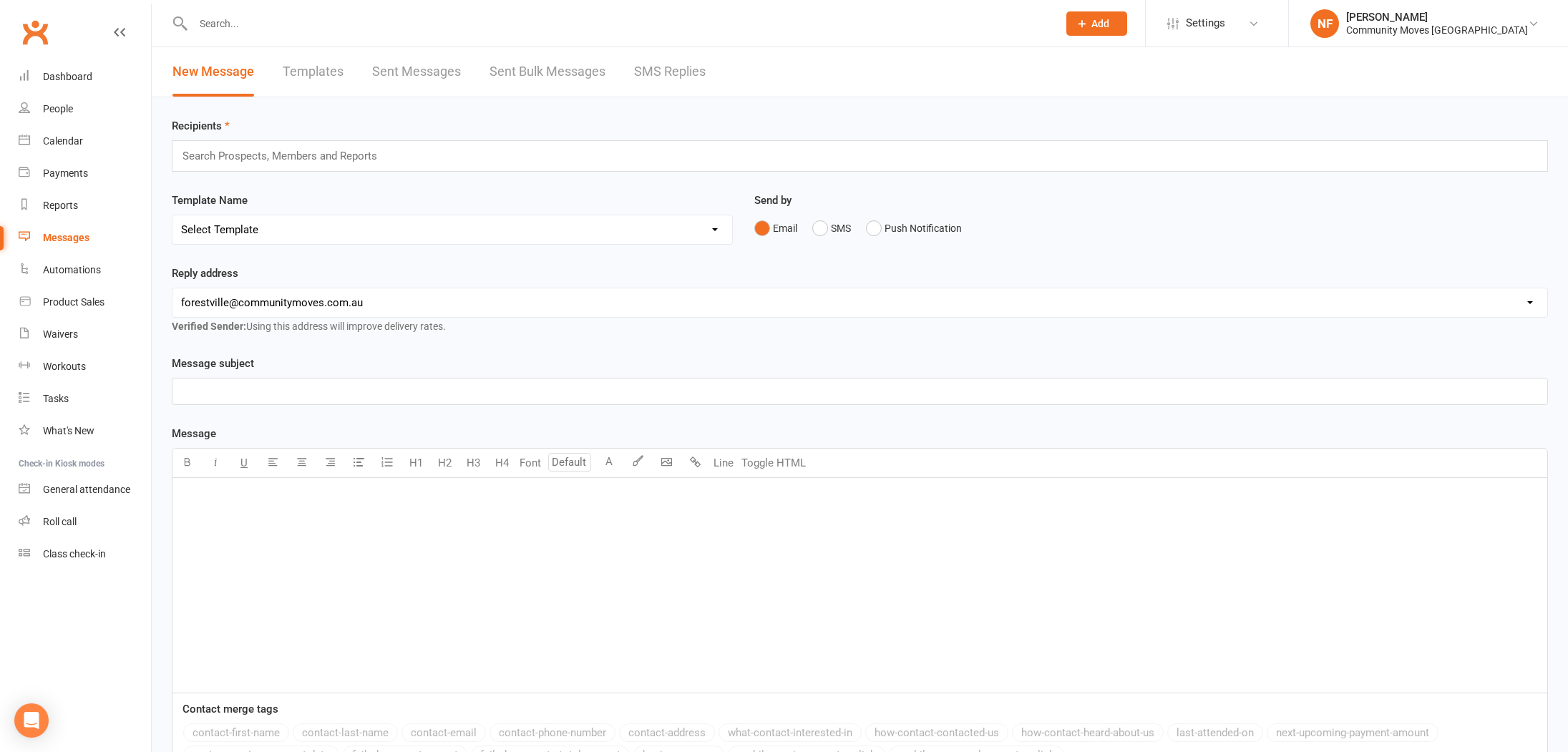
click at [647, 72] on link "SMS Replies" at bounding box center [670, 72] width 72 height 49
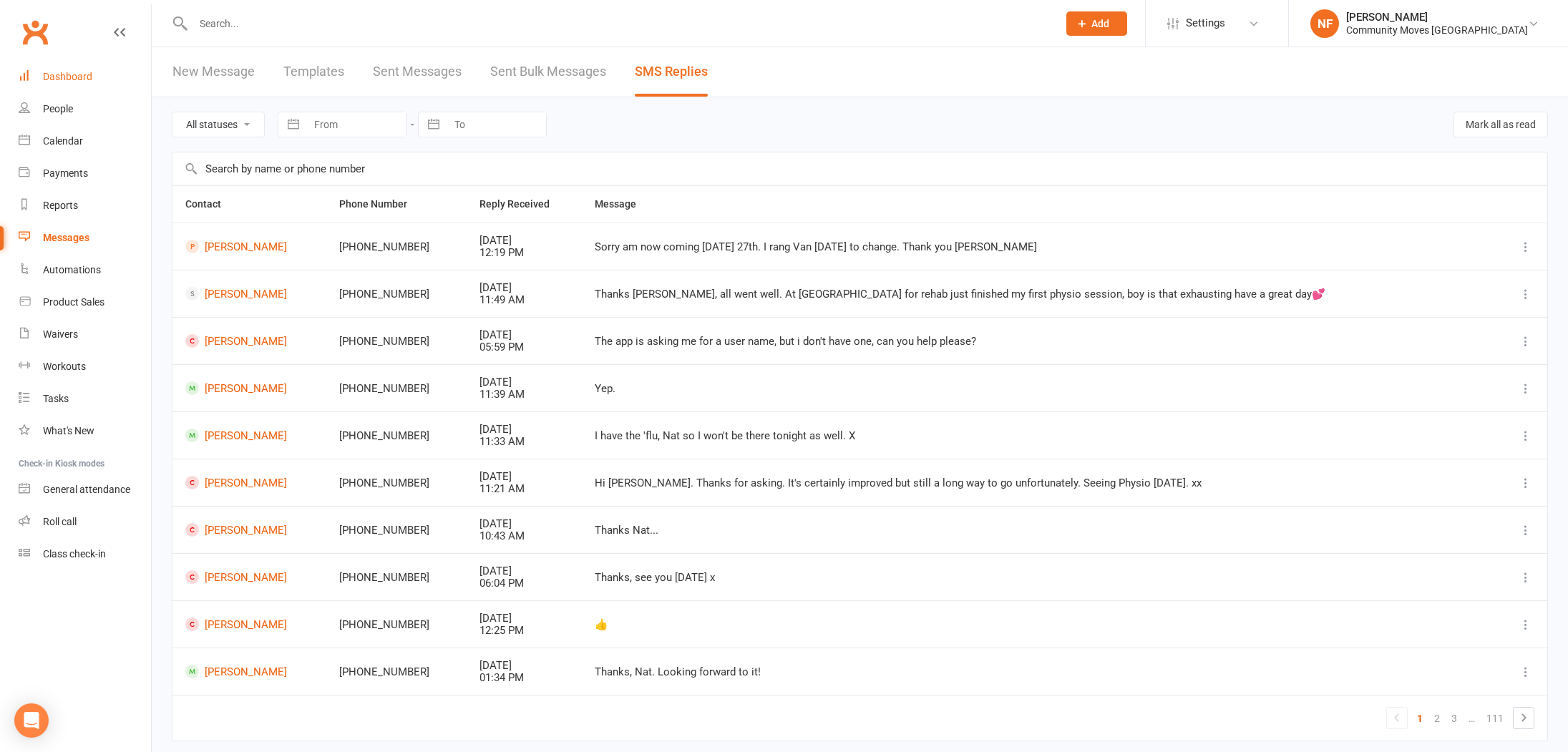
click at [73, 78] on div "Dashboard" at bounding box center [67, 77] width 49 height 12
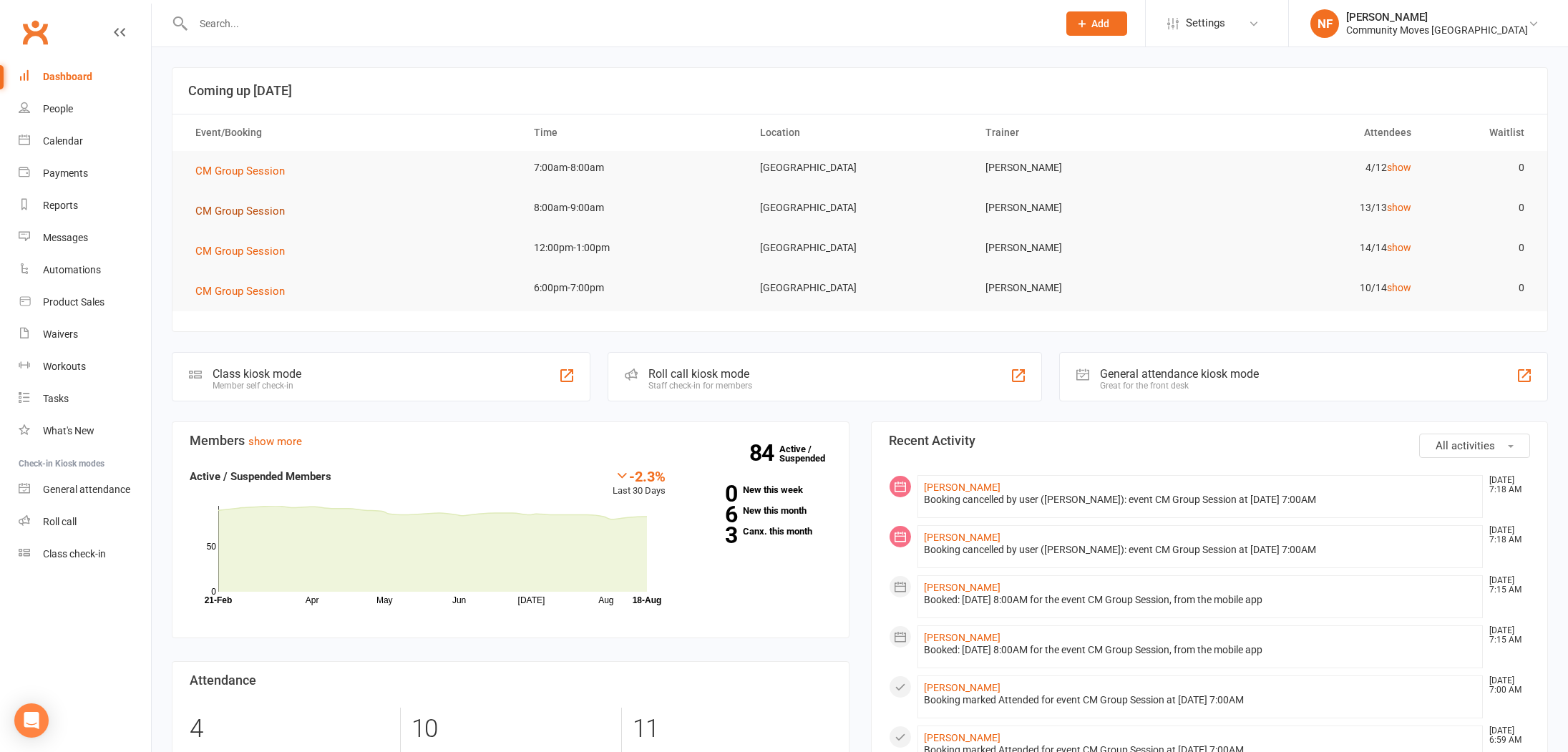
click at [240, 211] on span "CM Group Session" at bounding box center [240, 210] width 89 height 13
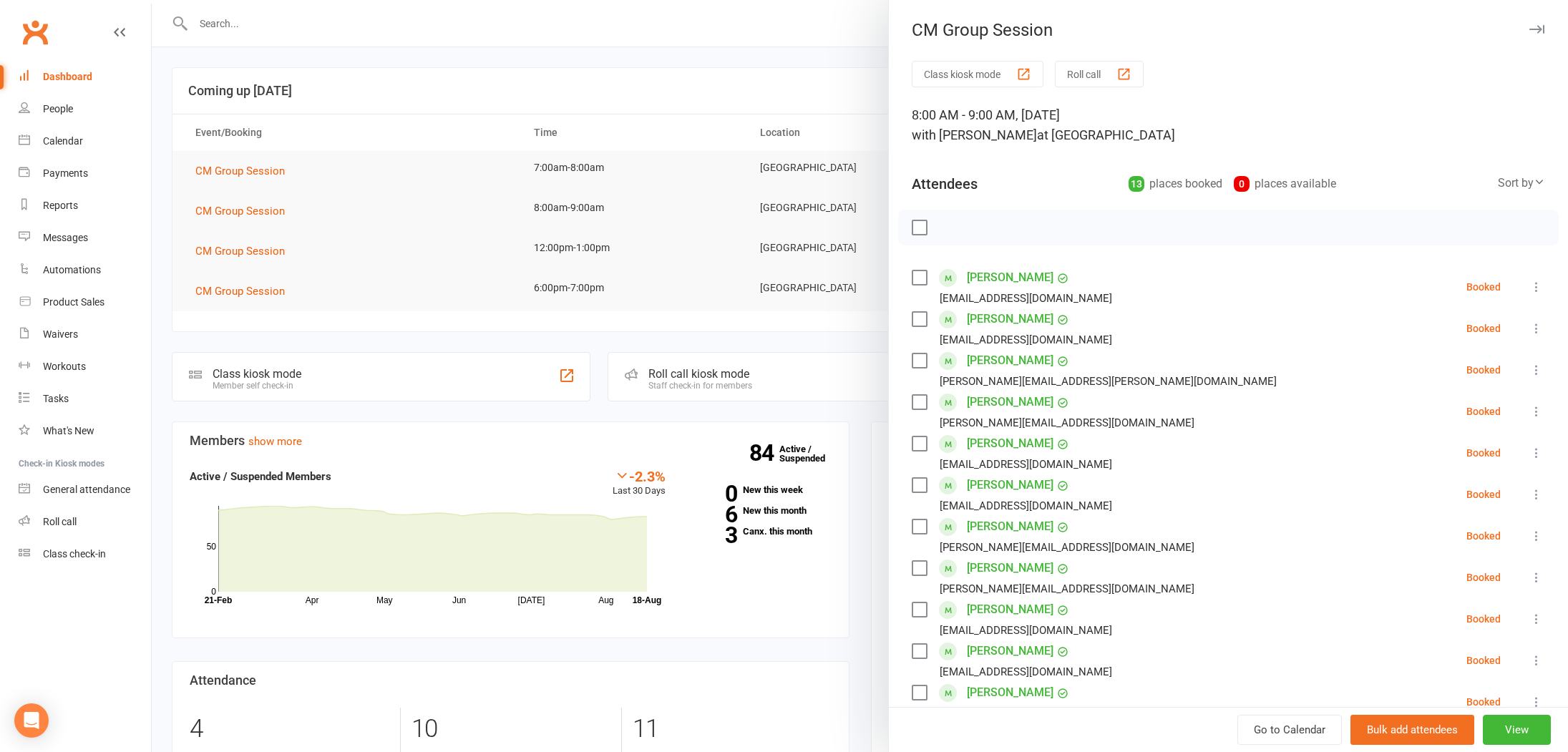
click at [1125, 72] on div "button" at bounding box center [1124, 74] width 15 height 15
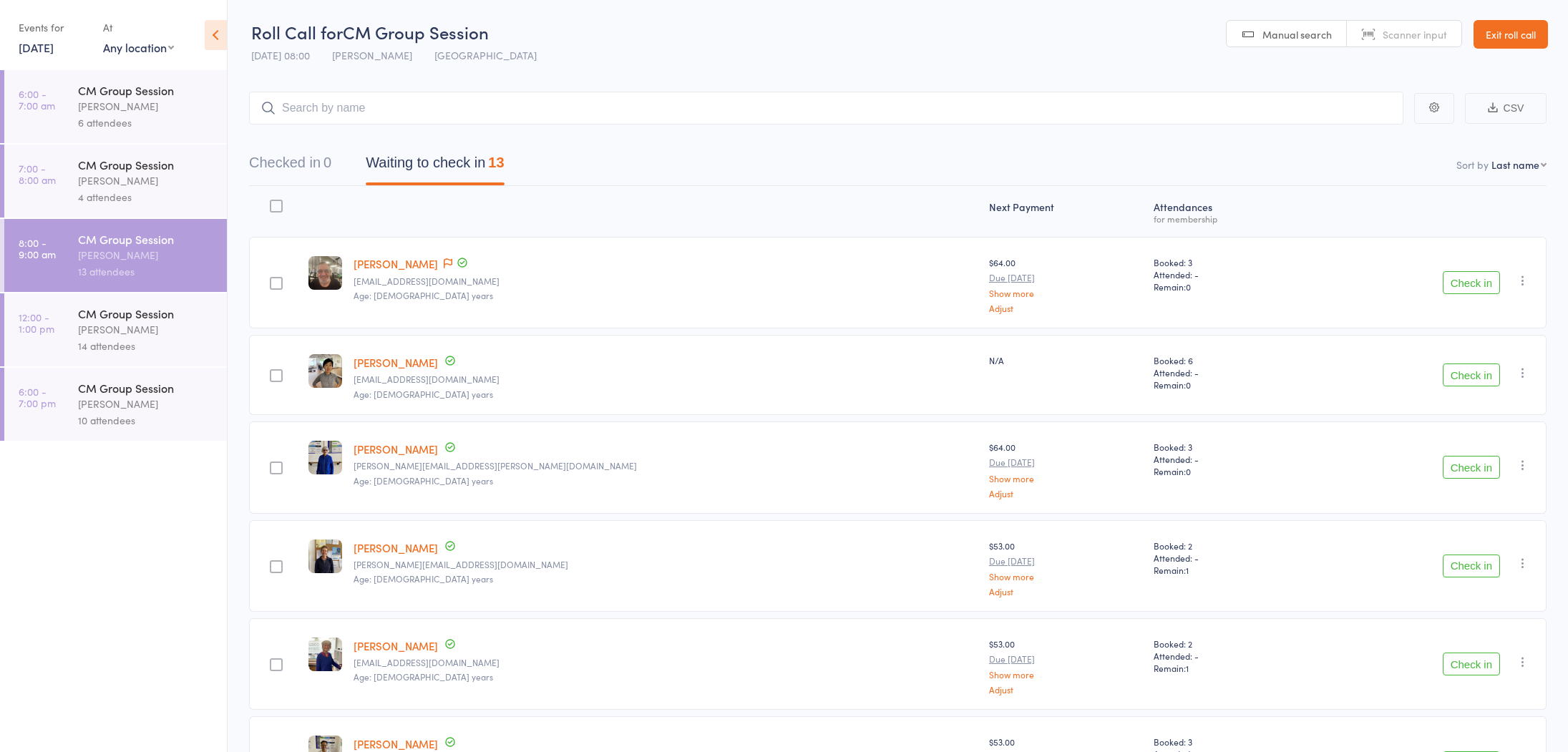
click at [1458, 285] on button "Check in" at bounding box center [1471, 282] width 58 height 23
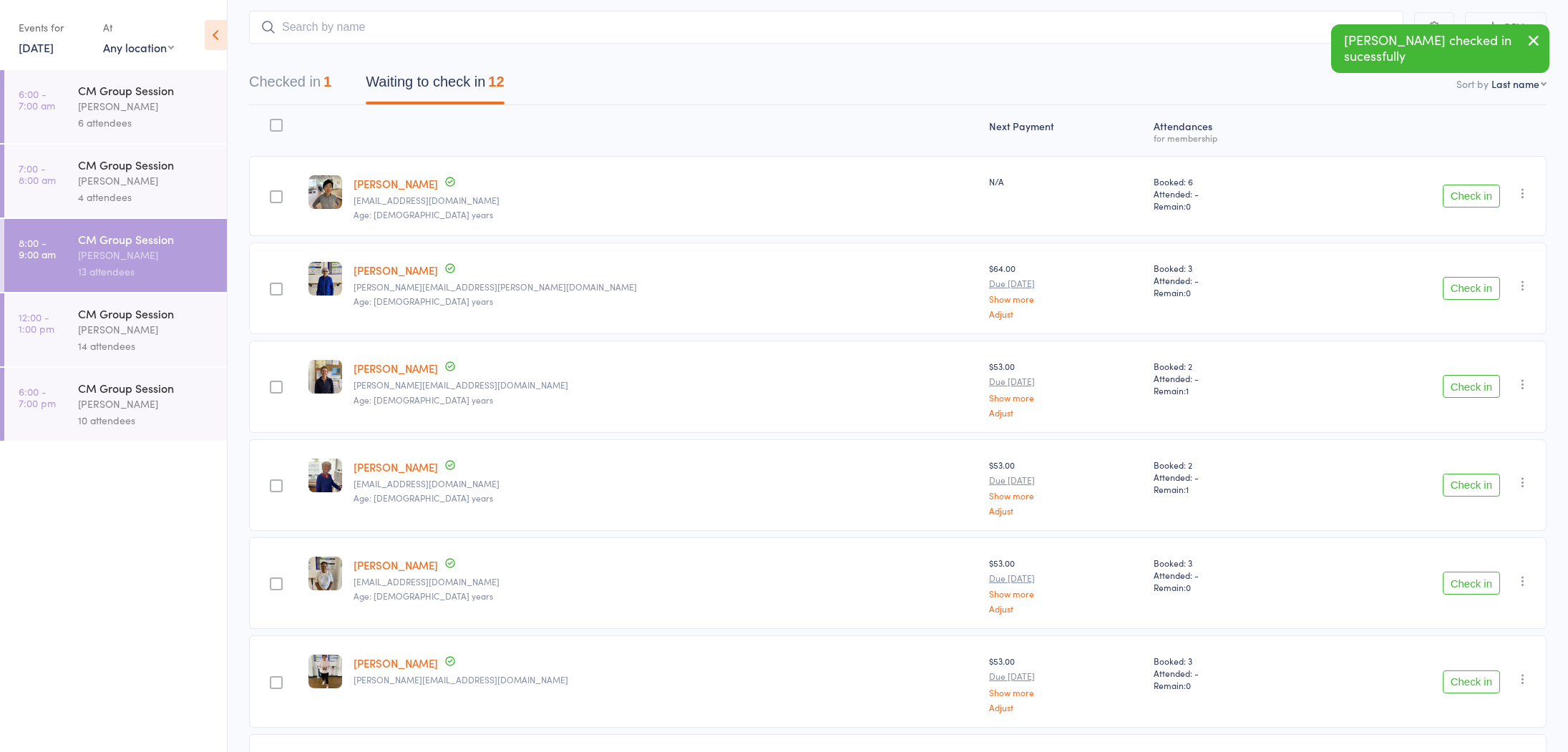
scroll to position [147, 0]
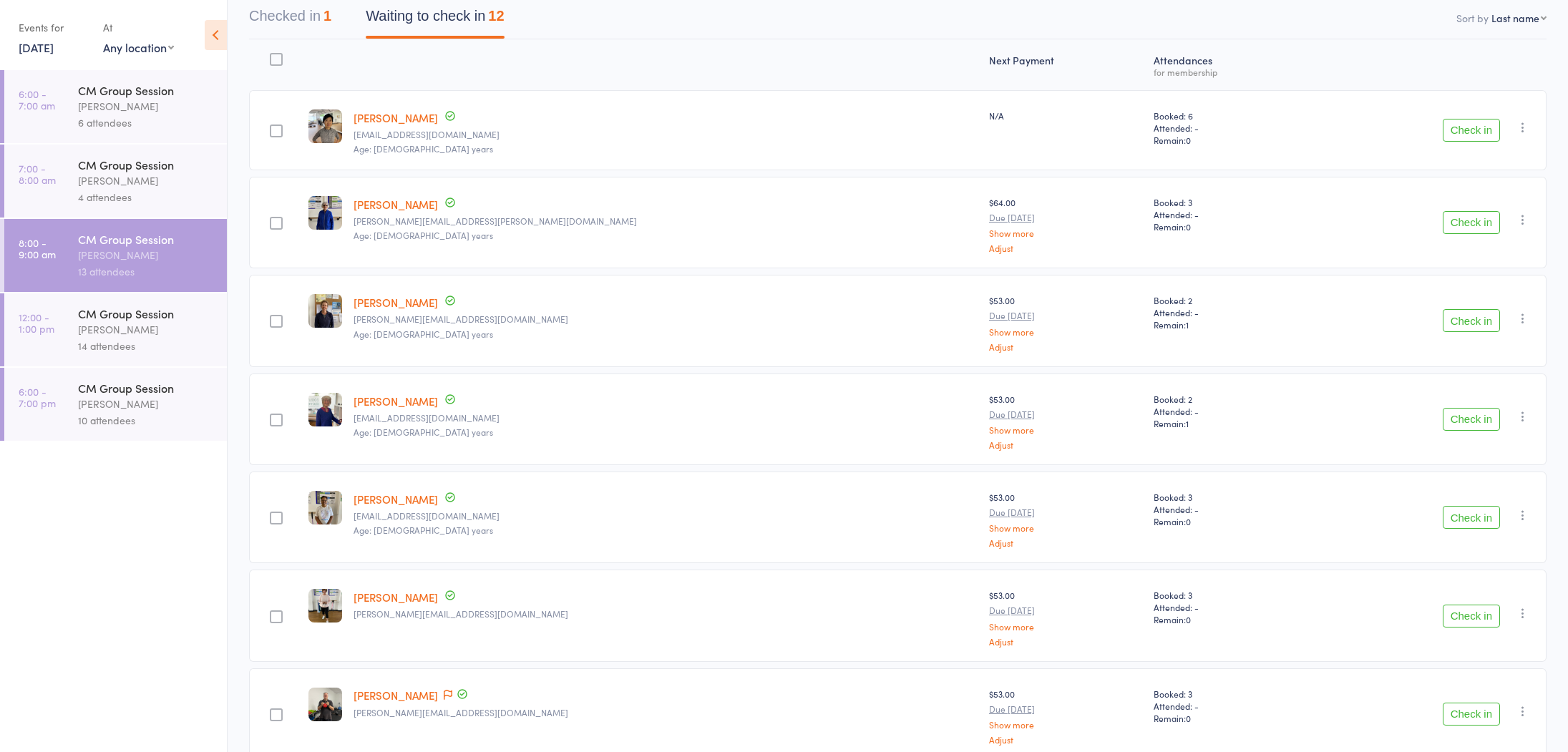
click at [1479, 314] on button "Check in" at bounding box center [1471, 320] width 58 height 23
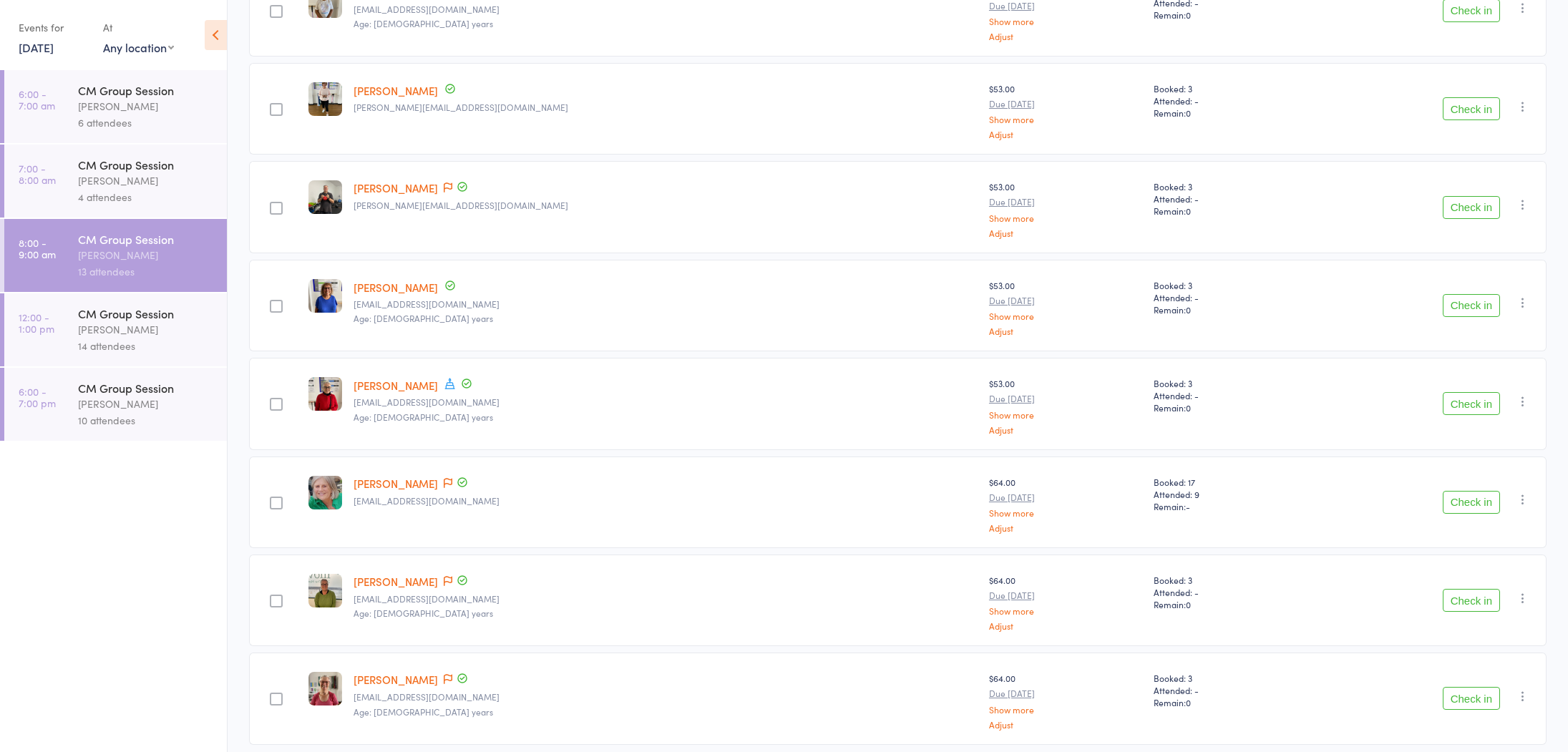
scroll to position [608, 0]
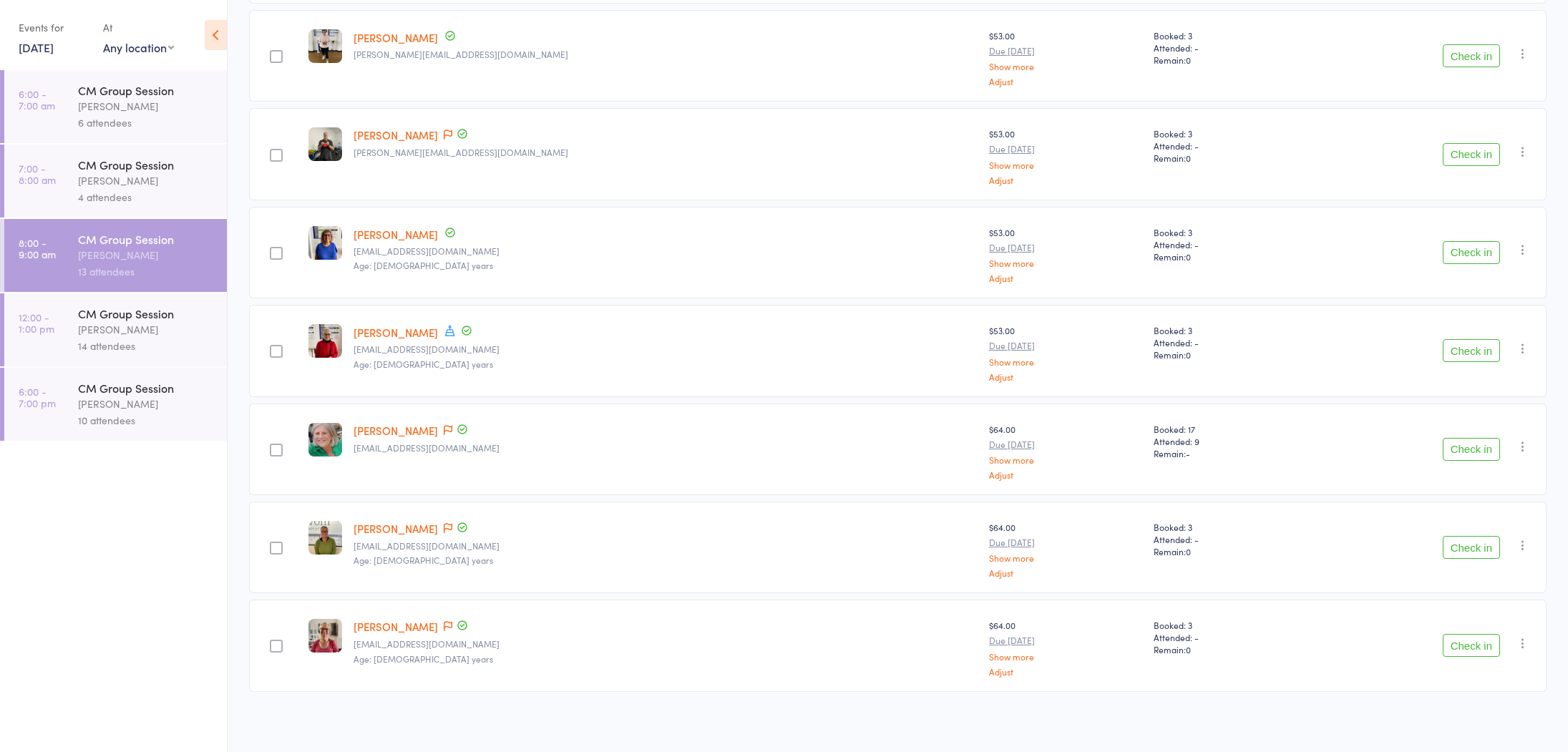
drag, startPoint x: 616, startPoint y: 467, endPoint x: 1313, endPoint y: 423, distance: 698.4
click at [635, 467] on div "Kathy Smith smithk2069@gmail.com" at bounding box center [665, 449] width 635 height 92
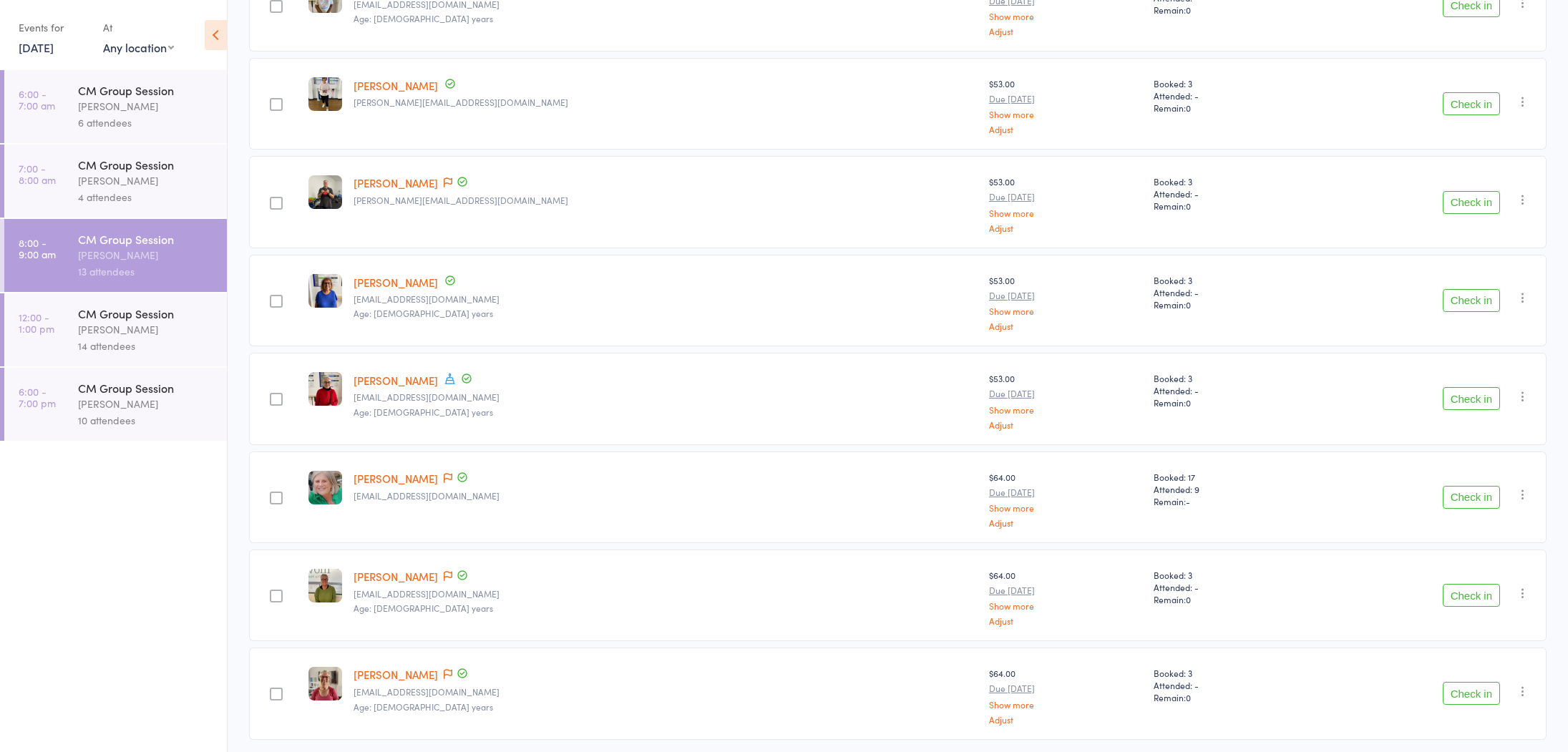
scroll to position [537, 0]
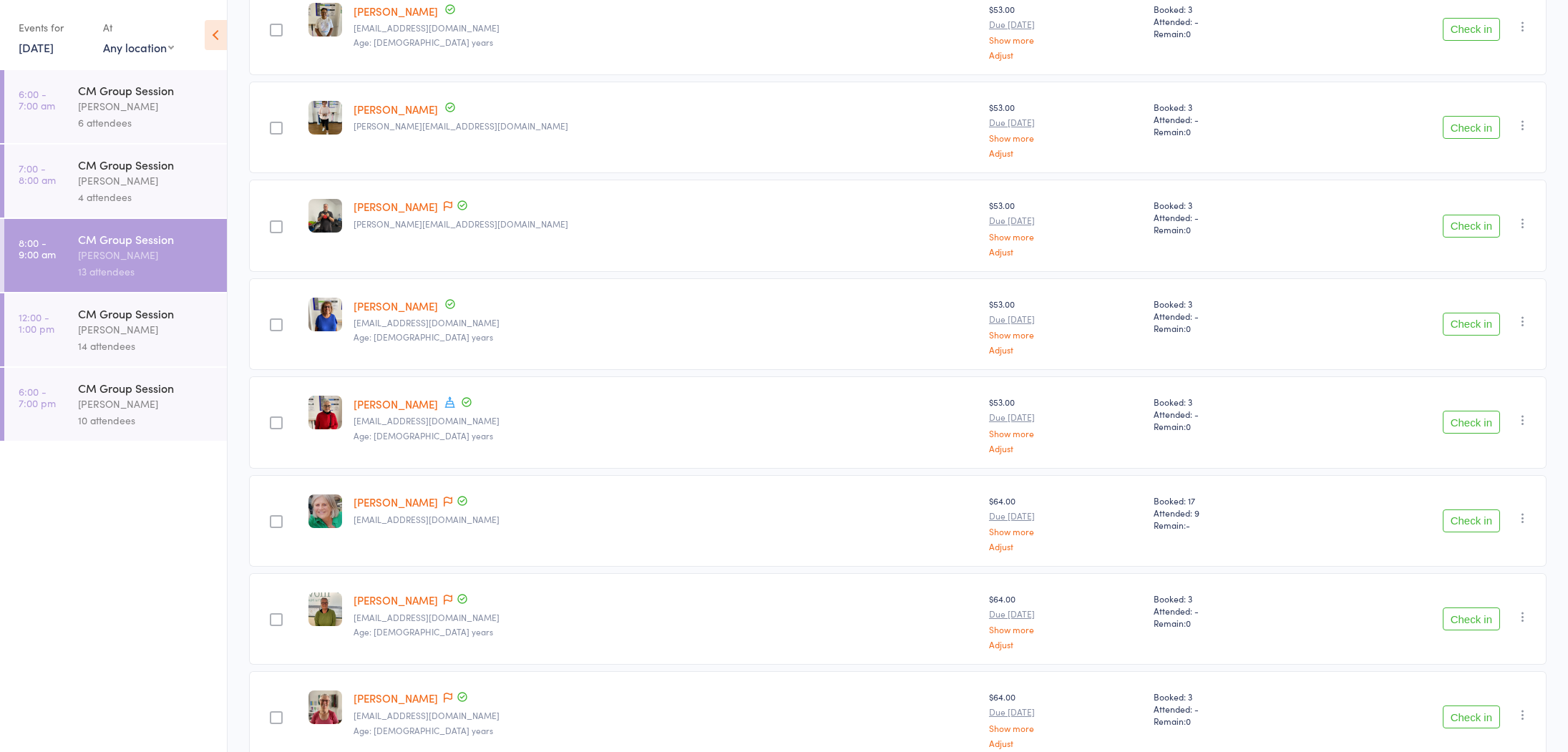
click at [1464, 618] on button "Check in" at bounding box center [1471, 618] width 58 height 23
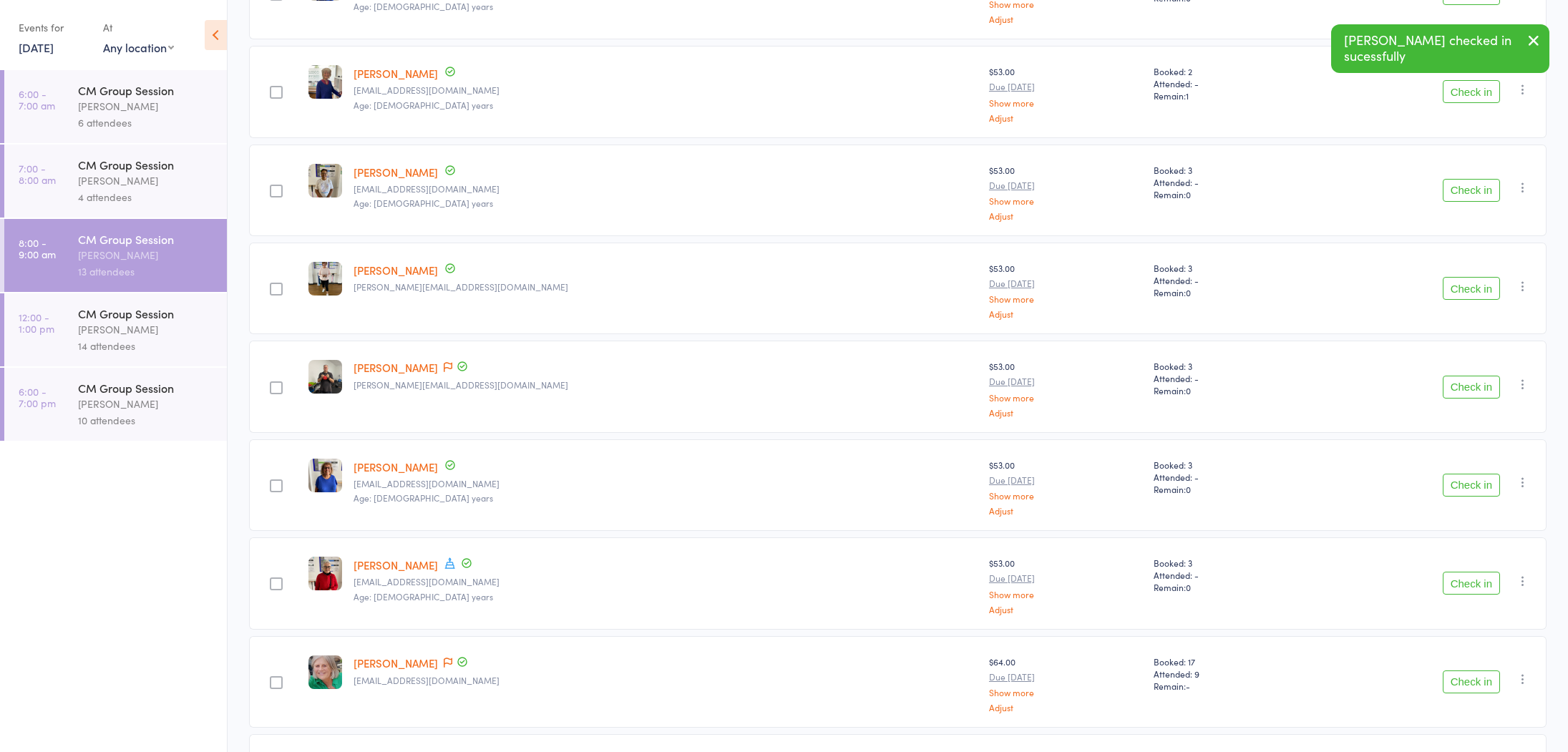
scroll to position [346, 0]
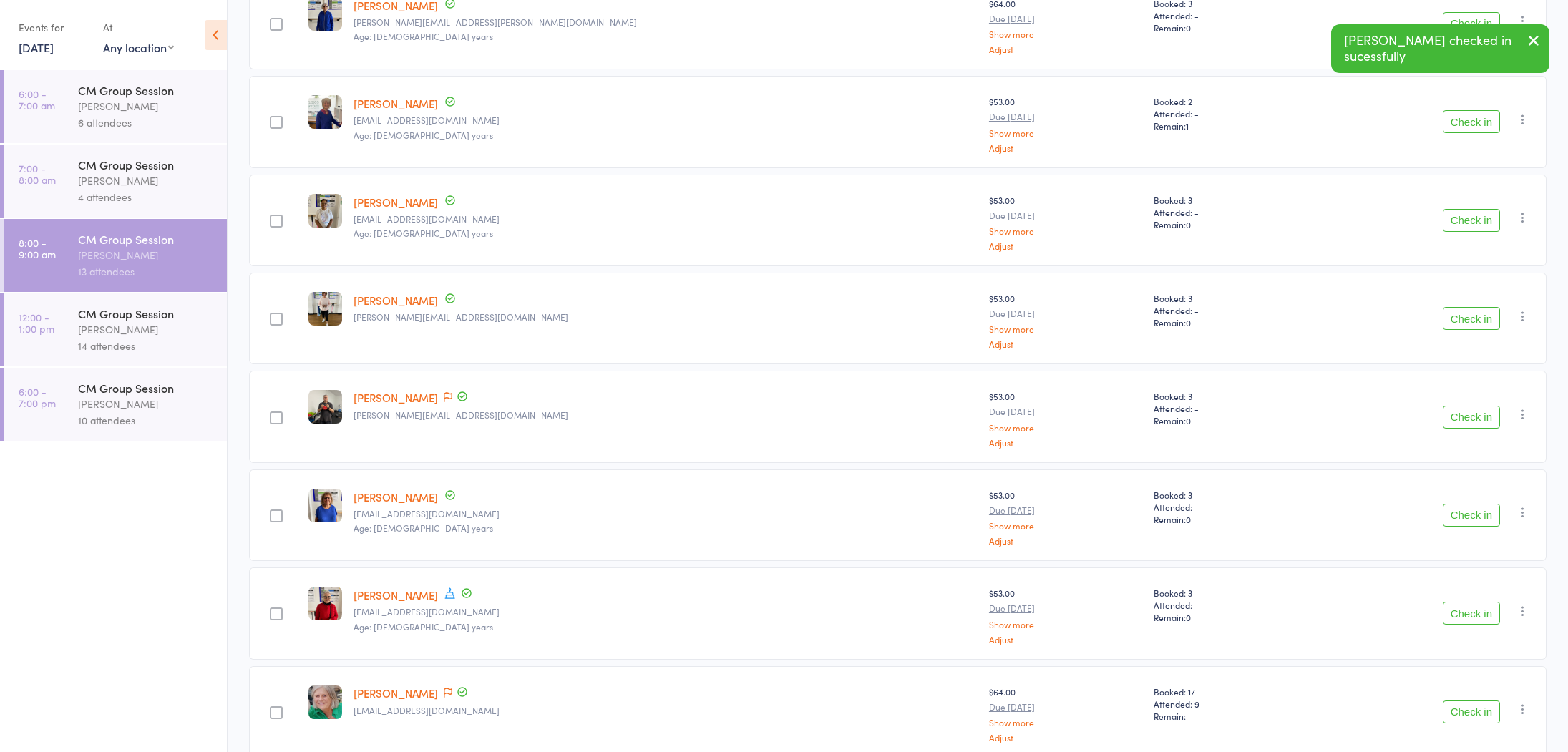
click at [1480, 224] on button "Check in" at bounding box center [1471, 220] width 58 height 23
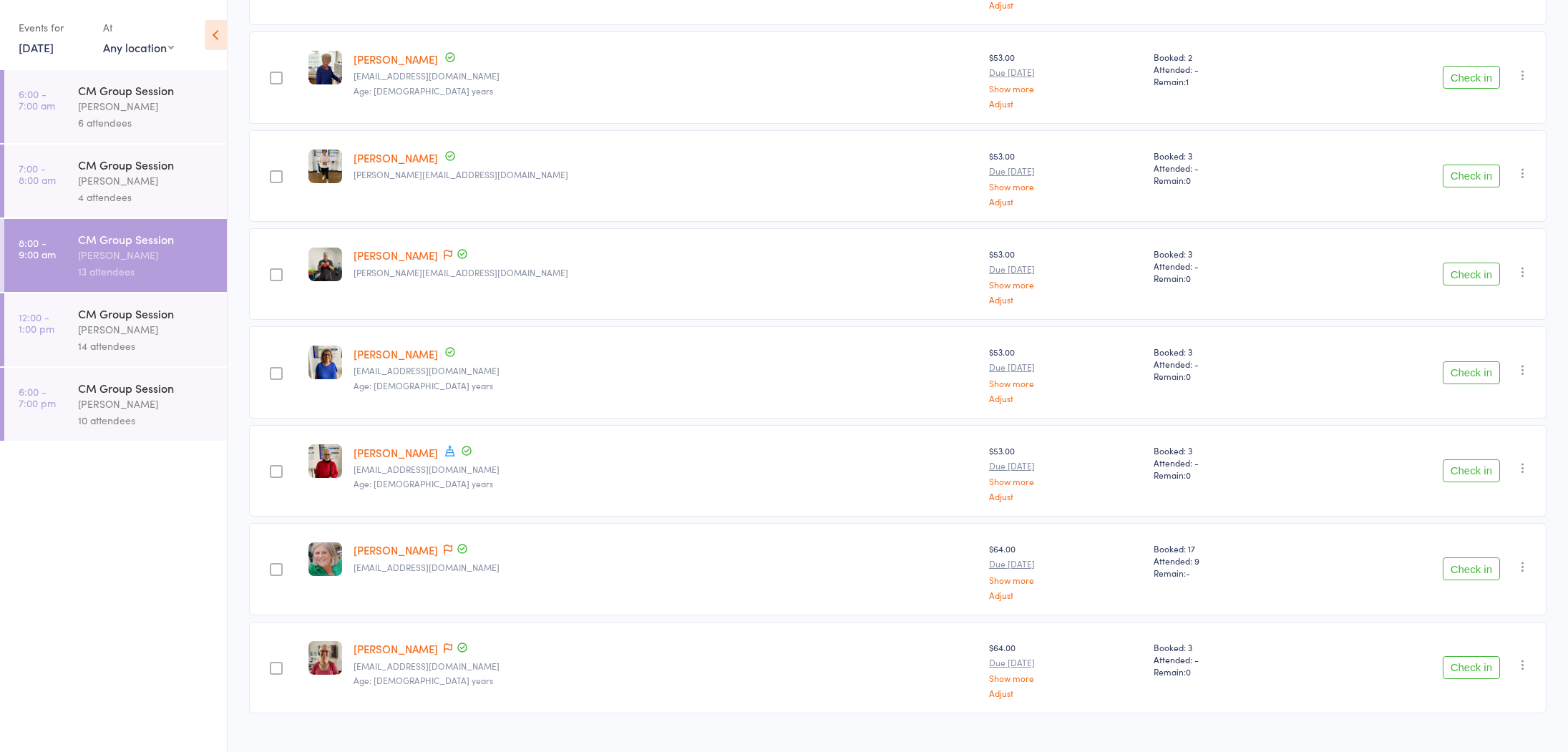
scroll to position [412, 0]
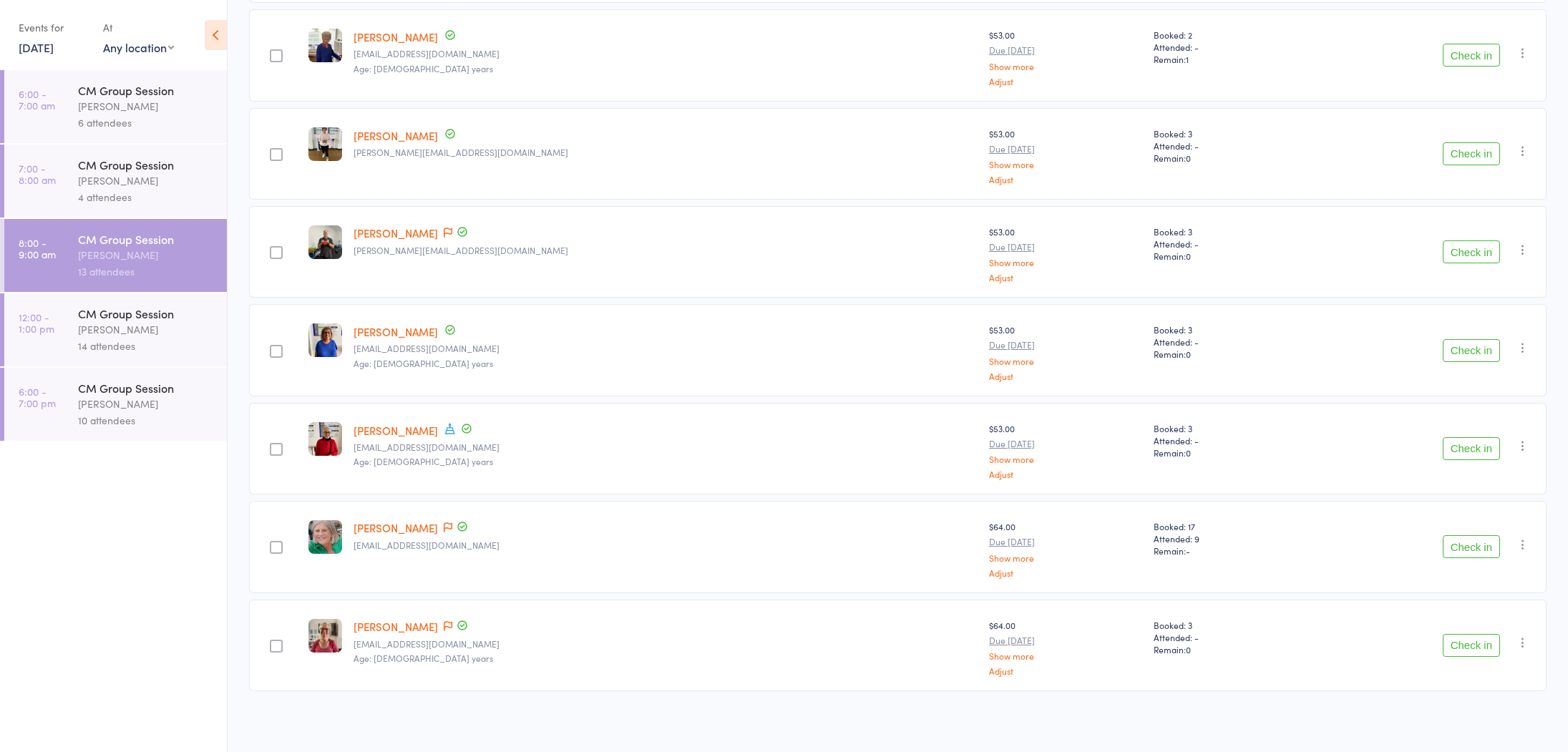
click at [1479, 643] on button "Check in" at bounding box center [1471, 644] width 58 height 23
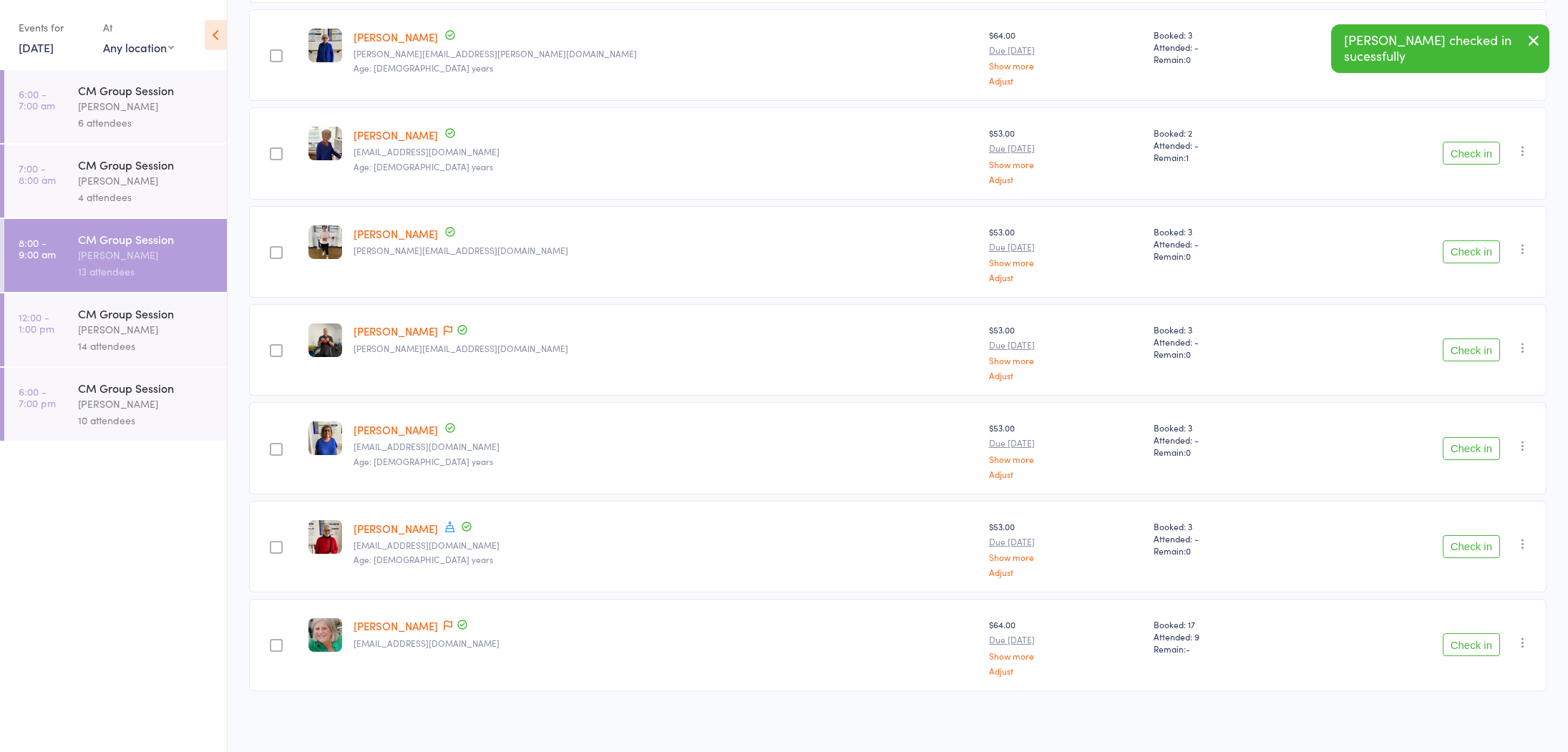
click at [438, 527] on link "[PERSON_NAME]" at bounding box center [395, 528] width 84 height 15
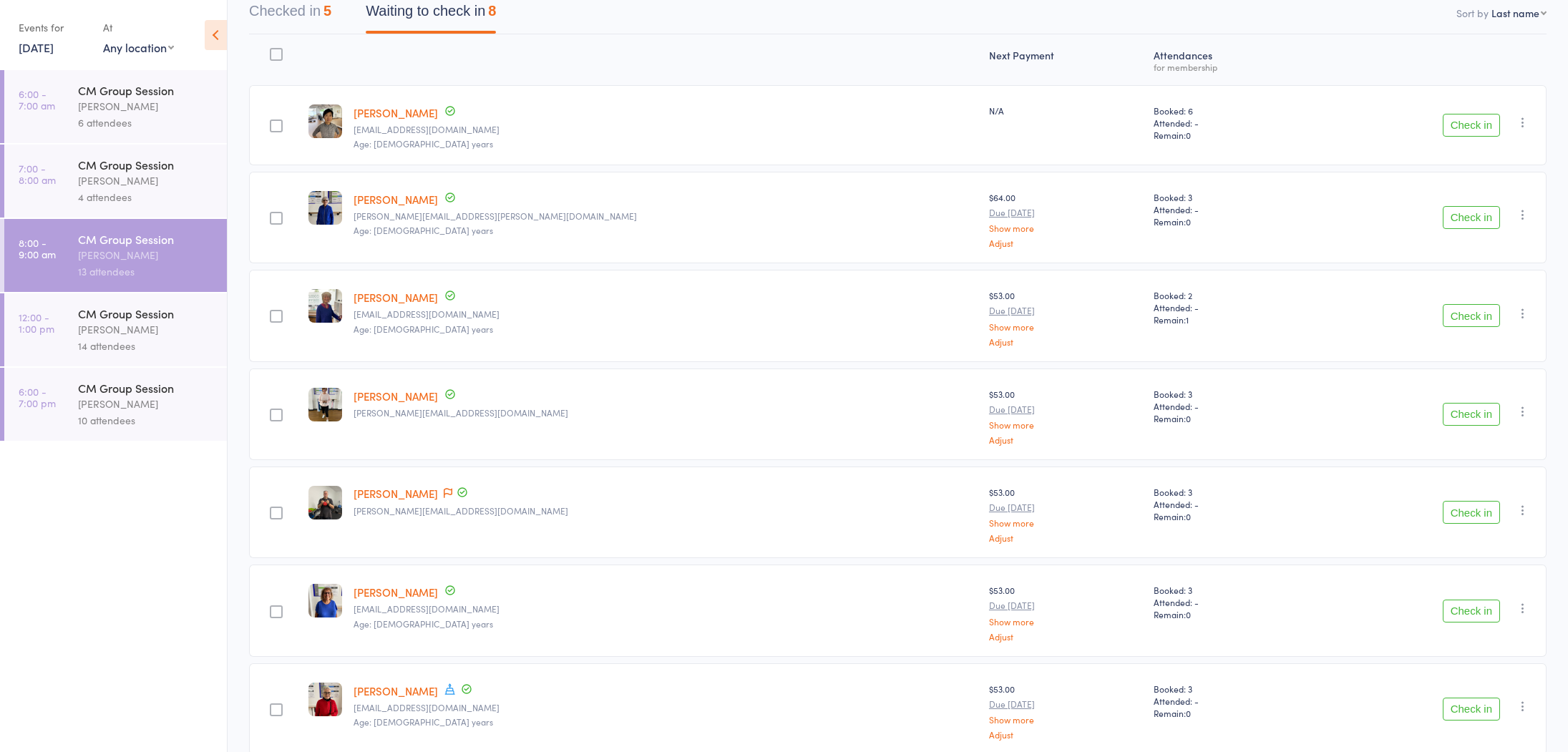
scroll to position [148, 0]
click at [1464, 222] on button "Check in" at bounding box center [1471, 220] width 58 height 23
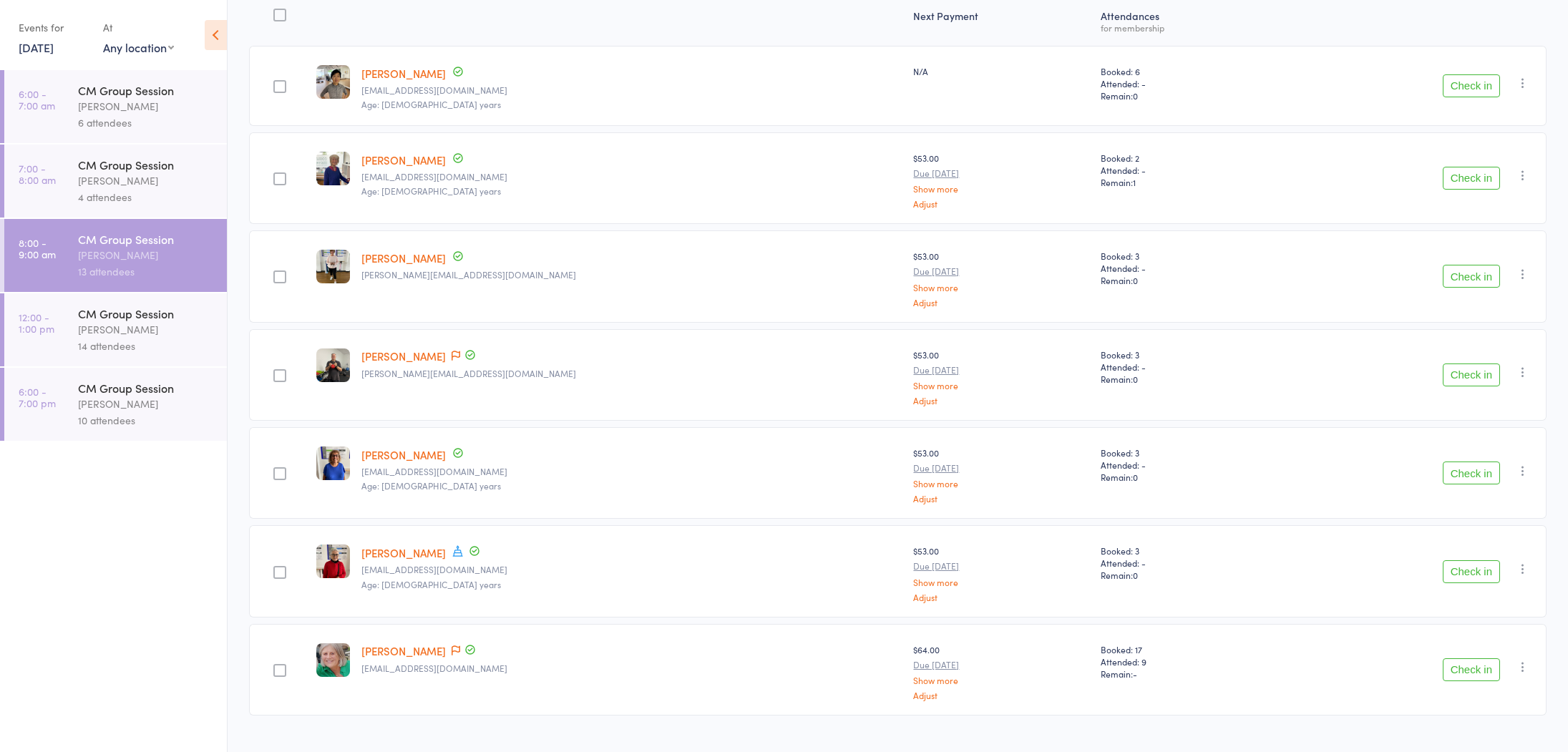
scroll to position [209, 0]
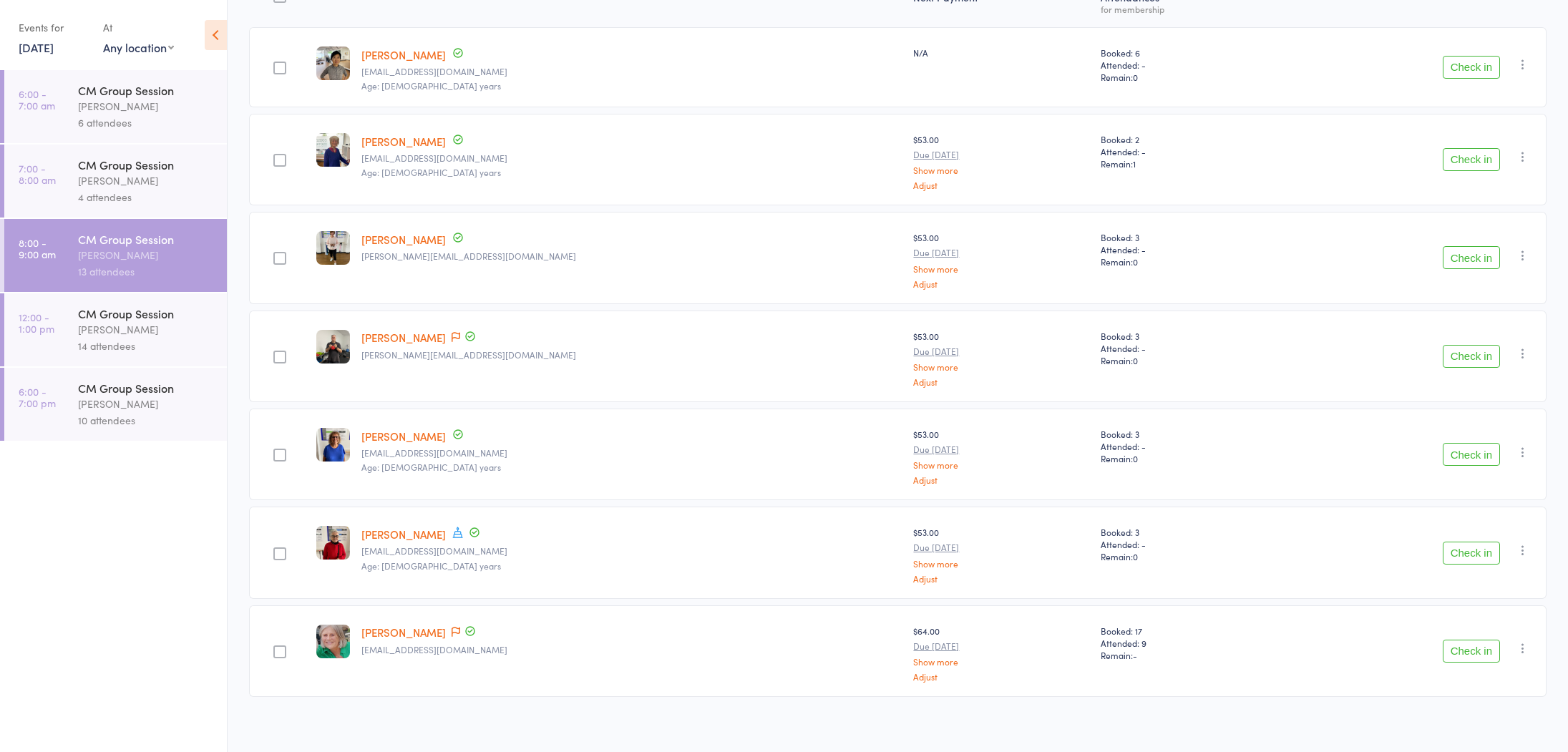
click at [1474, 559] on button "Check in" at bounding box center [1471, 553] width 58 height 23
click at [1473, 555] on button "Check in" at bounding box center [1471, 553] width 58 height 23
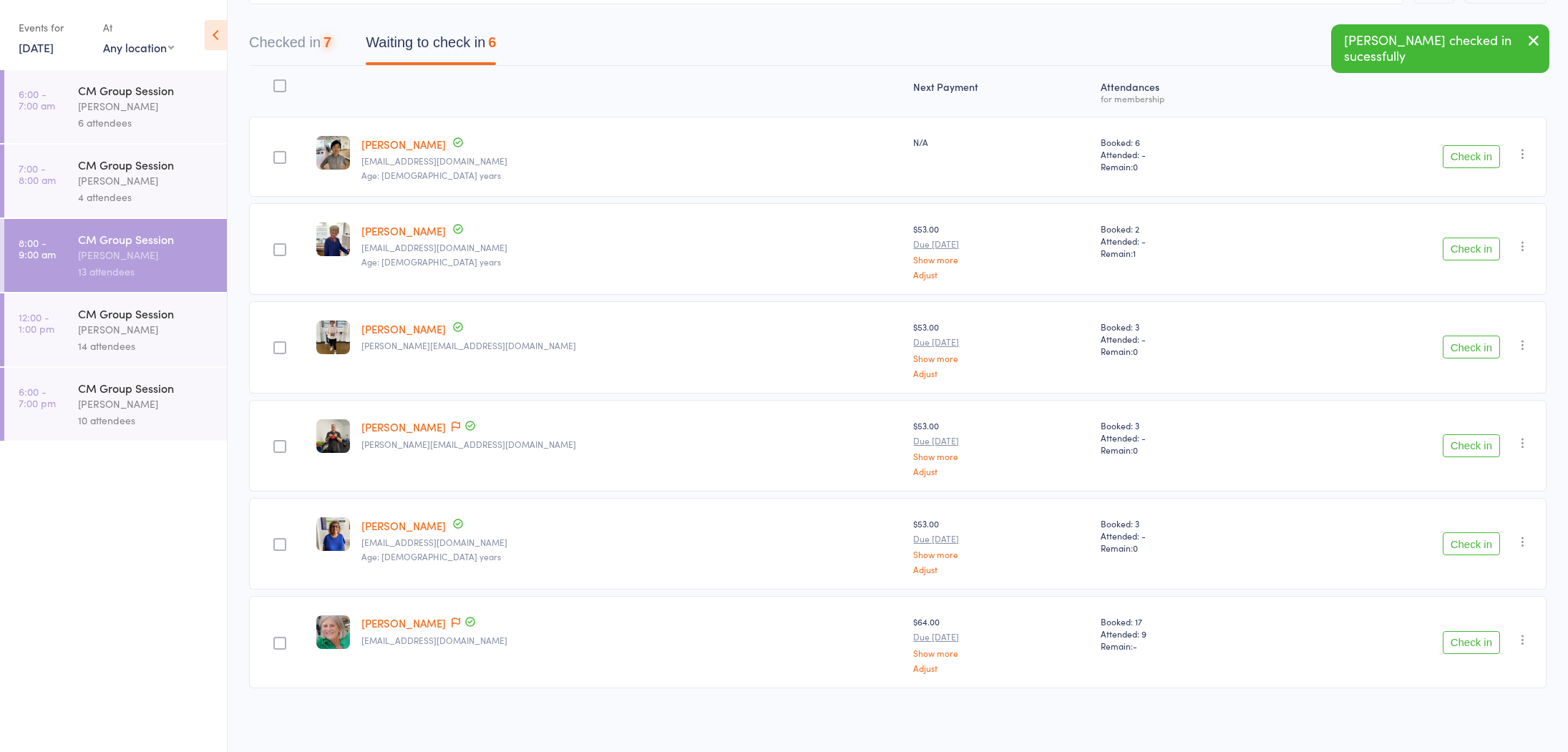
scroll to position [118, 0]
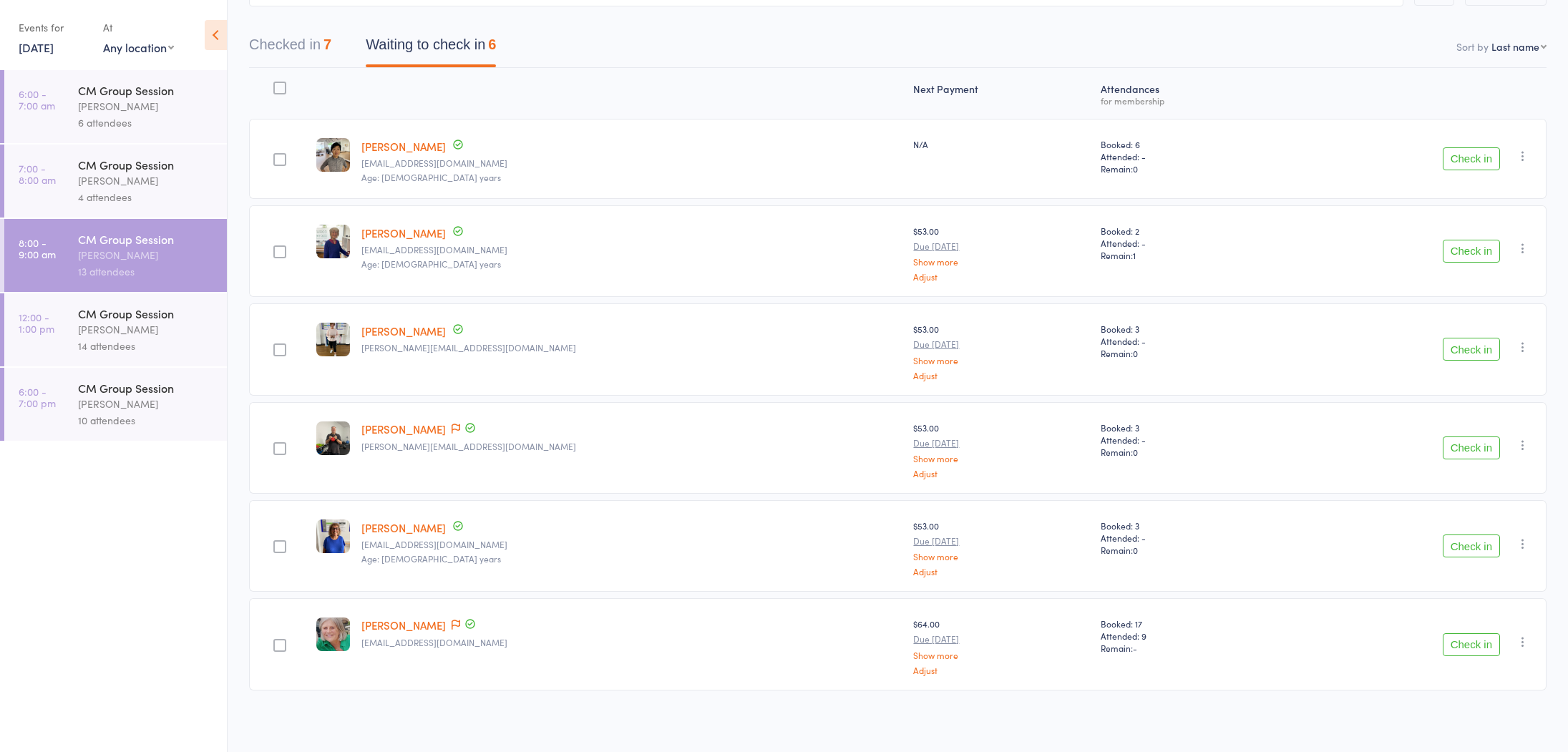
click at [1484, 448] on button "Check in" at bounding box center [1471, 447] width 58 height 23
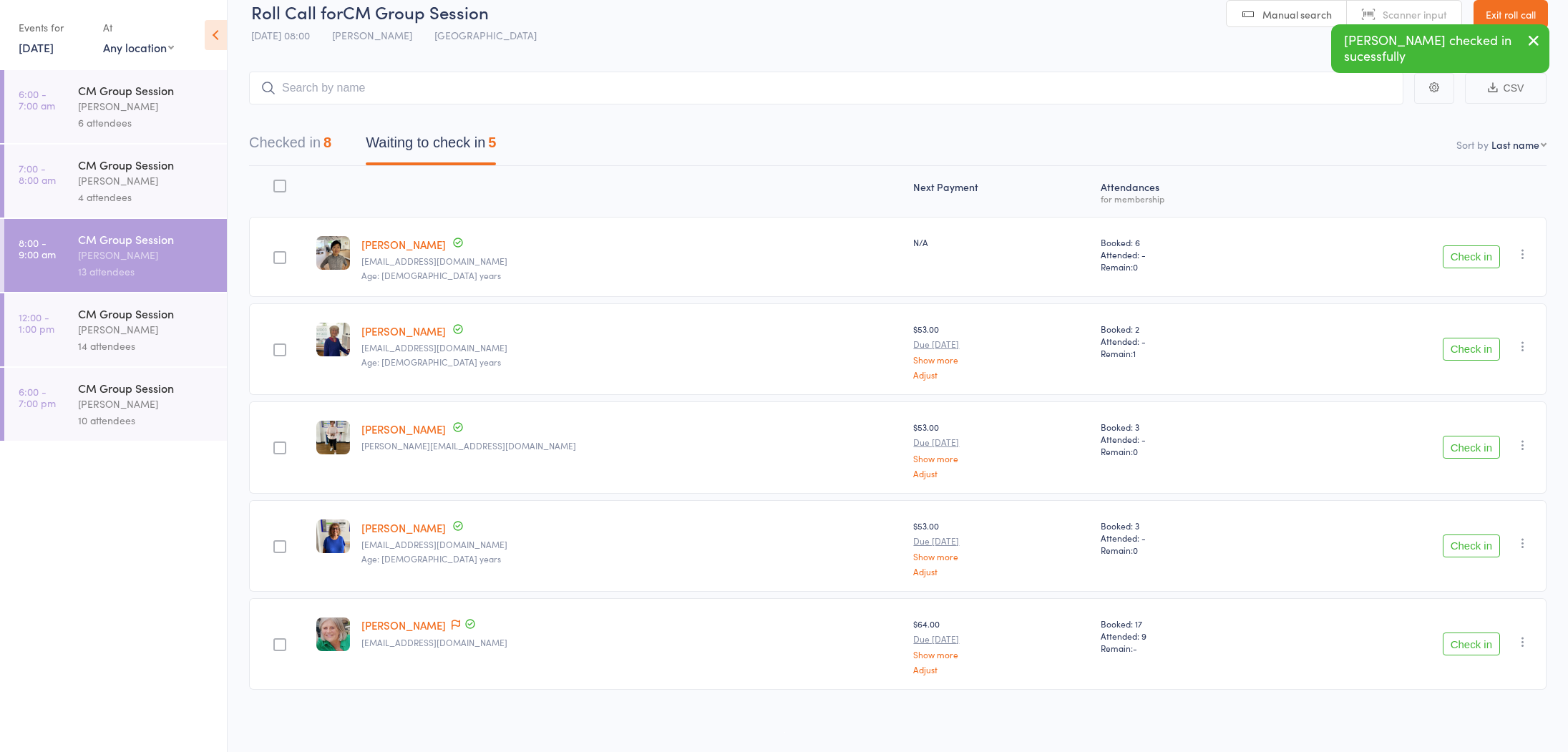
click at [1482, 441] on button "Check in" at bounding box center [1471, 447] width 58 height 23
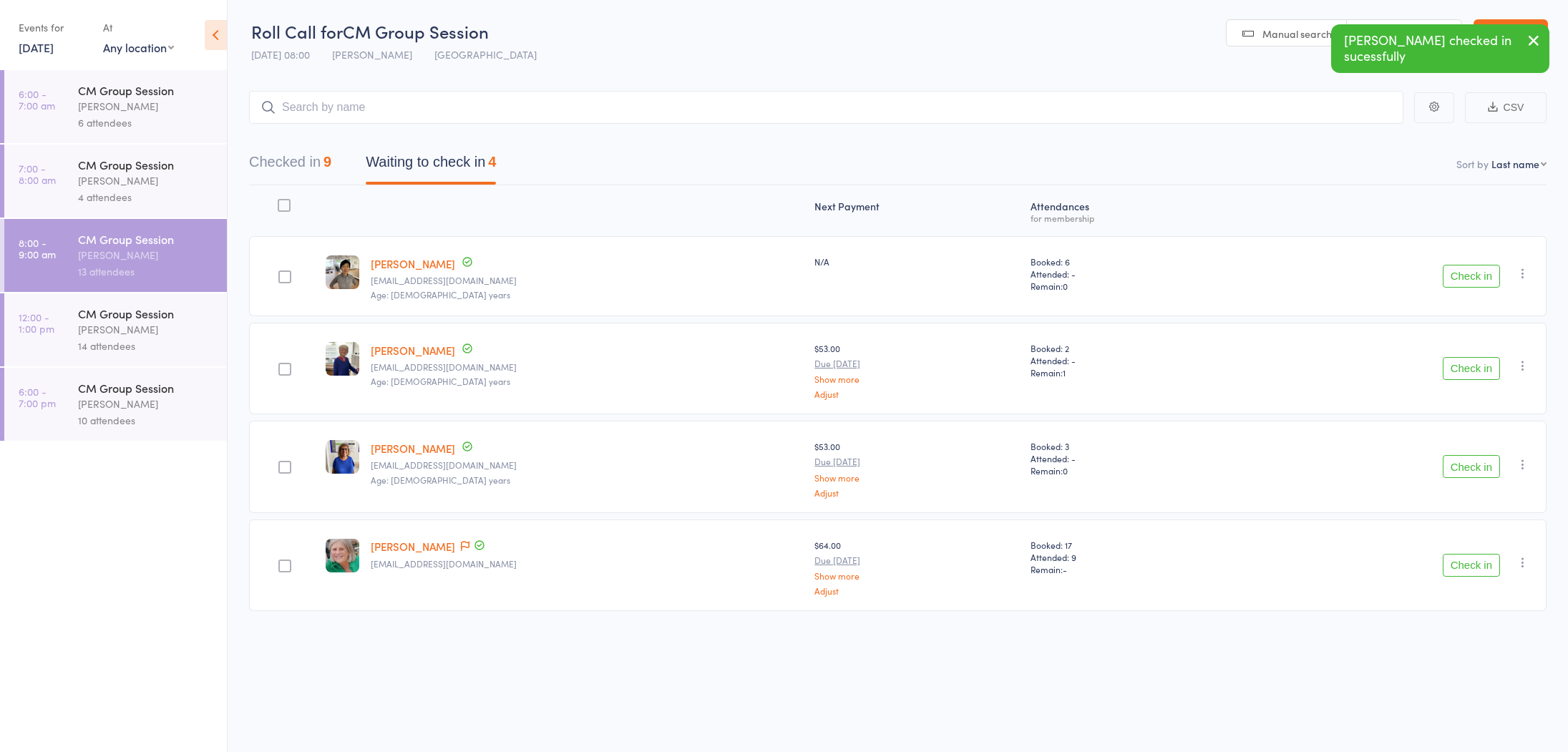
click at [283, 164] on button "Checked in 9" at bounding box center [290, 165] width 83 height 38
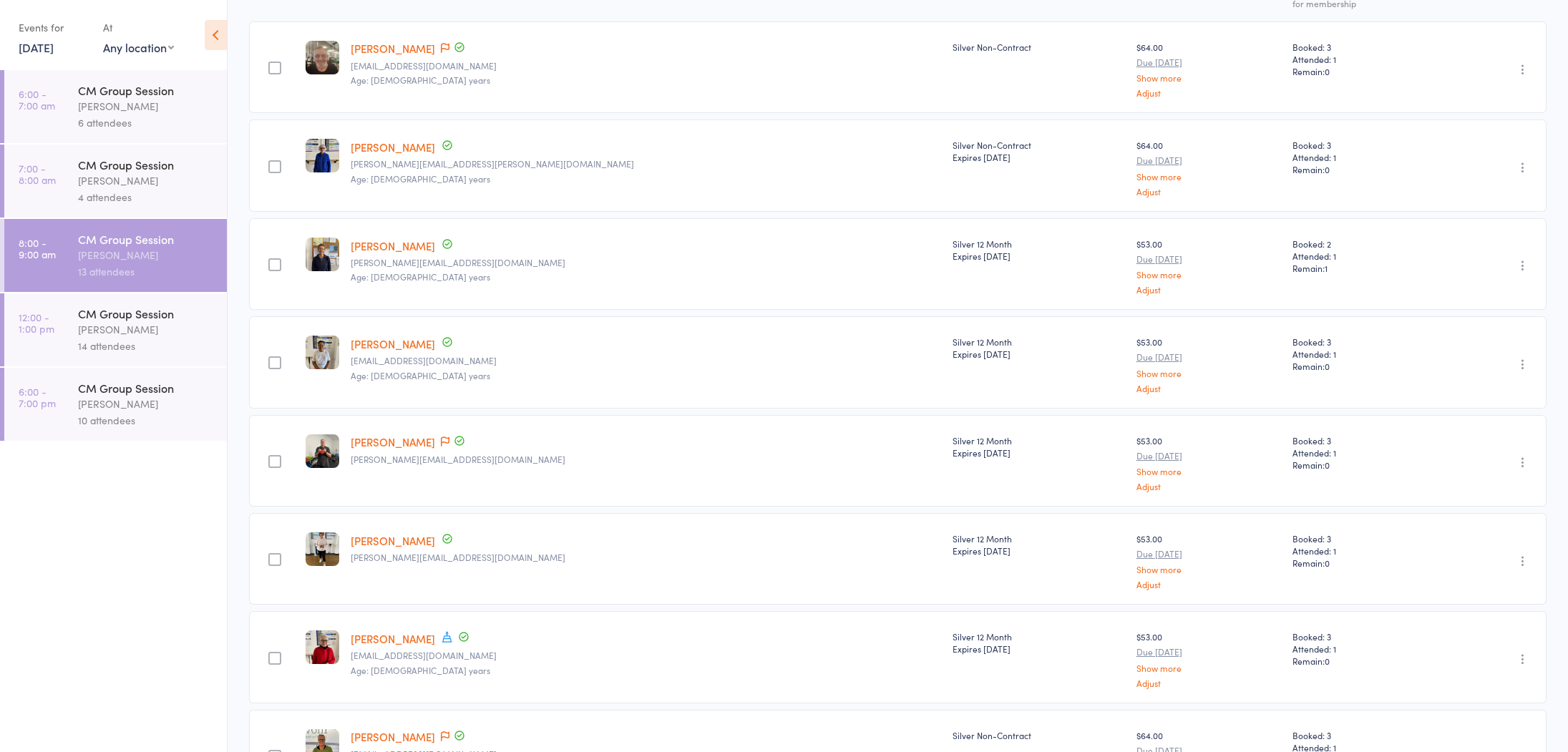
scroll to position [0, 0]
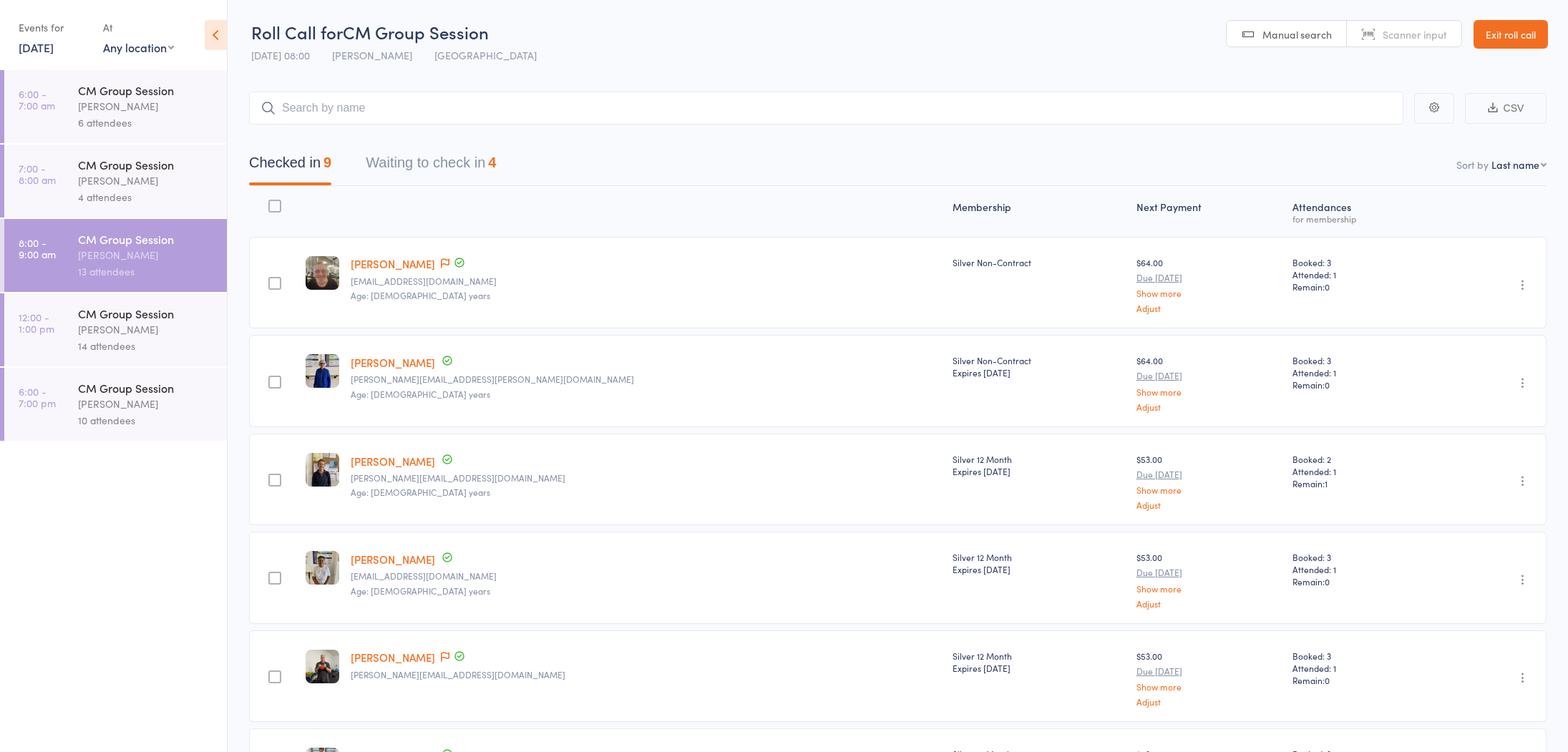
click at [419, 167] on button "Waiting to check in 4" at bounding box center [431, 166] width 130 height 38
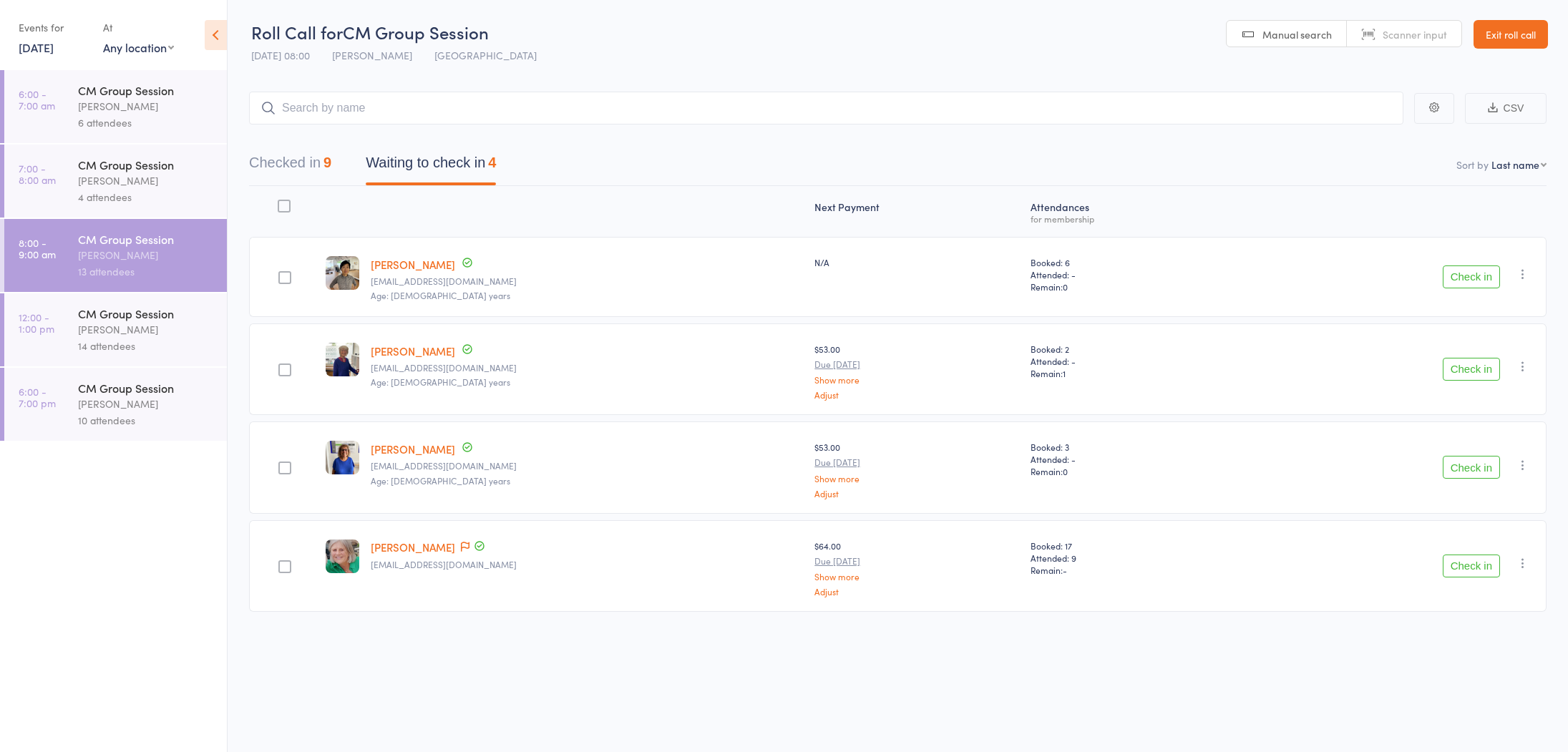
click at [1482, 272] on button "Check in" at bounding box center [1471, 276] width 58 height 23
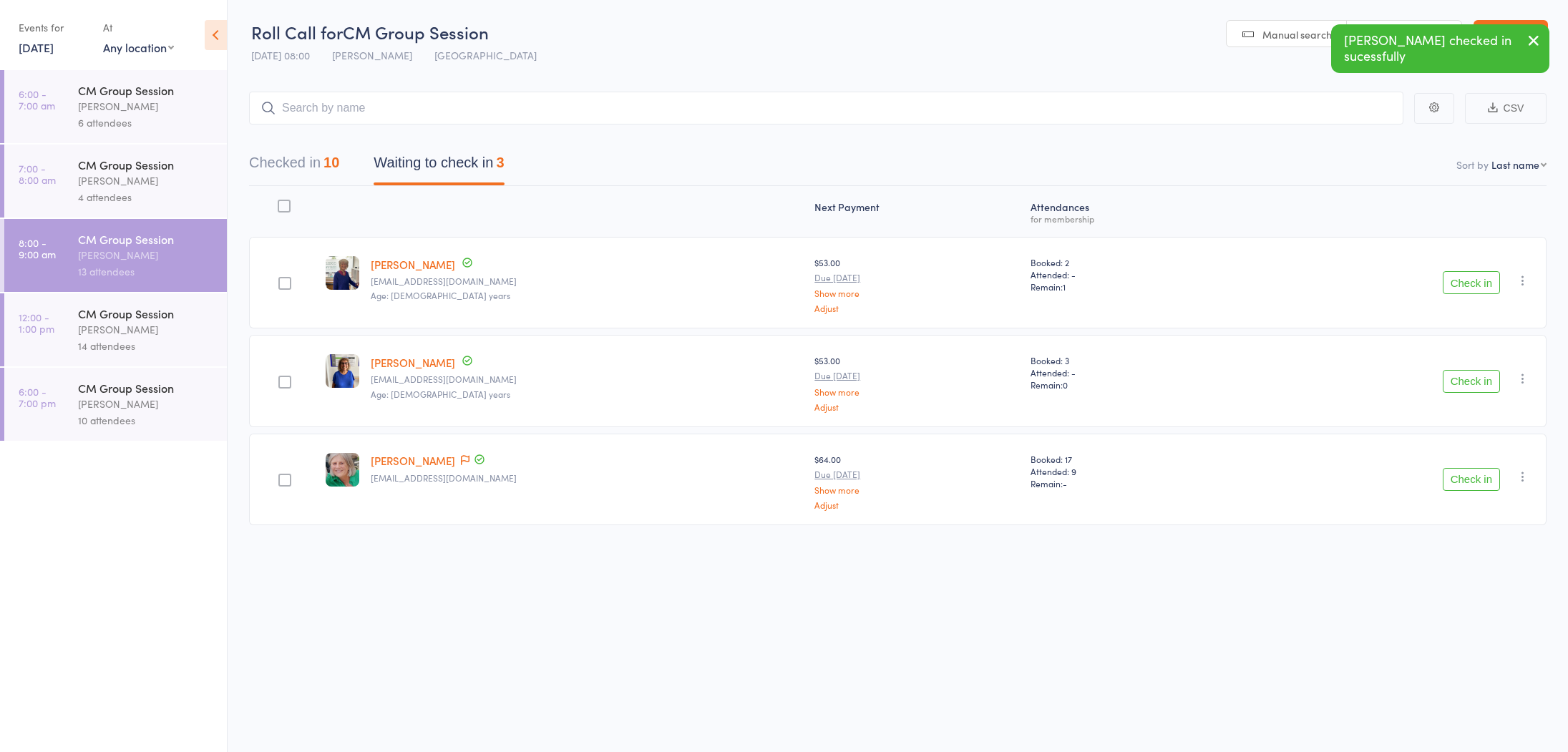
click at [1488, 284] on button "Check in" at bounding box center [1471, 282] width 58 height 23
click at [1474, 382] on button "Check in" at bounding box center [1471, 381] width 58 height 23
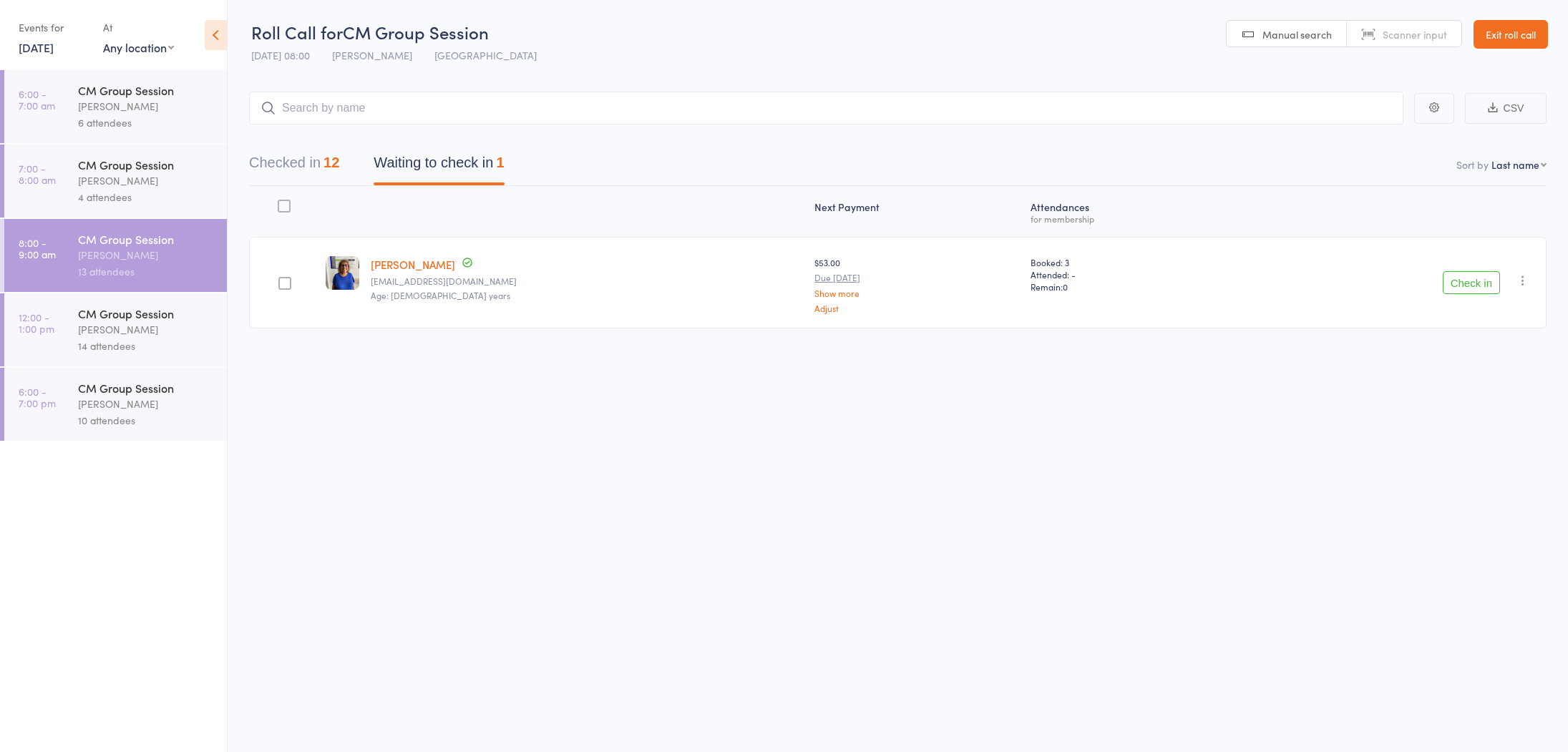
click at [1484, 285] on button "Check in" at bounding box center [1471, 282] width 58 height 23
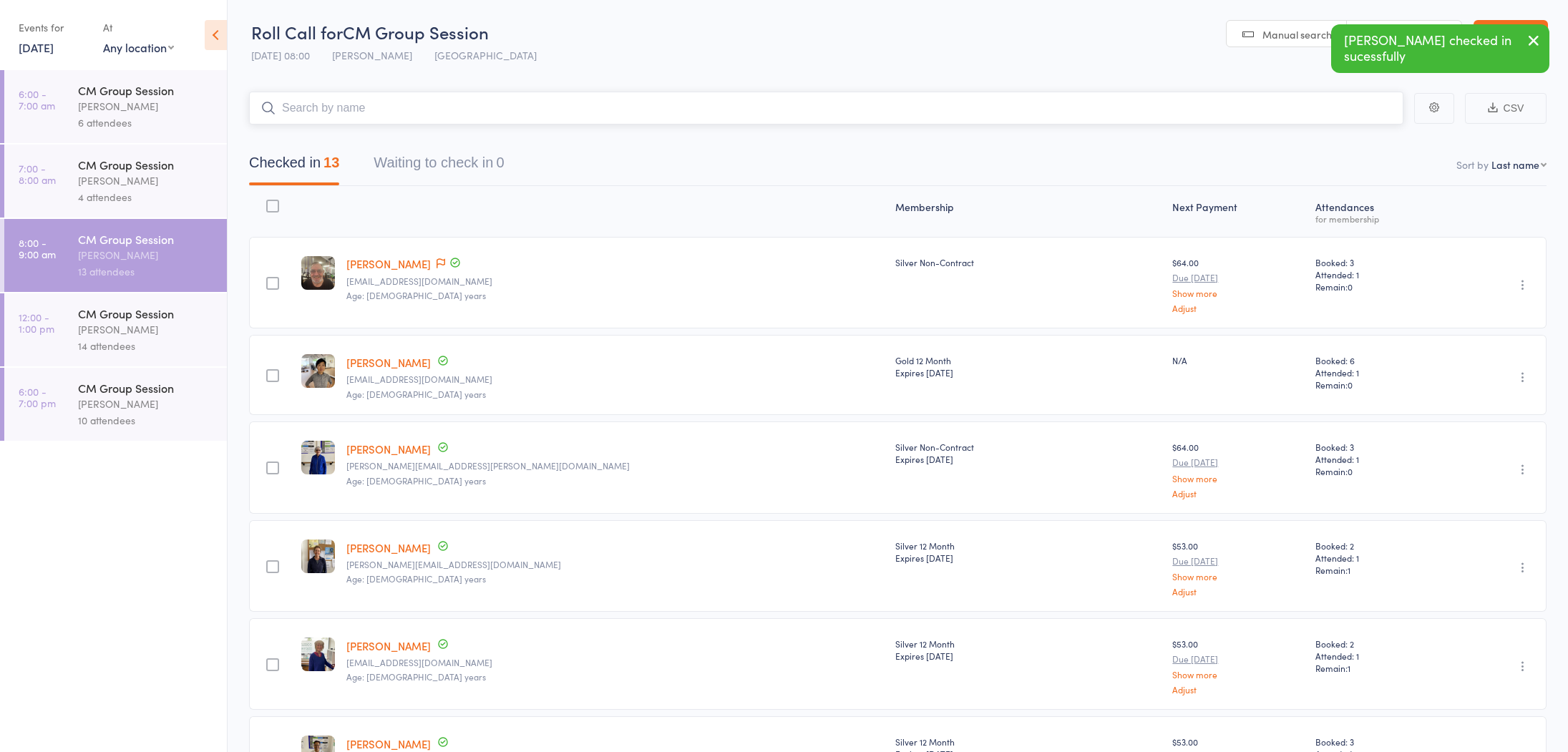
click at [911, 97] on input "search" at bounding box center [826, 108] width 1154 height 33
click at [1534, 43] on icon "button" at bounding box center [1533, 40] width 18 height 18
click at [1533, 39] on link "Exit roll call" at bounding box center [1510, 34] width 74 height 28
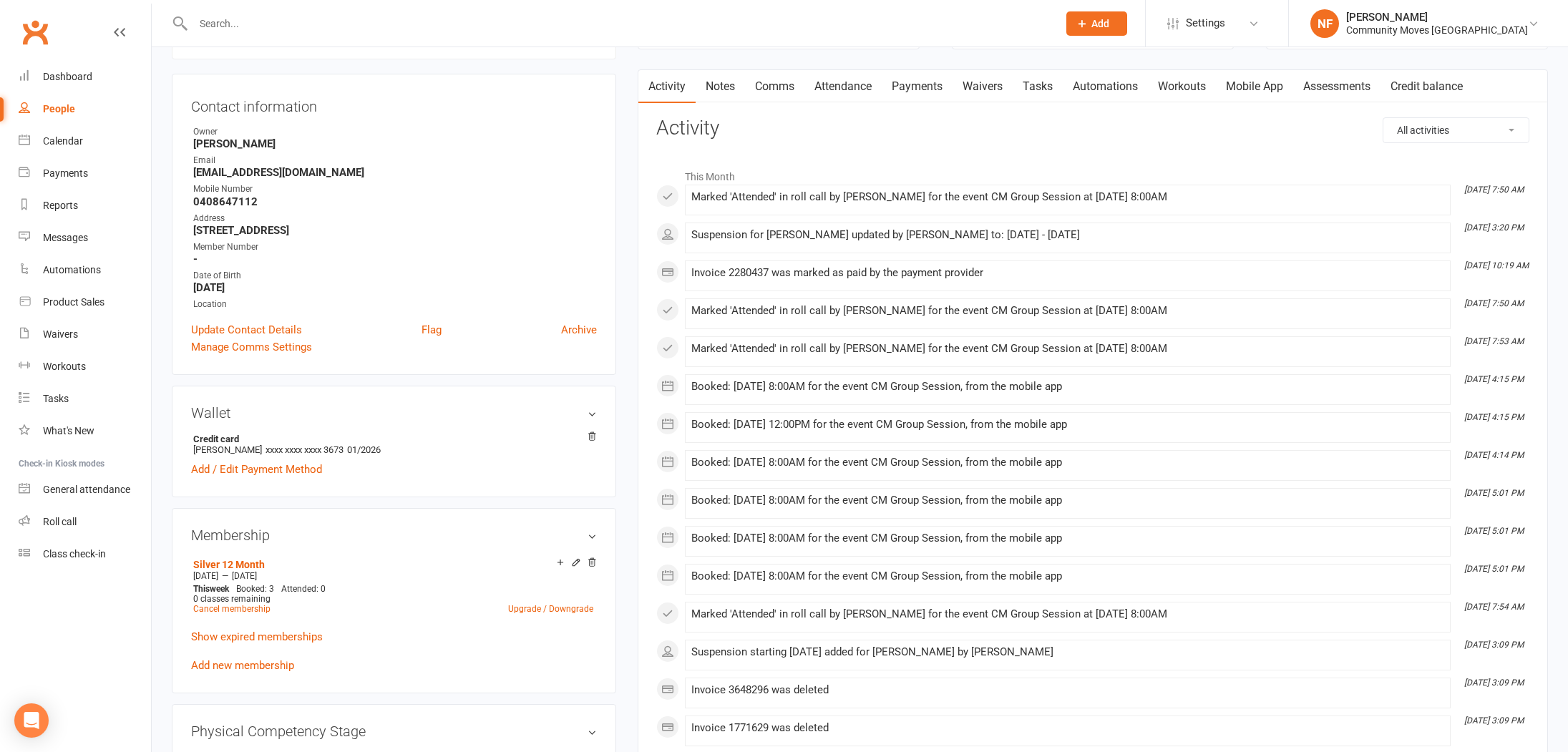
scroll to position [143, 0]
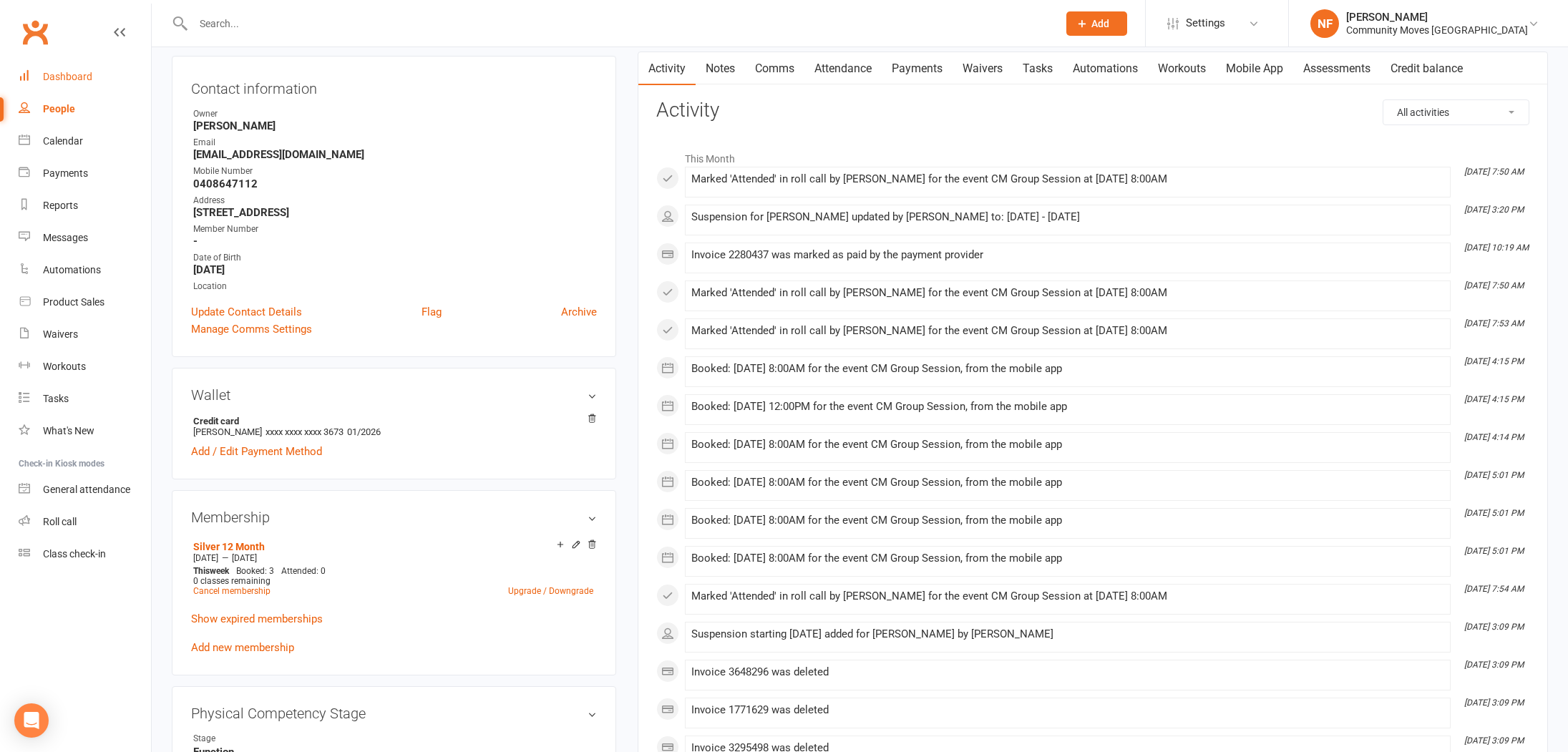
click at [53, 73] on div "Dashboard" at bounding box center [67, 77] width 49 height 12
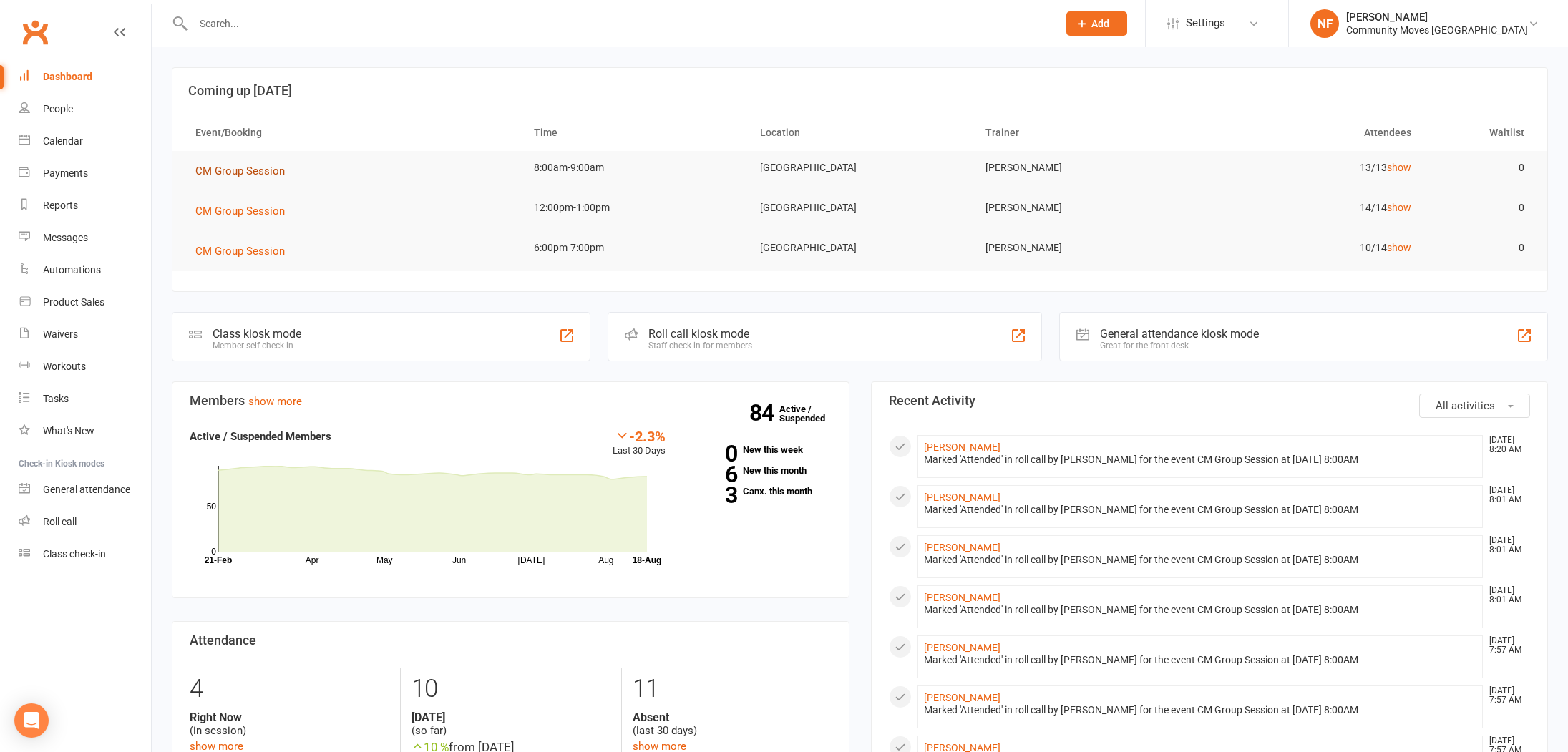
click at [230, 174] on span "CM Group Session" at bounding box center [240, 170] width 89 height 13
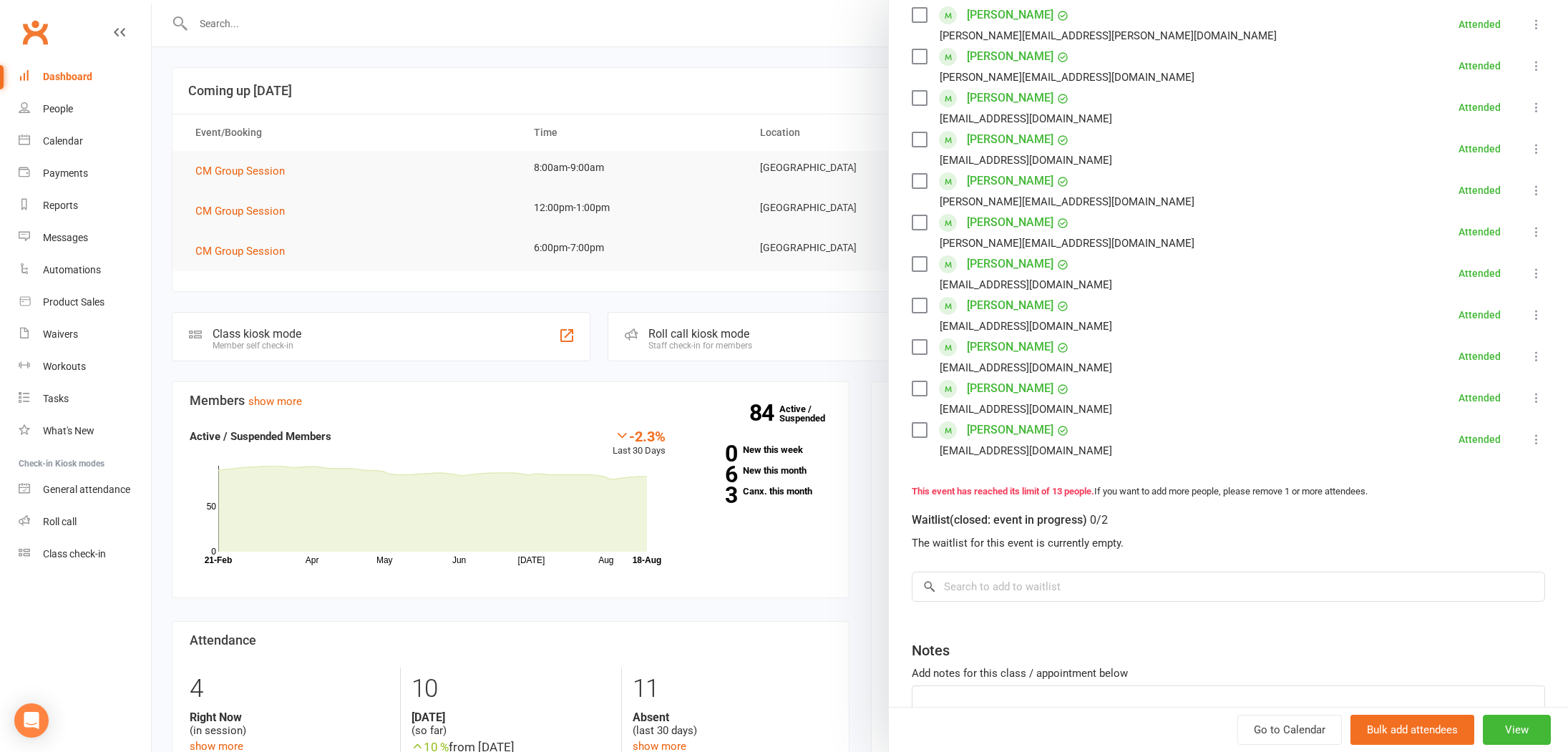
scroll to position [442, 0]
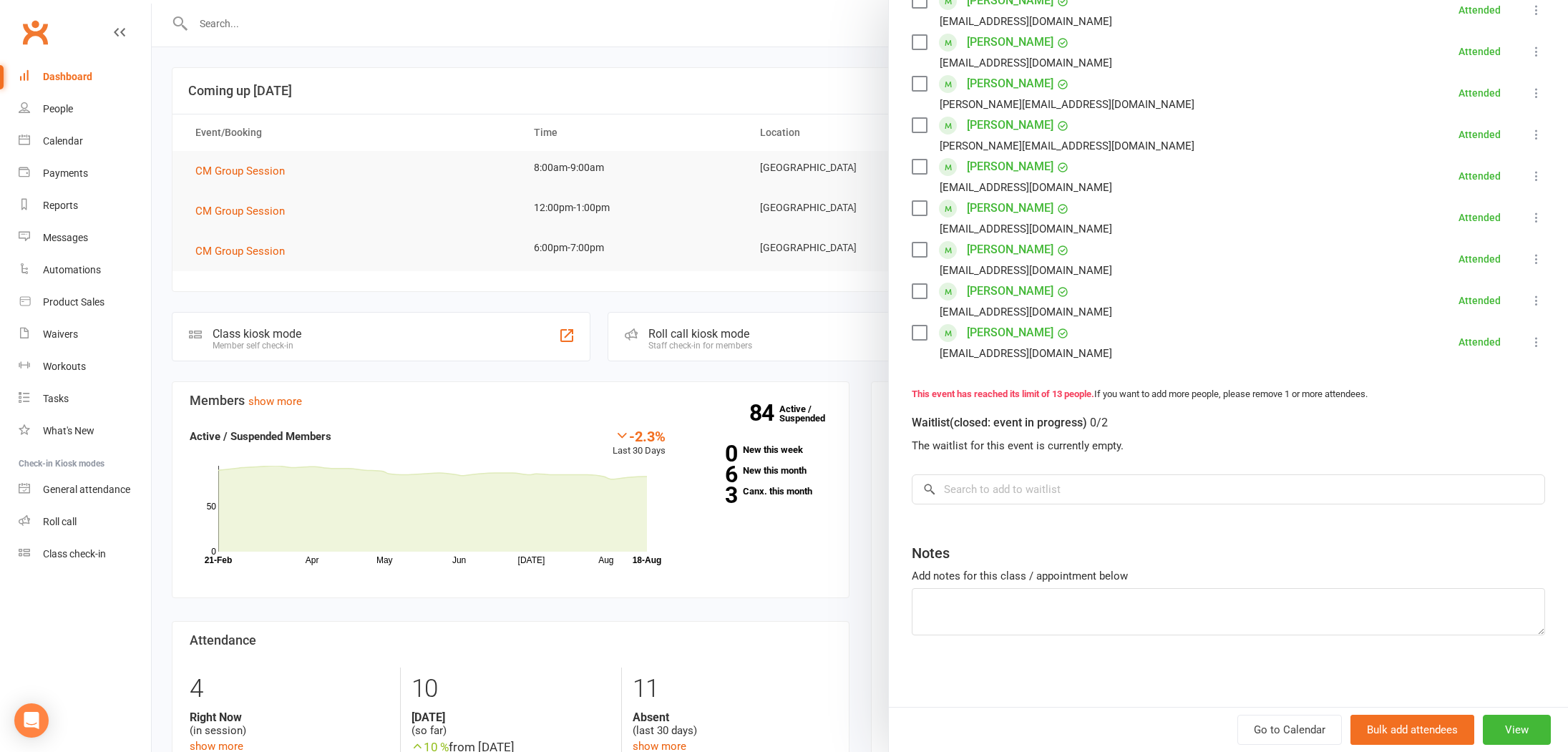
click at [403, 113] on div at bounding box center [860, 376] width 1416 height 752
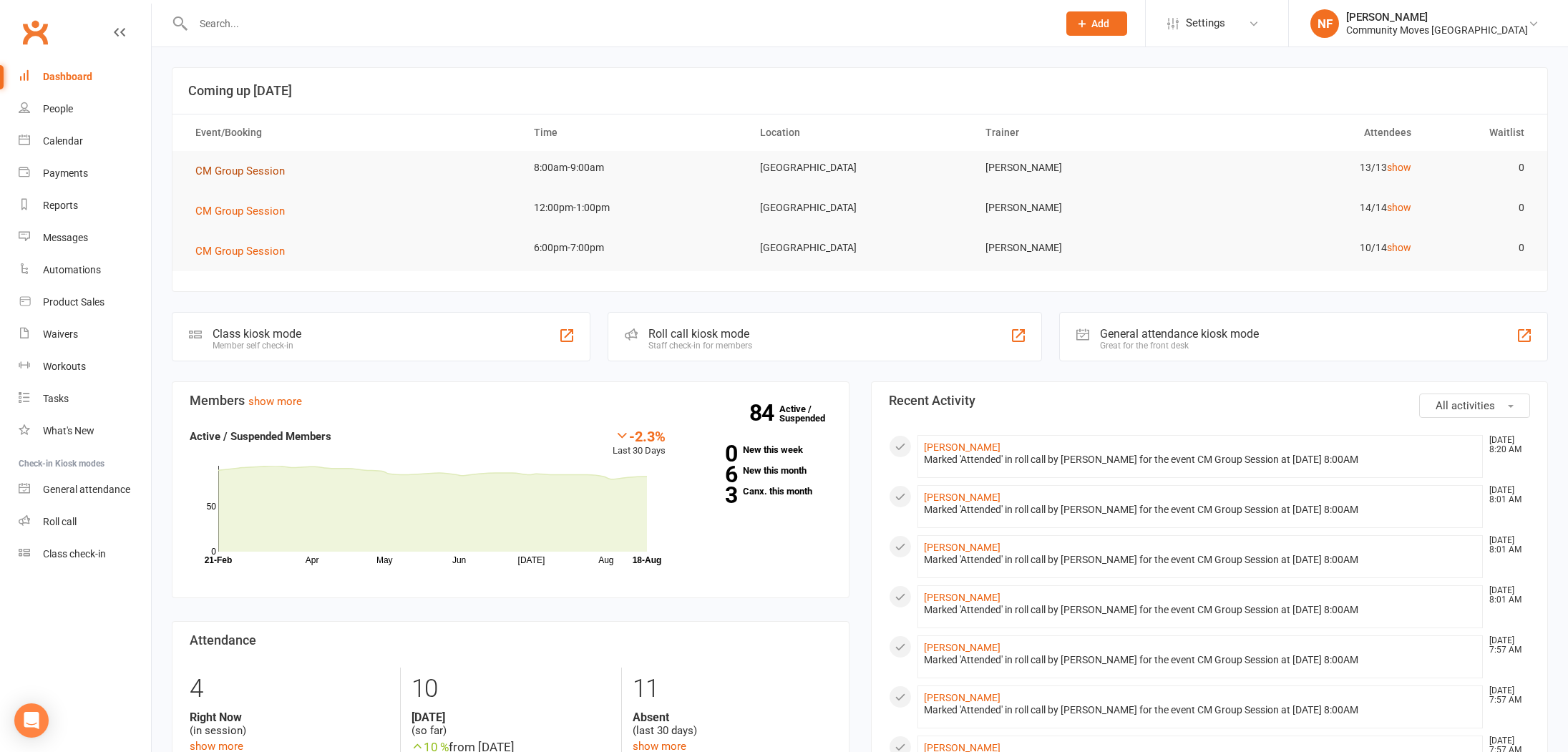
click at [245, 178] on button "CM Group Session" at bounding box center [245, 171] width 99 height 18
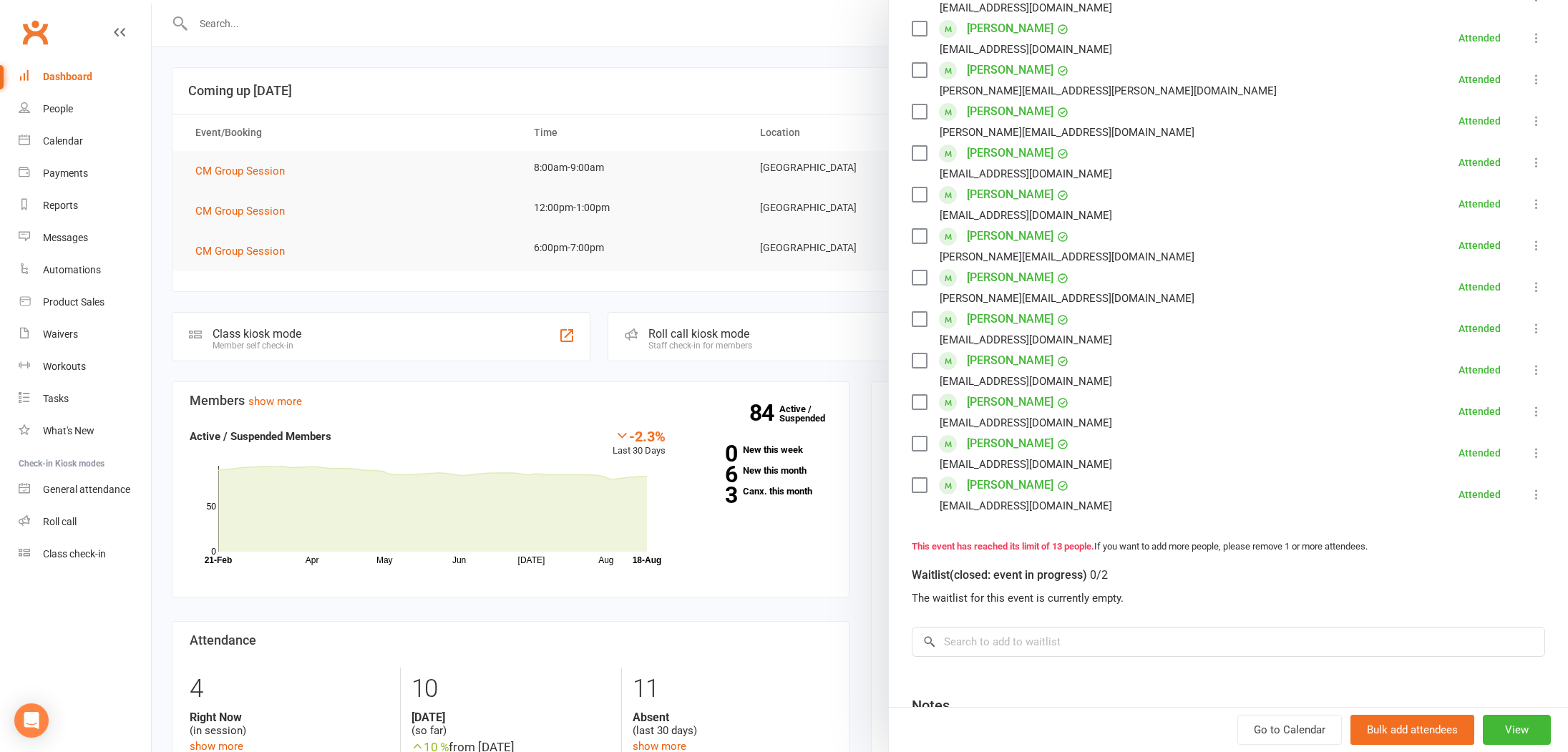
scroll to position [299, 0]
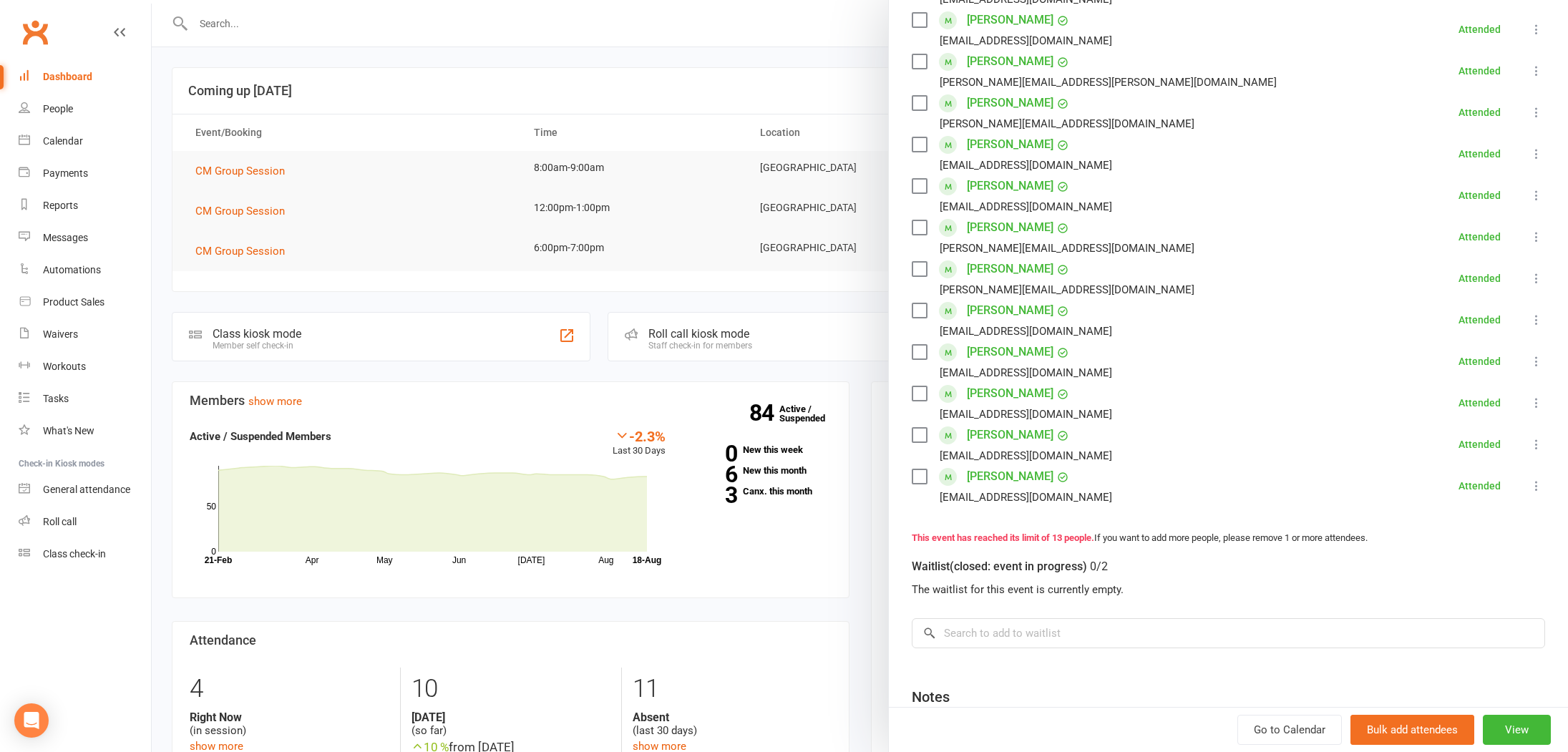
click at [511, 193] on div at bounding box center [860, 376] width 1416 height 752
